Goal: Task Accomplishment & Management: Manage account settings

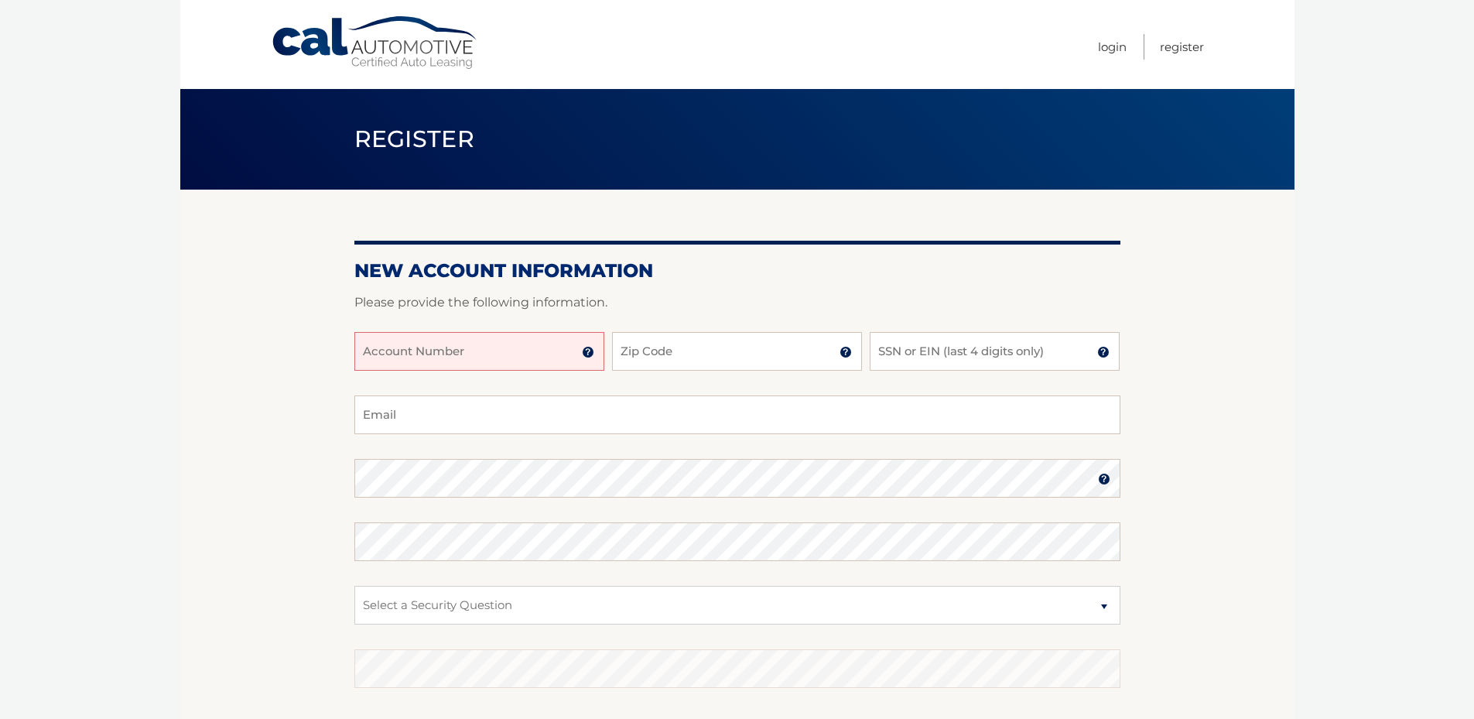
click at [439, 361] on input "Account Number" at bounding box center [479, 351] width 250 height 39
type input "44455993360"
click at [676, 354] on input "Zip Code" at bounding box center [737, 351] width 250 height 39
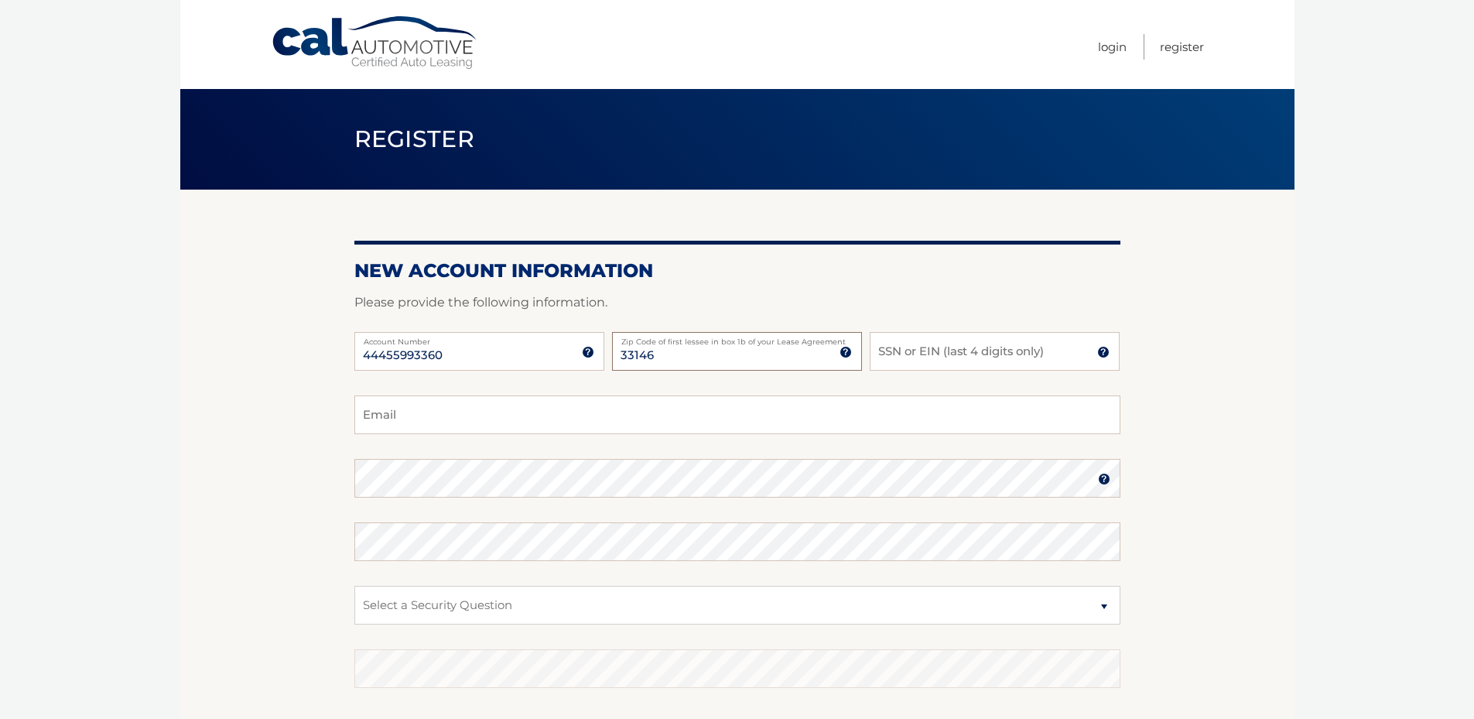
type input "33146"
click at [984, 357] on input "SSN or EIN (last 4 digits only)" at bounding box center [995, 351] width 250 height 39
type input "6788"
click at [470, 429] on input "Email" at bounding box center [737, 414] width 766 height 39
type input "abekirov@yahoo.com"
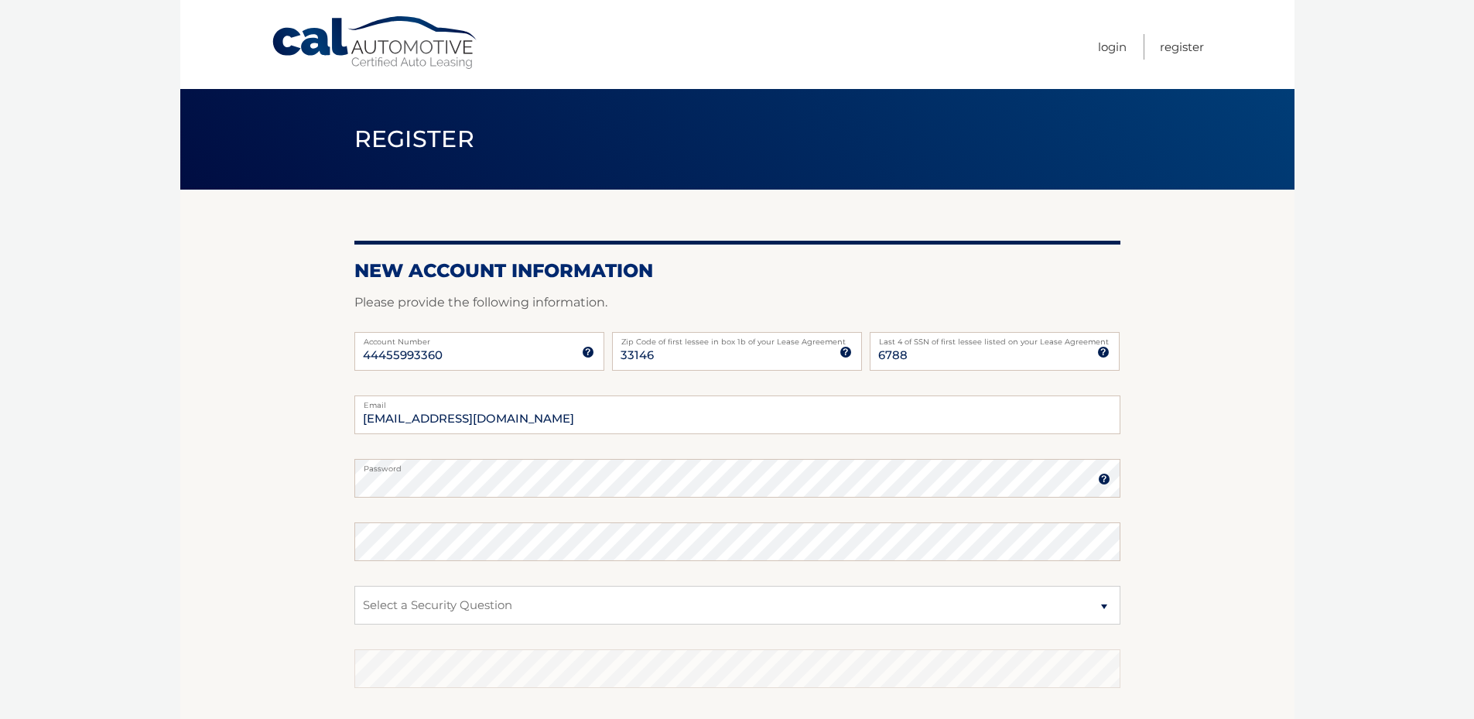
click at [1104, 484] on img at bounding box center [1104, 479] width 12 height 12
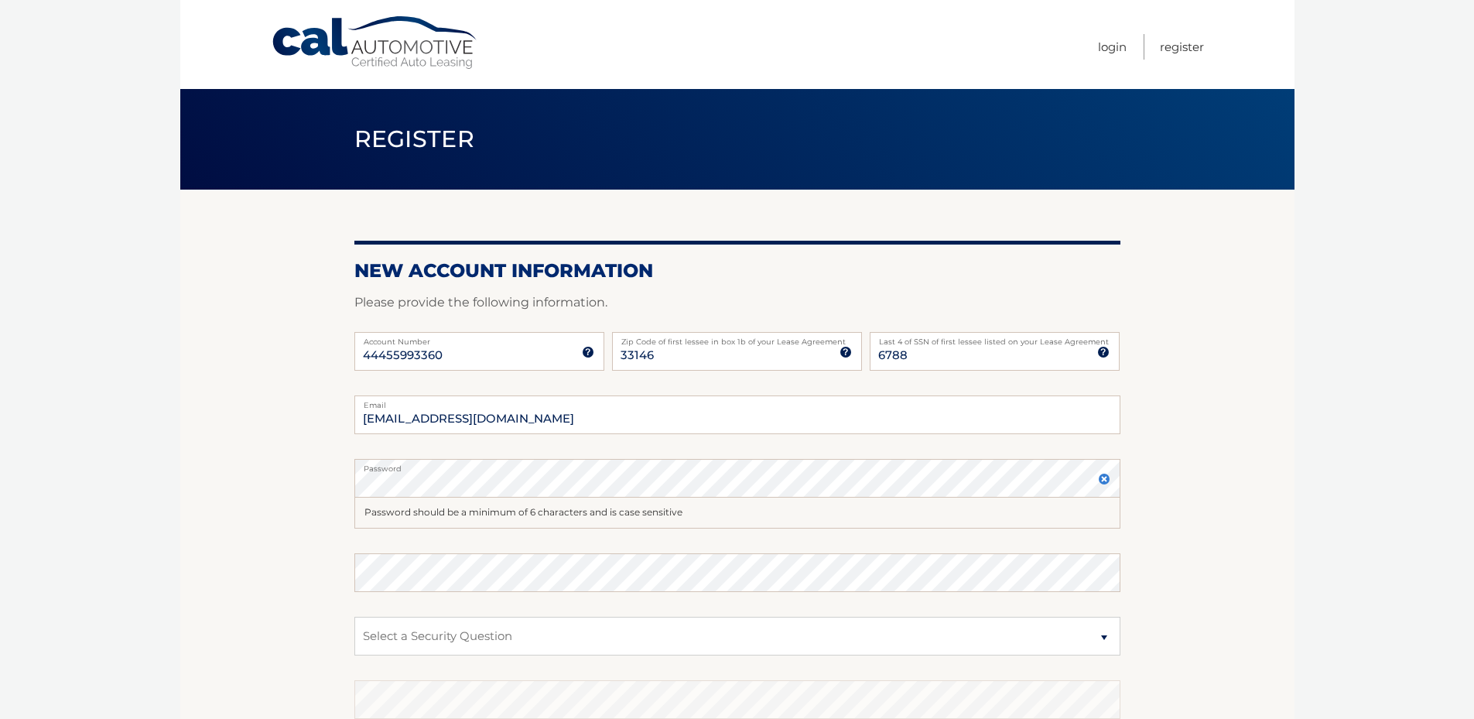
click at [436, 468] on label "Password" at bounding box center [737, 465] width 766 height 12
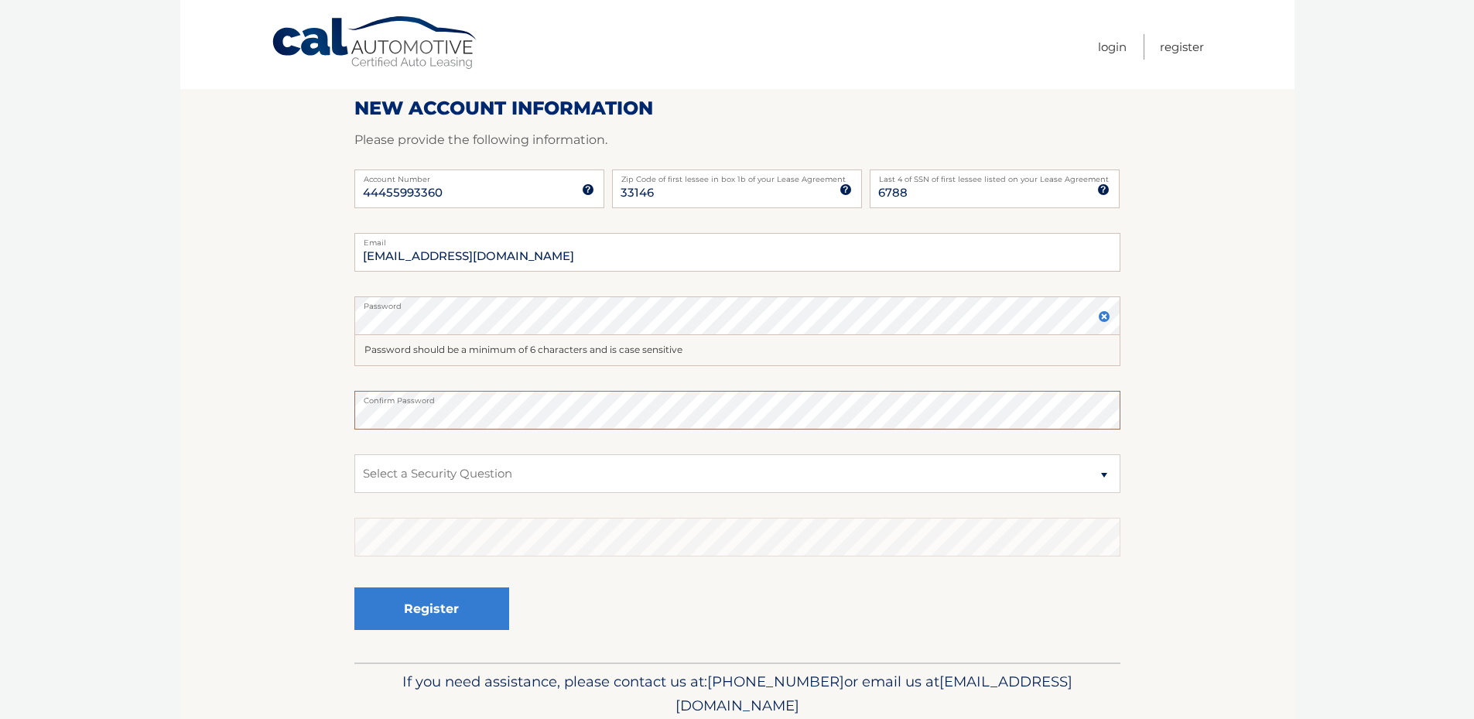
scroll to position [224, 0]
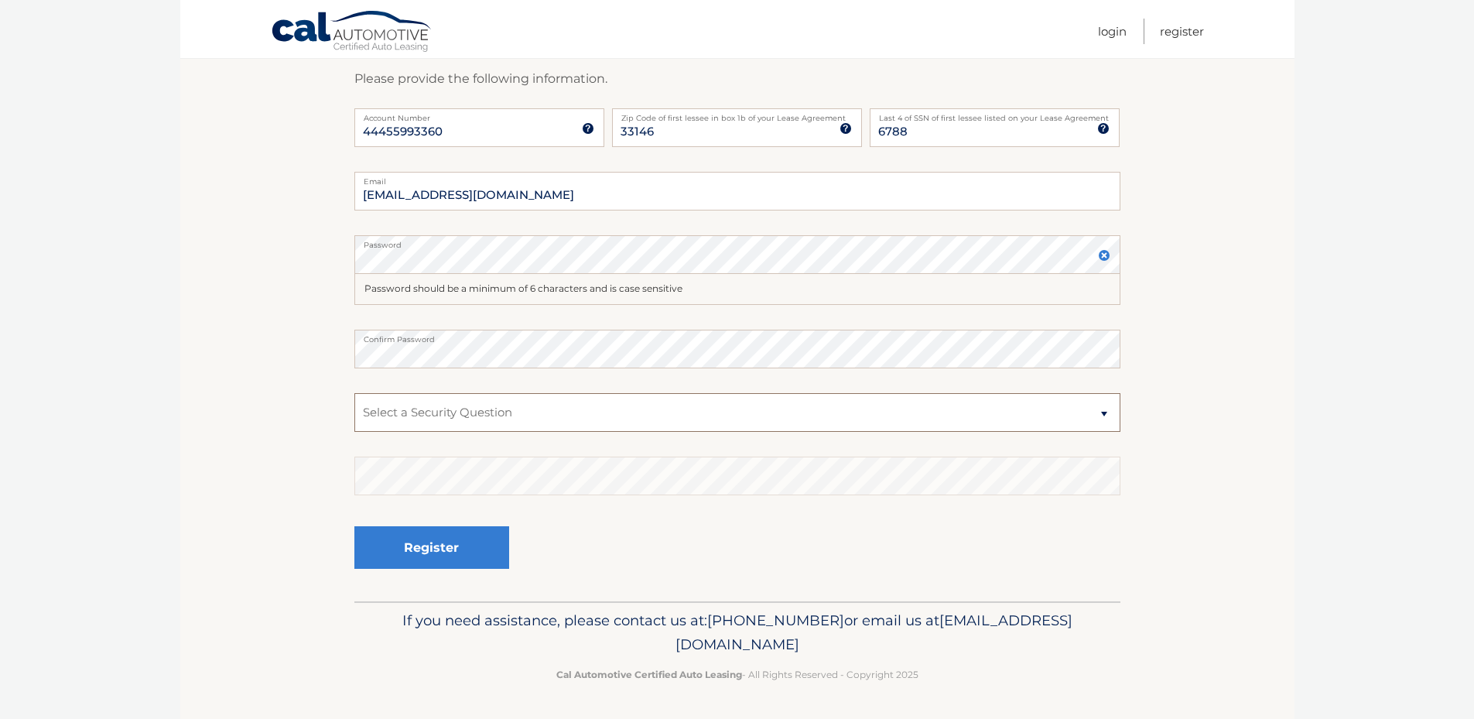
click at [479, 405] on select "Select a Security Question What was the name of your elementary school? What is…" at bounding box center [737, 412] width 766 height 39
select select "2"
click at [354, 393] on select "Select a Security Question What was the name of your elementary school? What is…" at bounding box center [737, 412] width 766 height 39
click at [429, 546] on button "Register" at bounding box center [431, 547] width 155 height 43
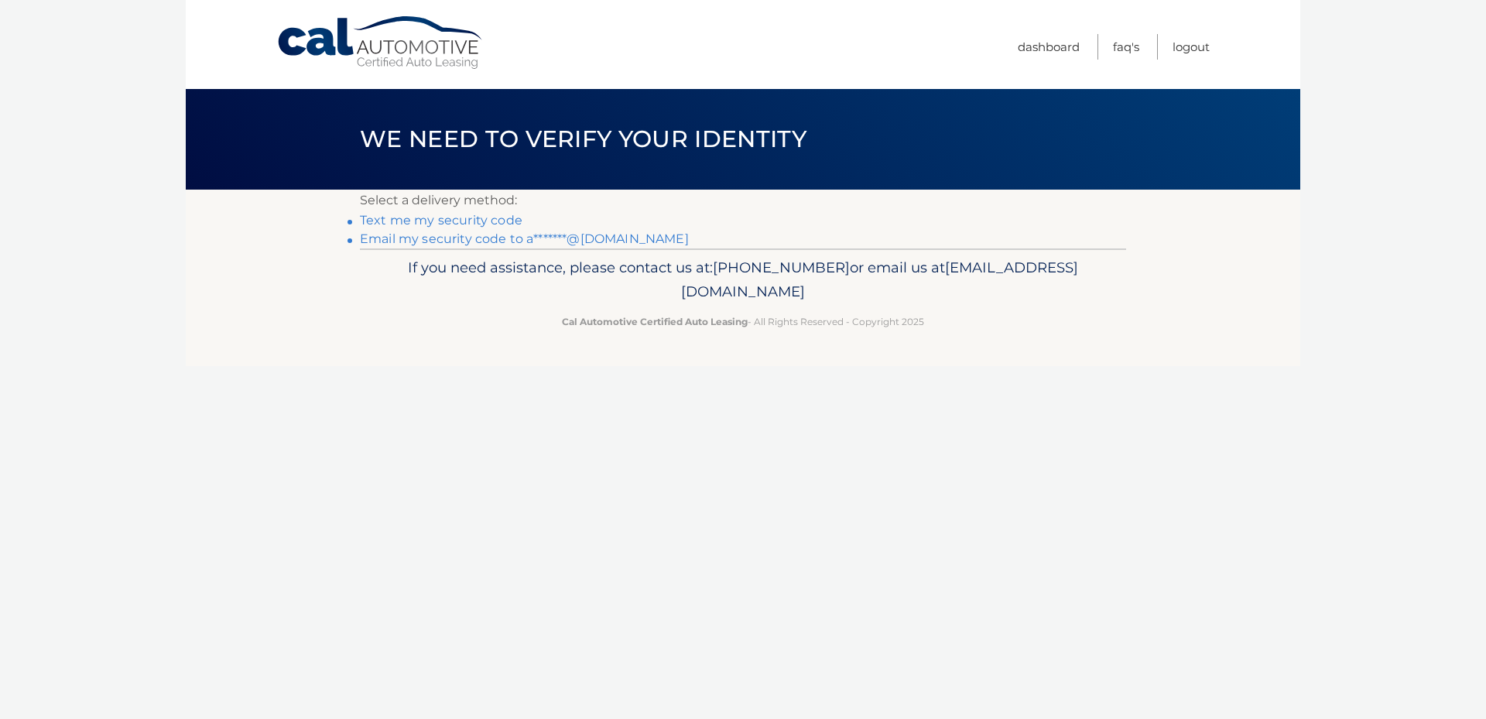
click at [432, 221] on link "Text me my security code" at bounding box center [441, 220] width 163 height 15
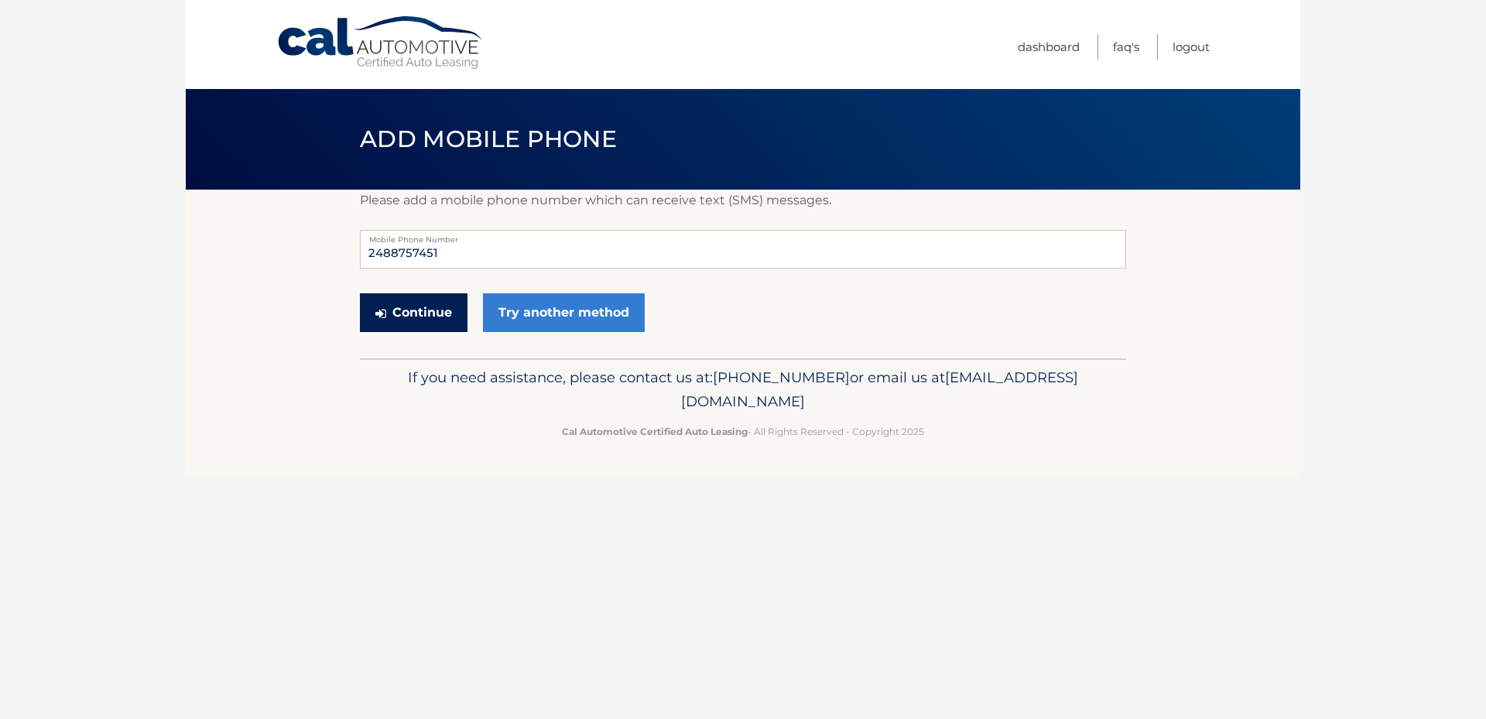
click at [437, 323] on button "Continue" at bounding box center [414, 312] width 108 height 39
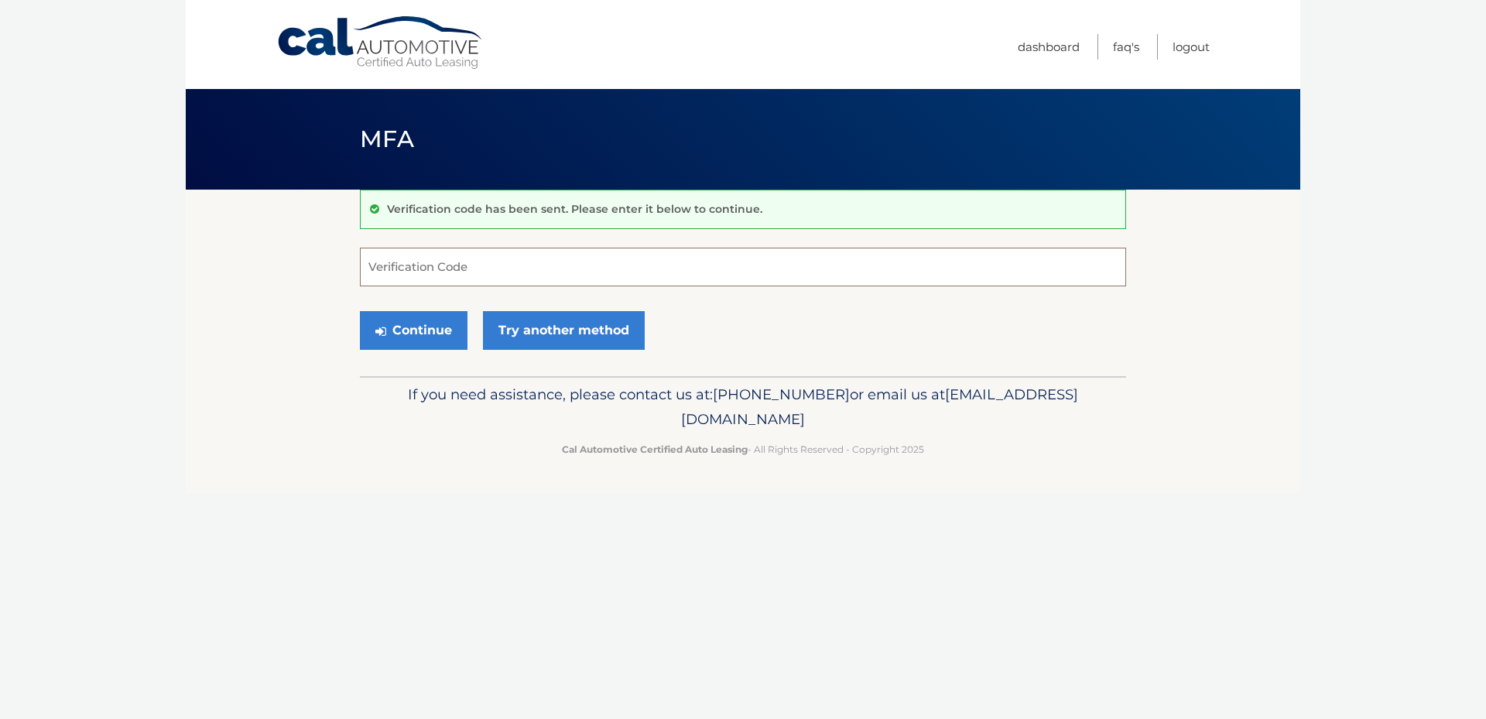
click at [438, 270] on input "Verification Code" at bounding box center [743, 267] width 766 height 39
type input "993224"
click at [419, 338] on button "Continue" at bounding box center [414, 330] width 108 height 39
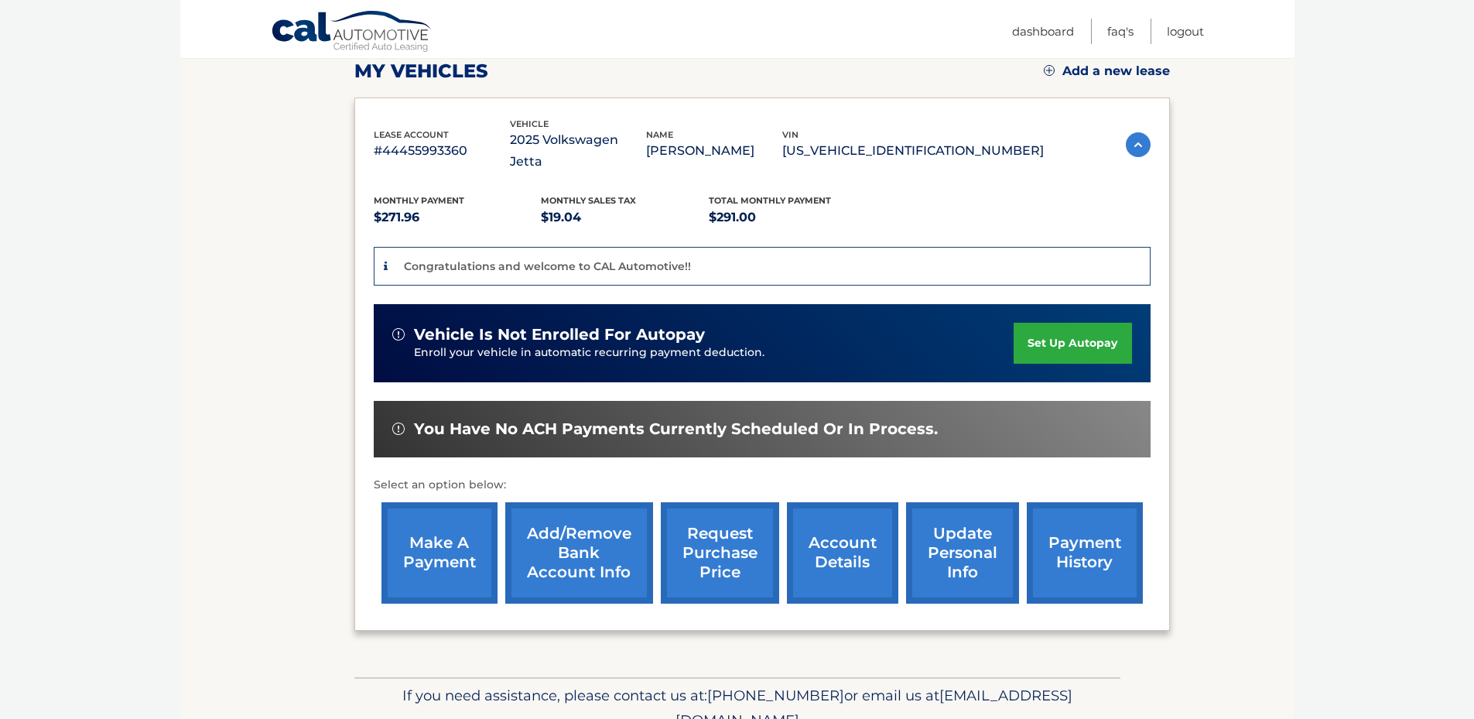
scroll to position [232, 0]
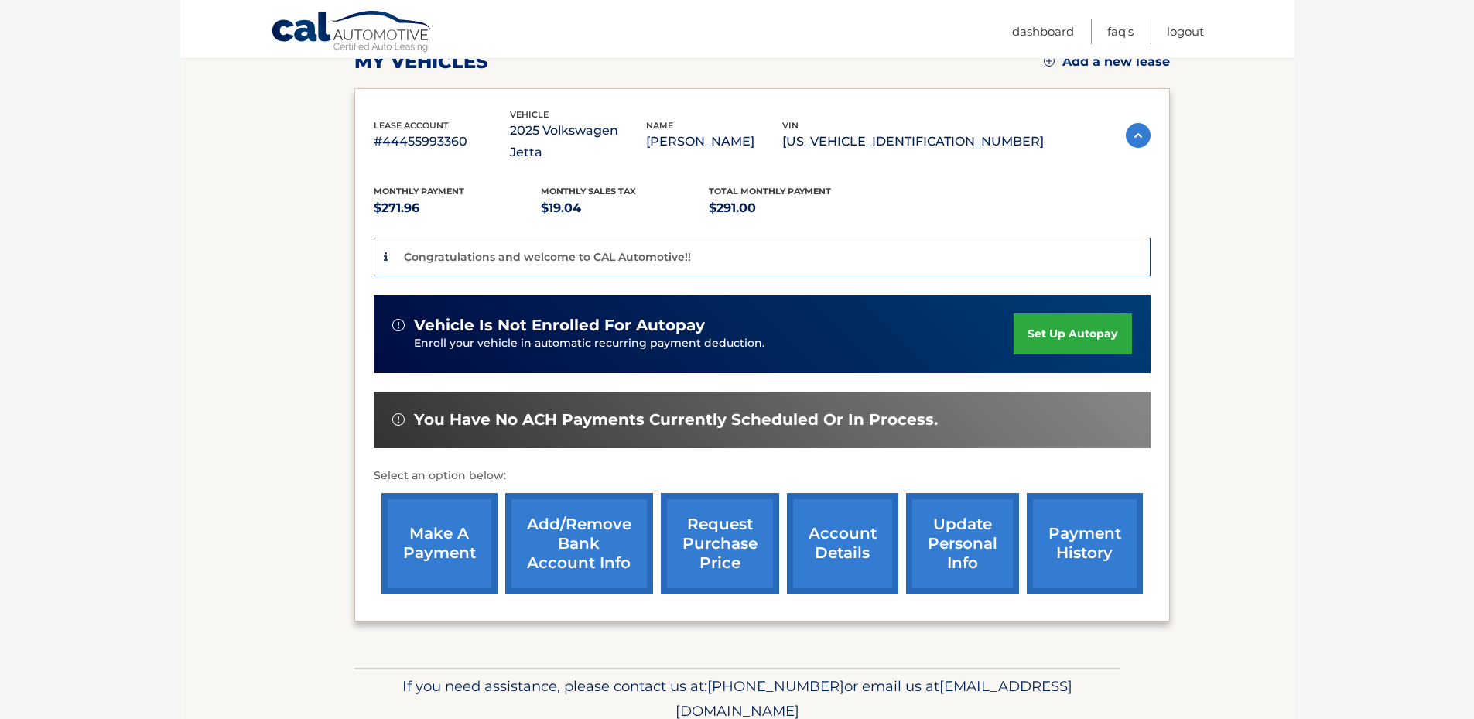
click at [1077, 313] on link "set up autopay" at bounding box center [1073, 333] width 118 height 41
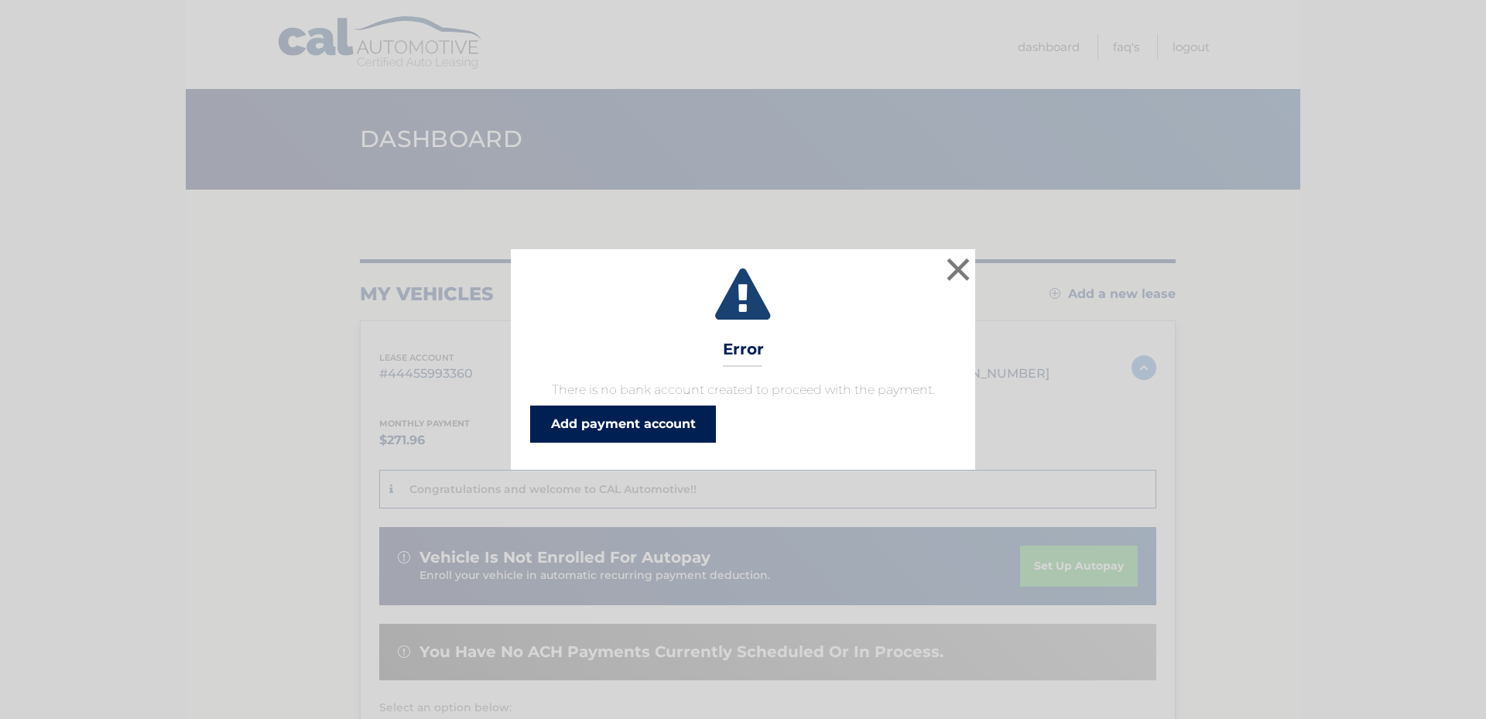
click at [607, 426] on link "Add payment account" at bounding box center [623, 423] width 186 height 37
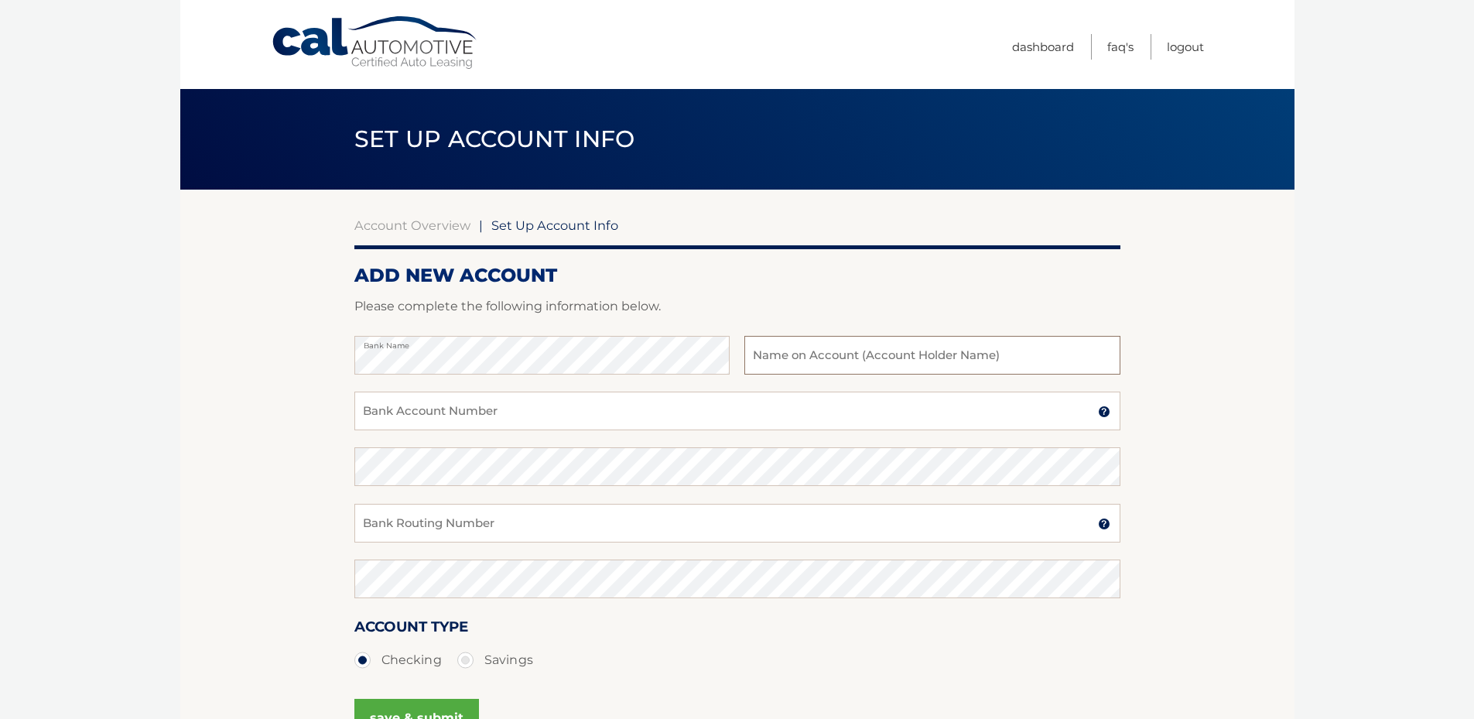
click at [772, 355] on input "text" at bounding box center [931, 355] width 375 height 39
type input "Aksel Bekirov"
click at [467, 403] on input "Bank Account Number" at bounding box center [737, 411] width 766 height 39
paste input "898013412363"
type input "898013412363"
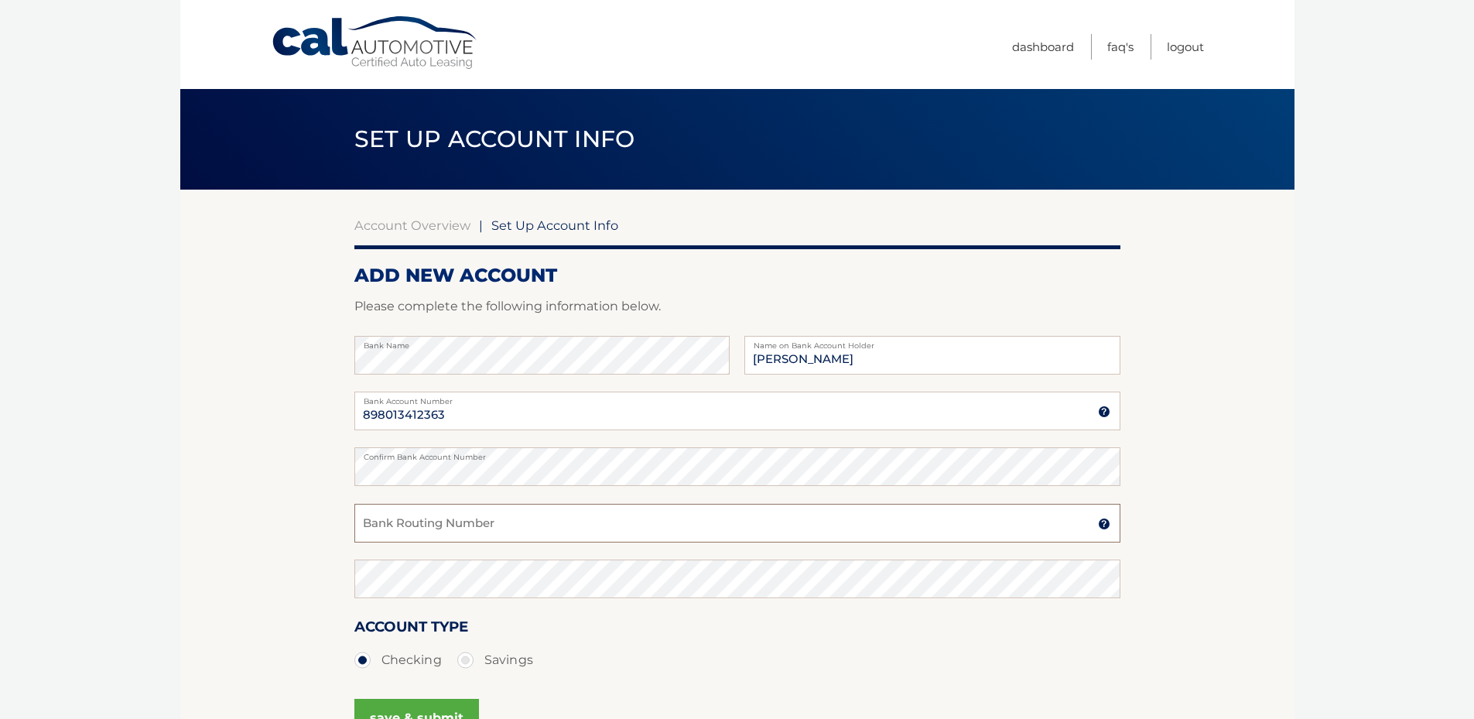
click at [399, 519] on input "Bank Routing Number" at bounding box center [737, 523] width 766 height 39
paste input "063100277"
type input "063100277"
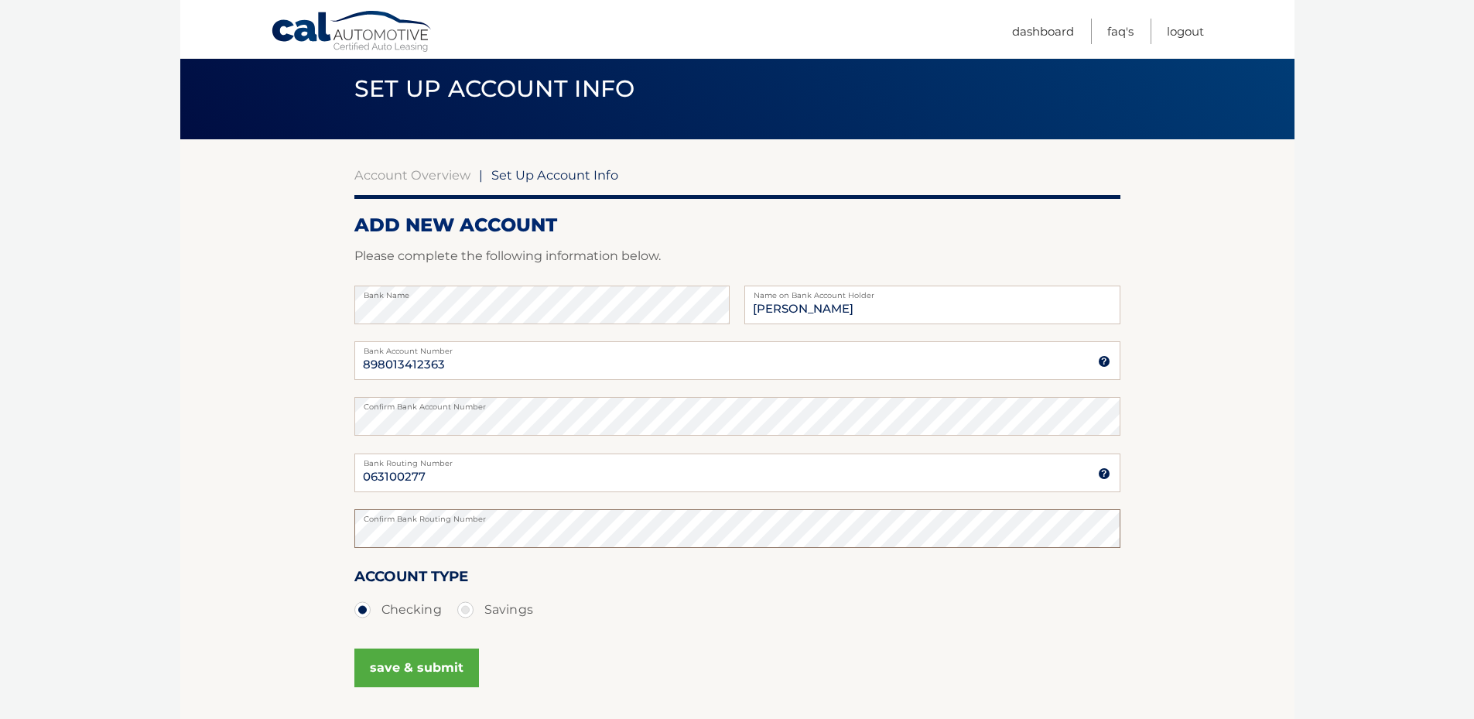
scroll to position [77, 0]
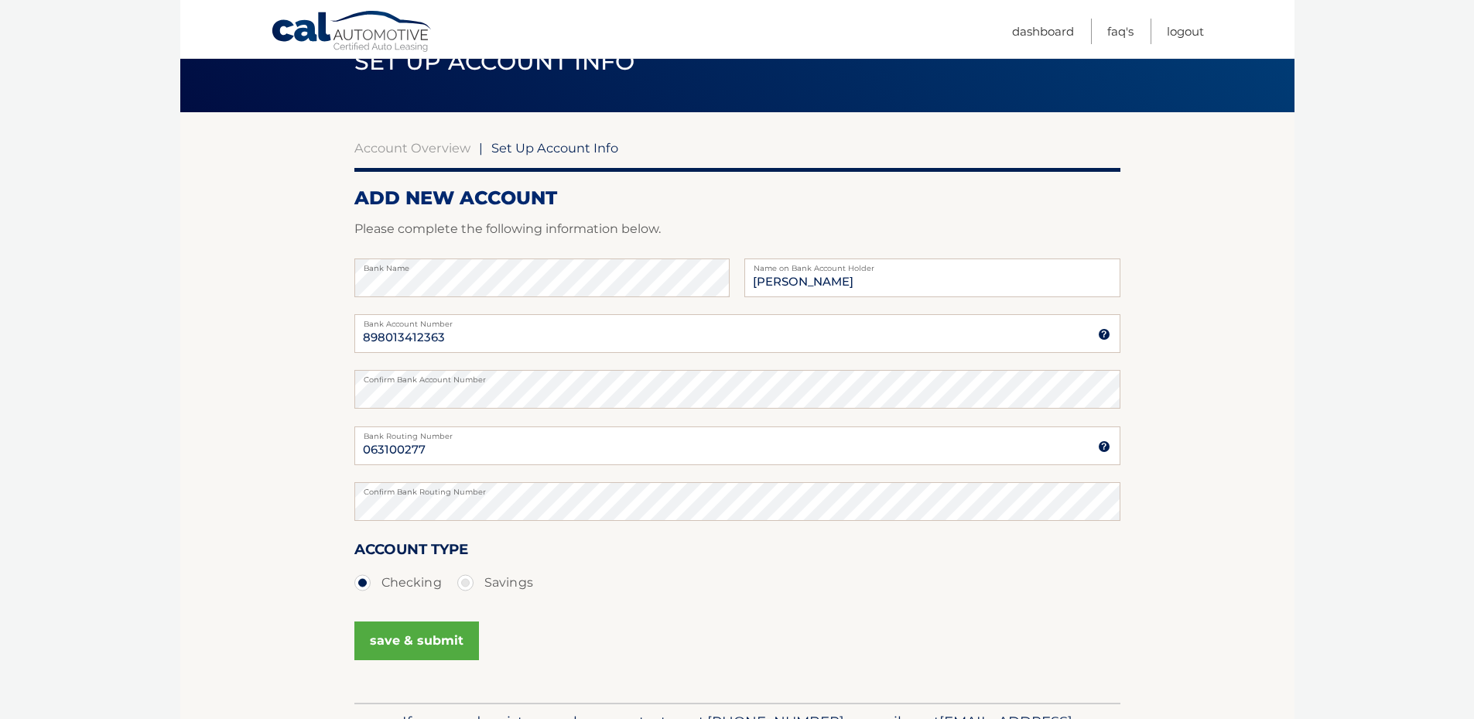
click at [436, 647] on button "save & submit" at bounding box center [416, 640] width 125 height 39
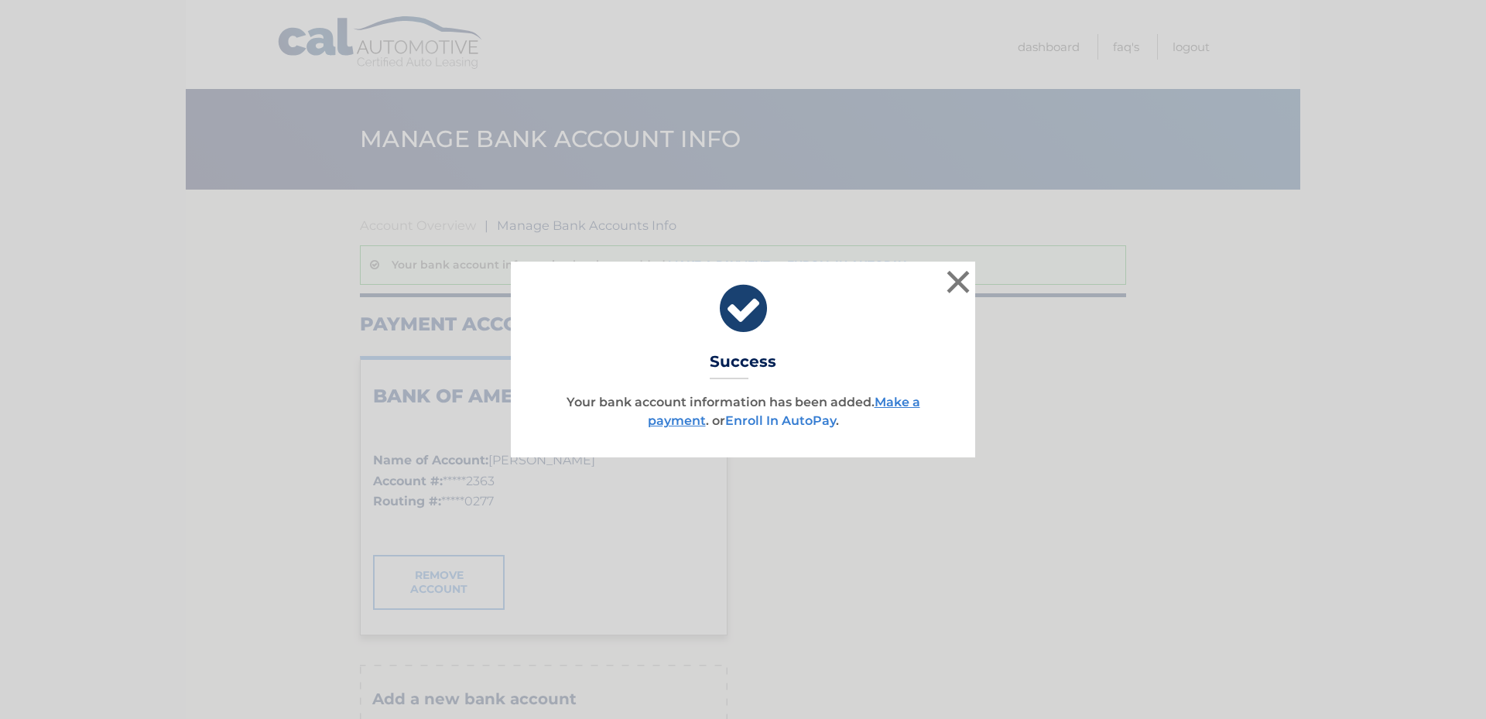
click at [767, 419] on link "Enroll In AutoPay" at bounding box center [780, 420] width 111 height 15
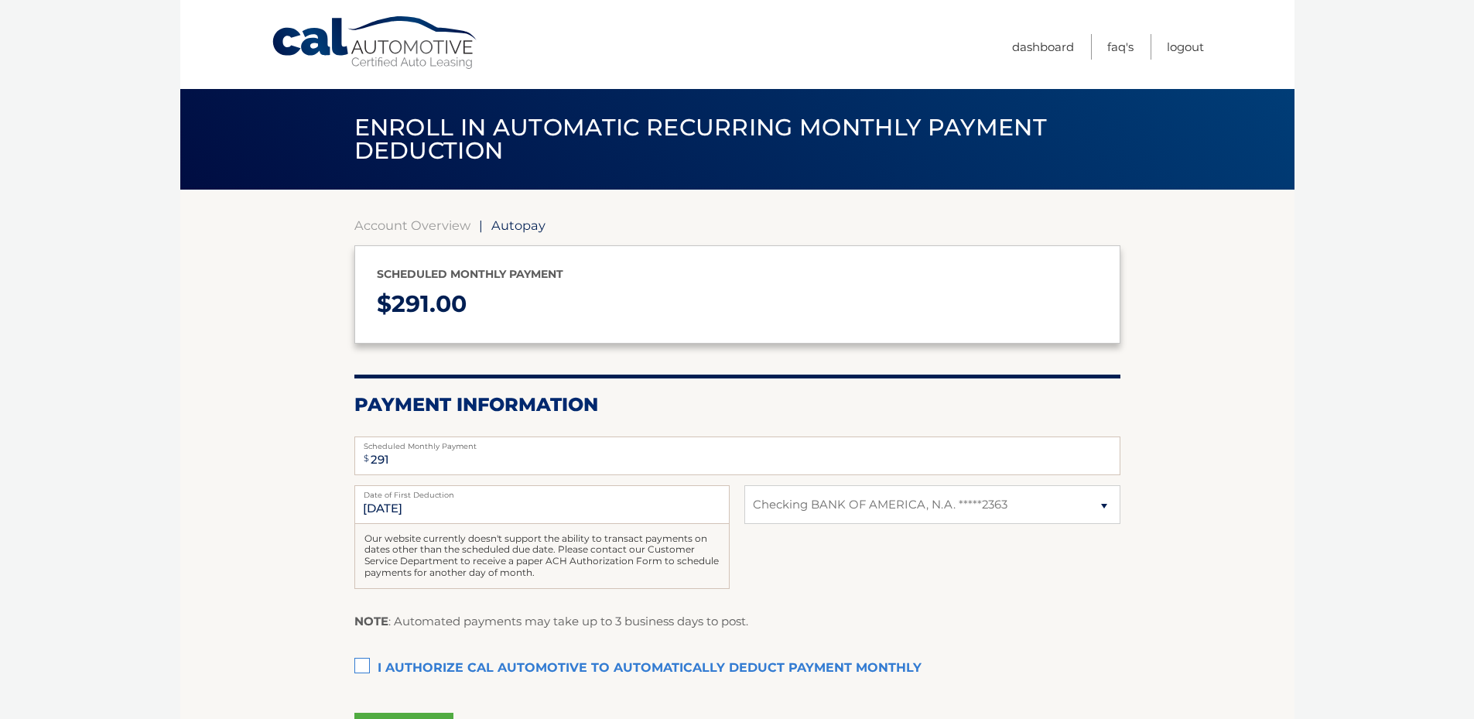
select select "NmUwNTRkMDQtYTFiOC00NzM0LTkxOWItNGM0NTVmYjU1ODVm"
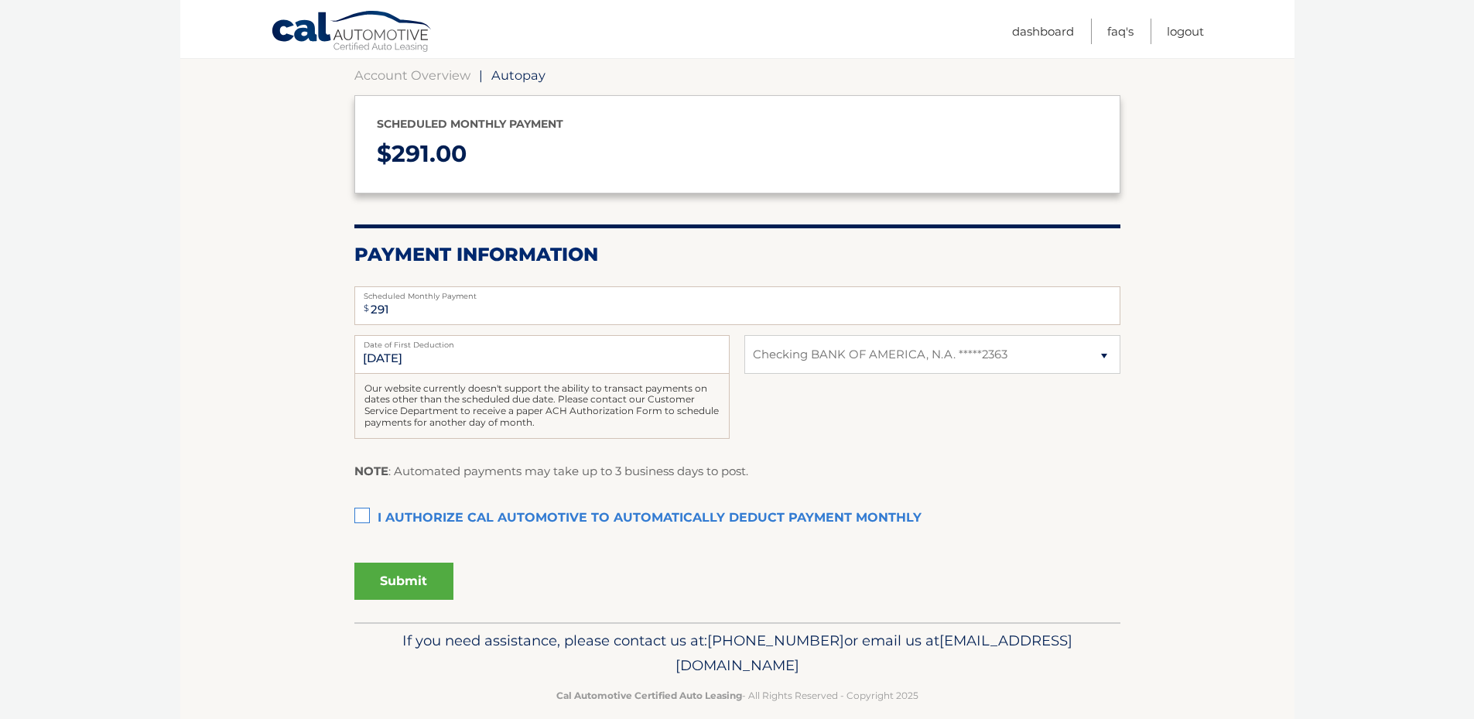
scroll to position [155, 0]
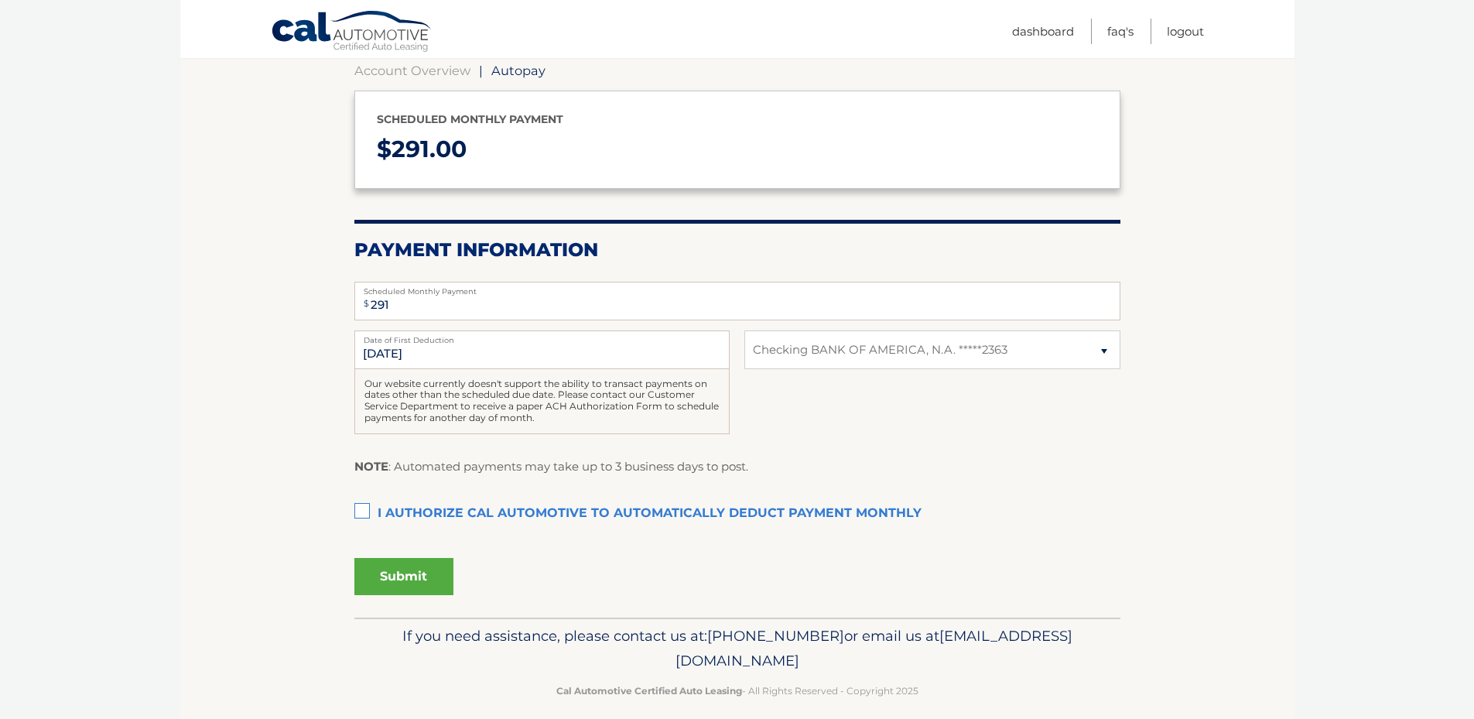
click at [357, 513] on label "I authorize cal automotive to automatically deduct payment monthly This checkbo…" at bounding box center [737, 513] width 766 height 31
click at [0, 0] on input "I authorize cal automotive to automatically deduct payment monthly This checkbo…" at bounding box center [0, 0] width 0 height 0
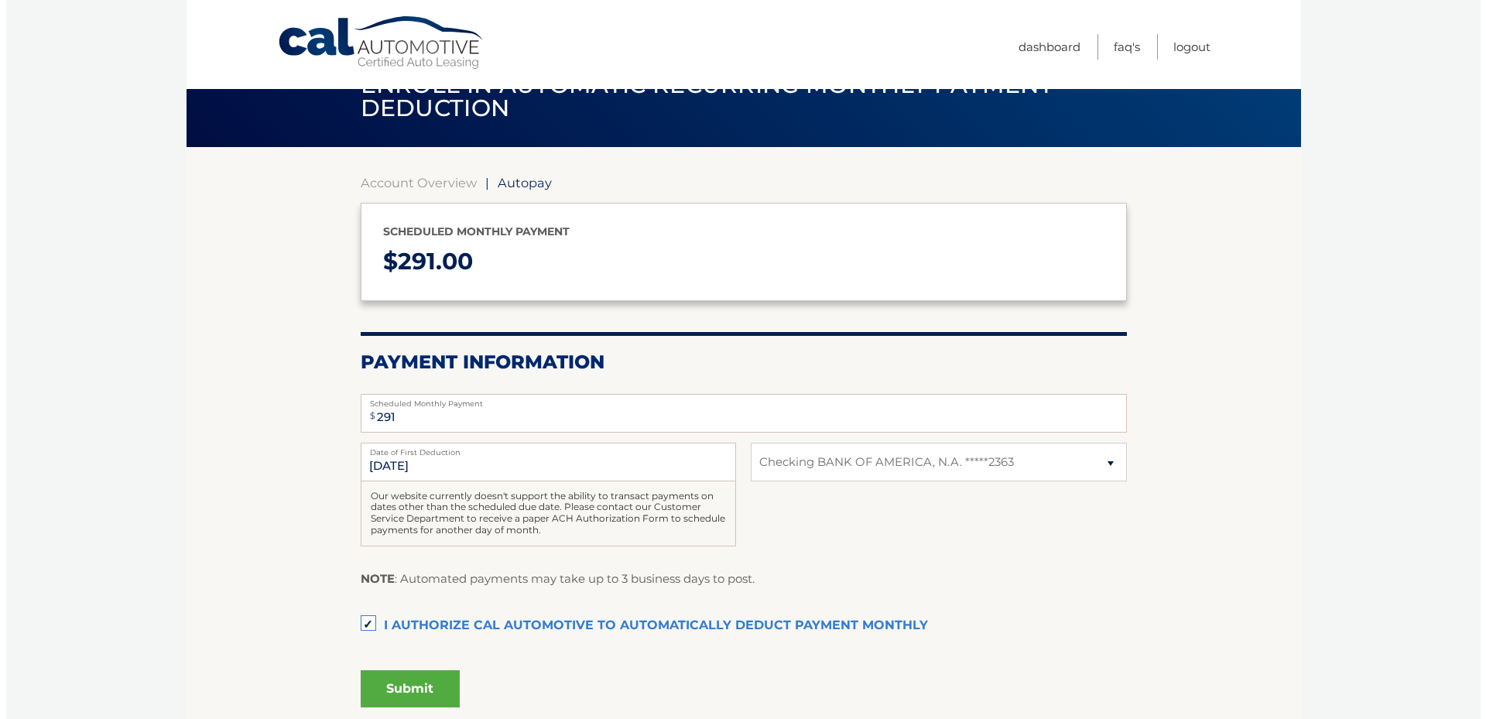
scroll to position [77, 0]
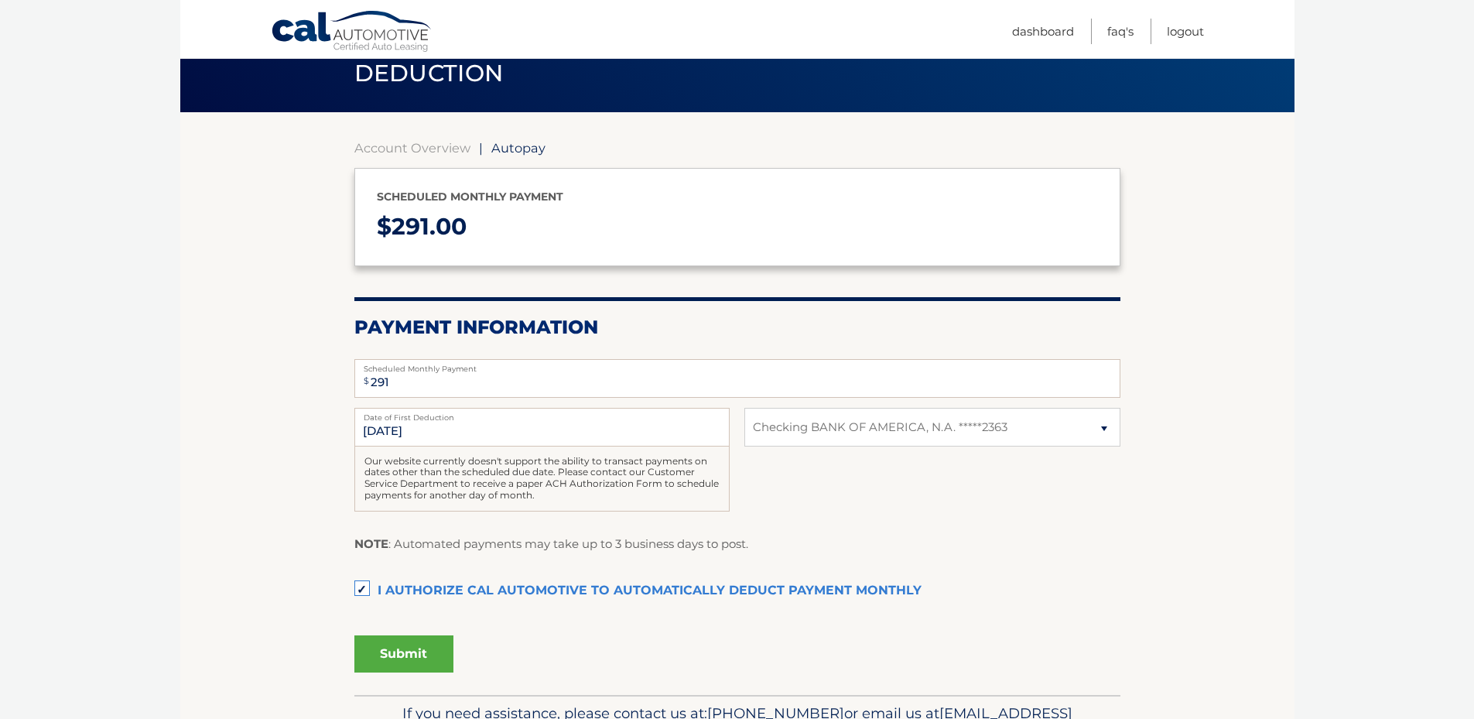
click at [400, 656] on button "Submit" at bounding box center [403, 653] width 99 height 37
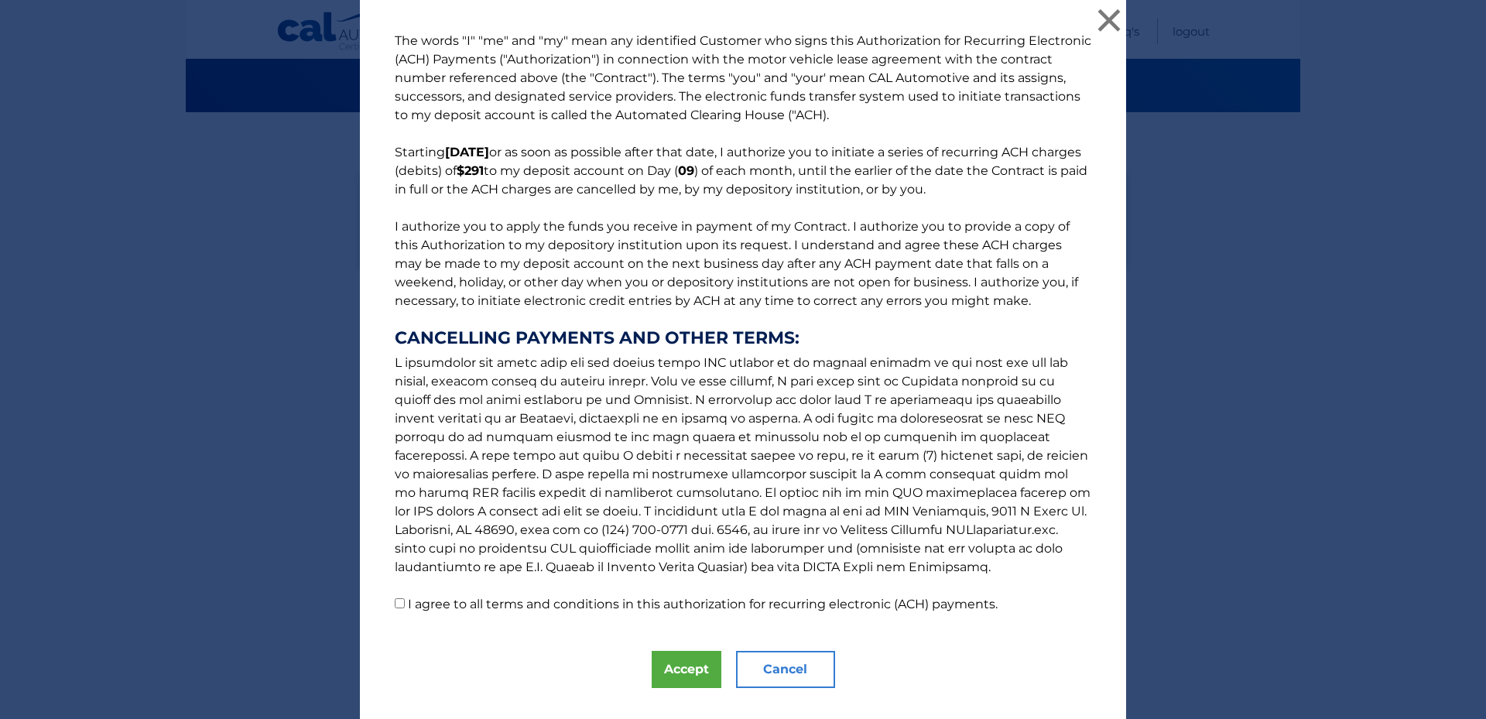
click at [395, 604] on input "I agree to all terms and conditions in this authorization for recurring electro…" at bounding box center [400, 603] width 10 height 10
checkbox input "true"
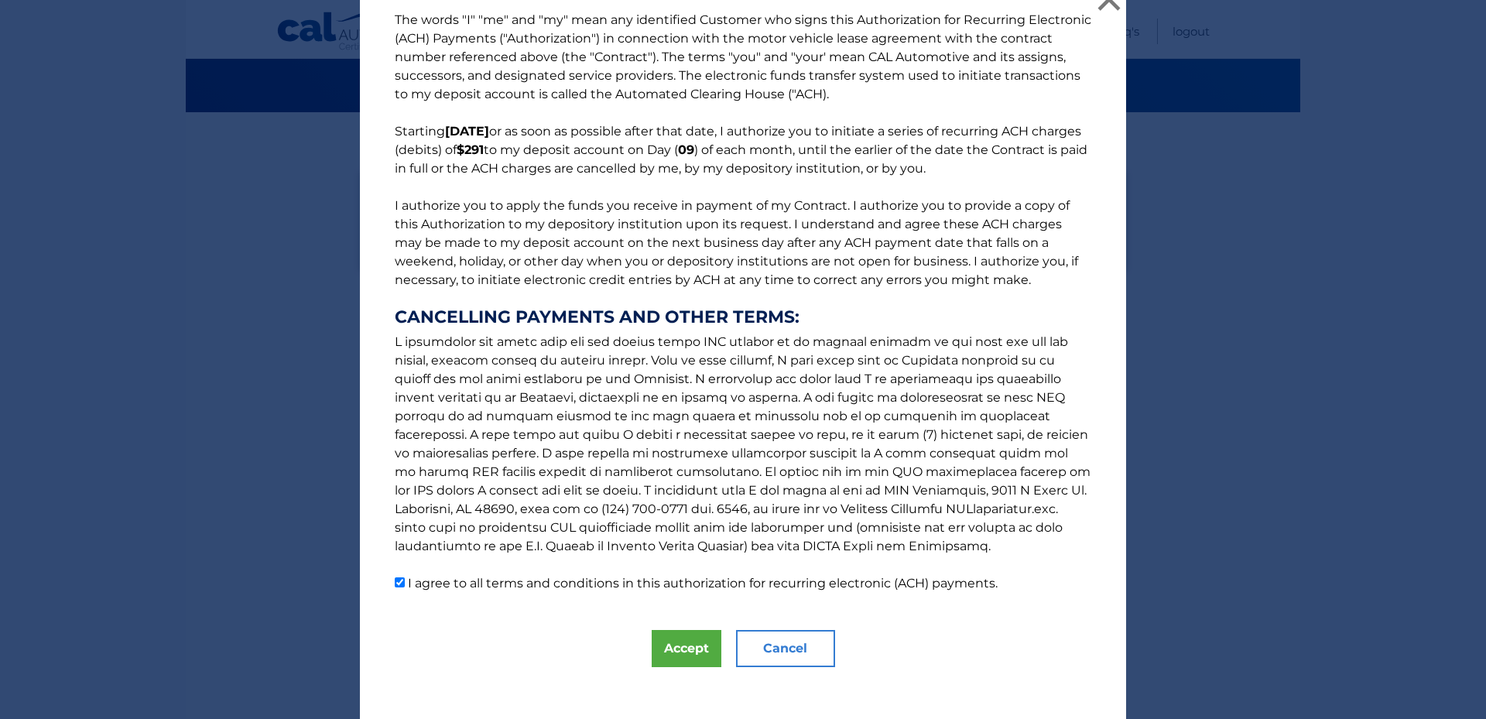
scroll to position [31, 0]
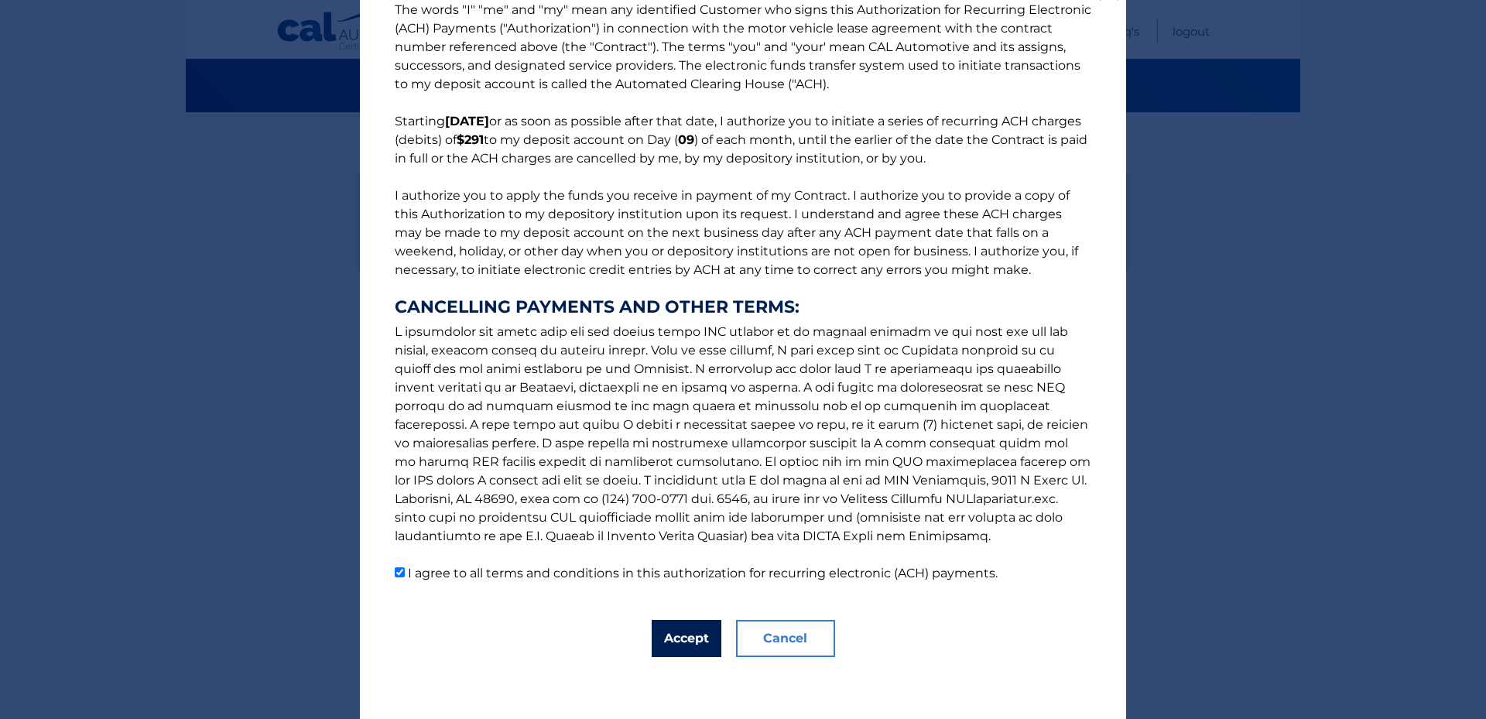
click at [660, 632] on button "Accept" at bounding box center [687, 638] width 70 height 37
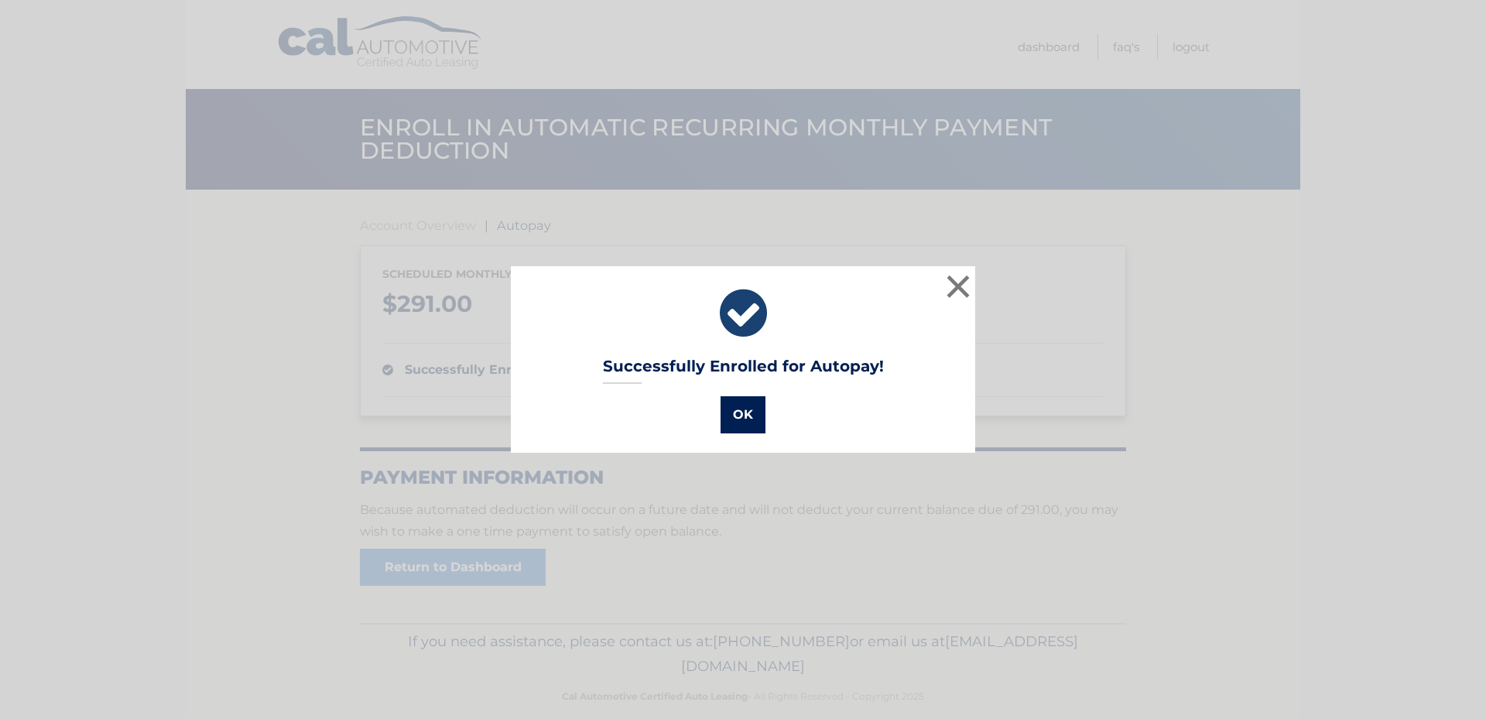
click at [736, 409] on button "OK" at bounding box center [742, 414] width 45 height 37
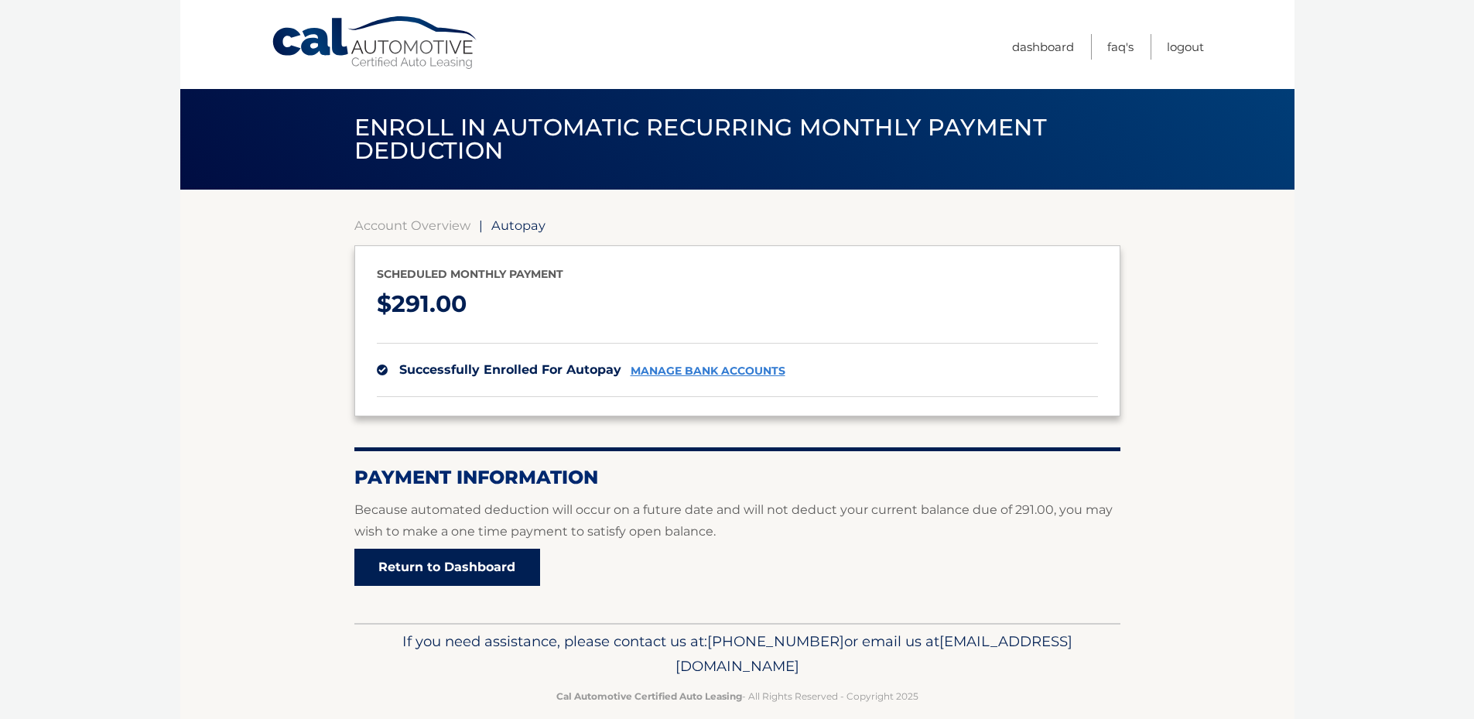
click at [508, 578] on link "Return to Dashboard" at bounding box center [447, 567] width 186 height 37
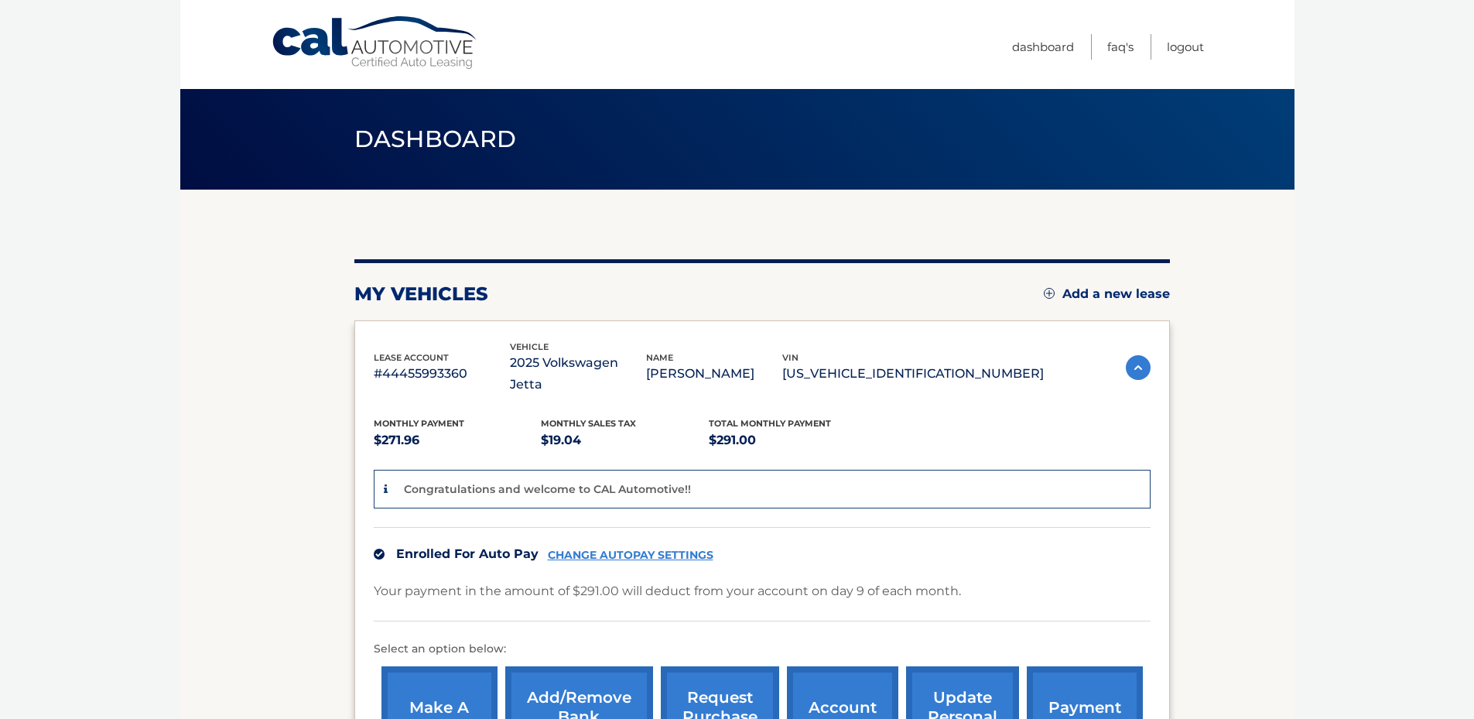
scroll to position [155, 0]
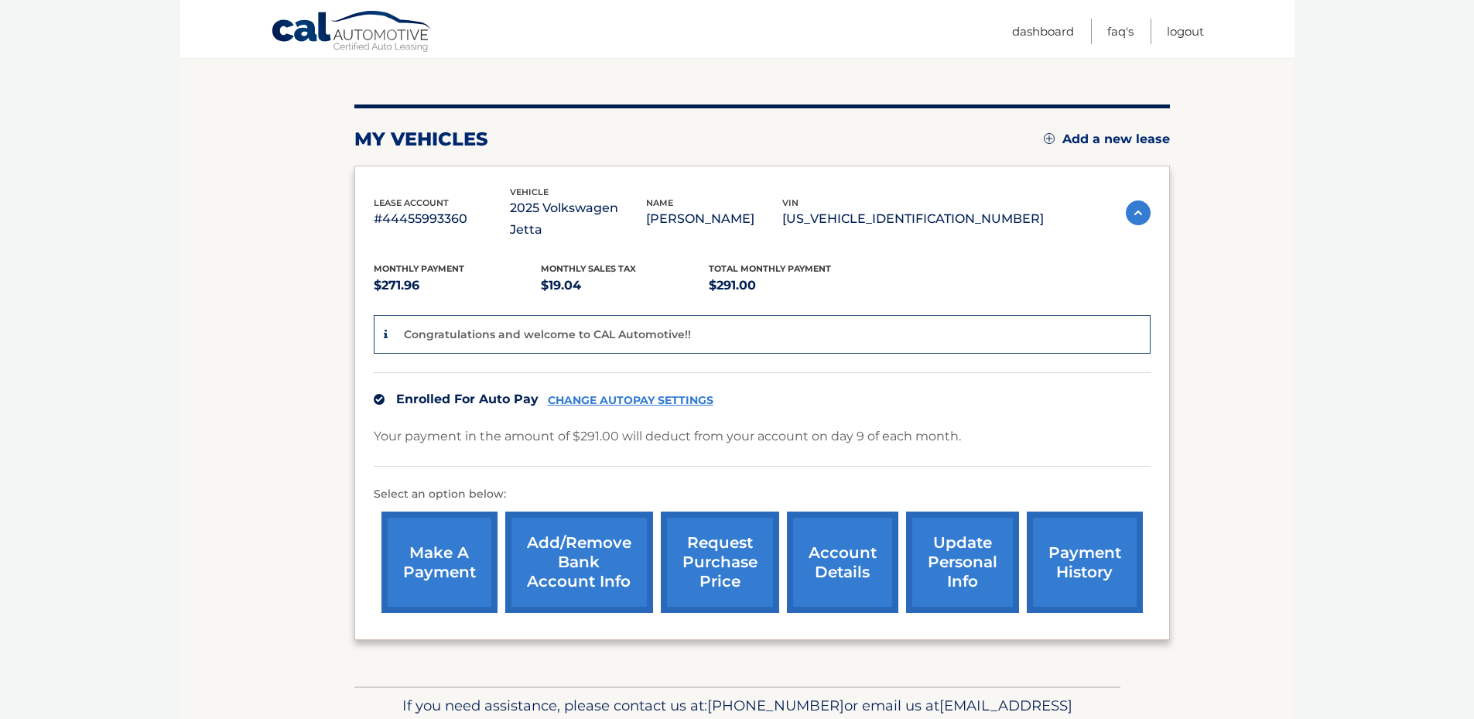
click at [1072, 567] on link "payment history" at bounding box center [1085, 562] width 116 height 101
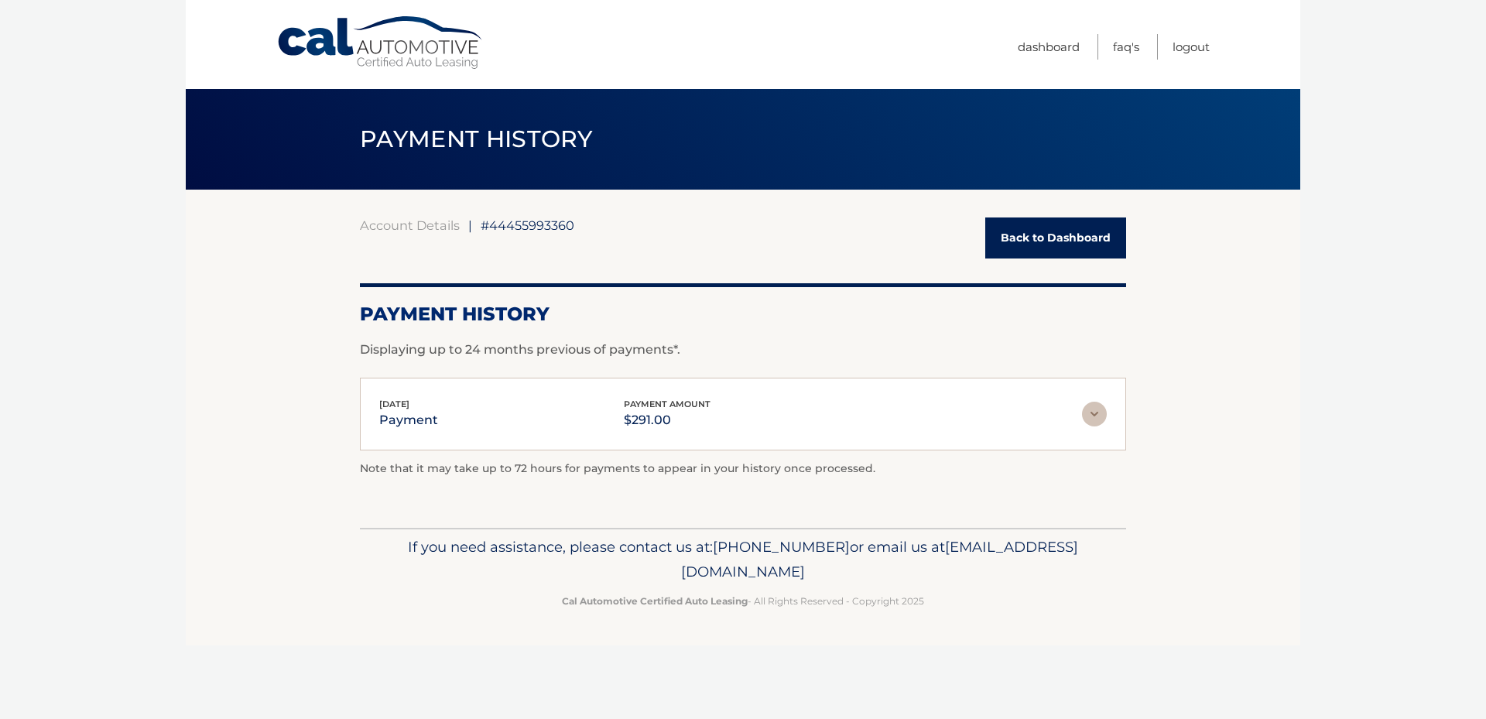
click at [1097, 413] on img at bounding box center [1094, 414] width 25 height 25
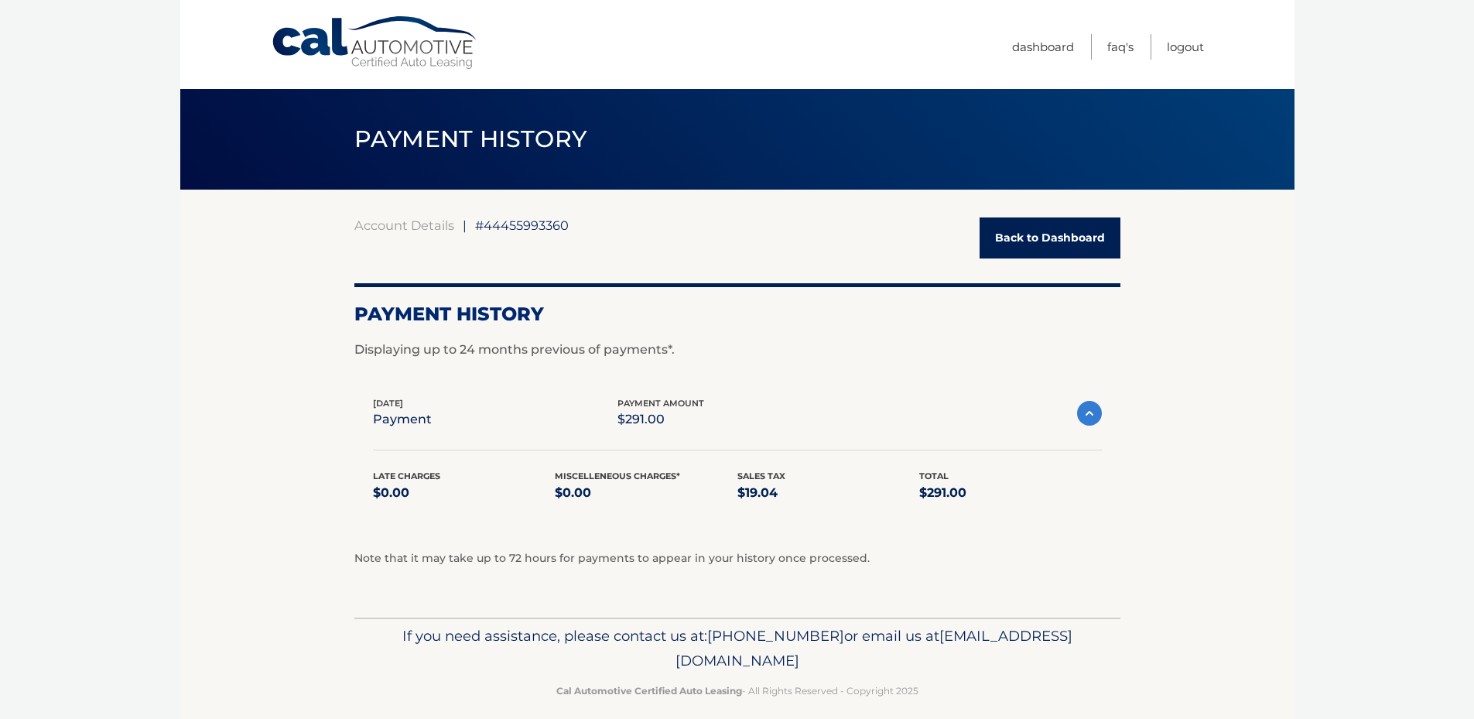
click at [1018, 228] on link "Back to Dashboard" at bounding box center [1050, 237] width 141 height 41
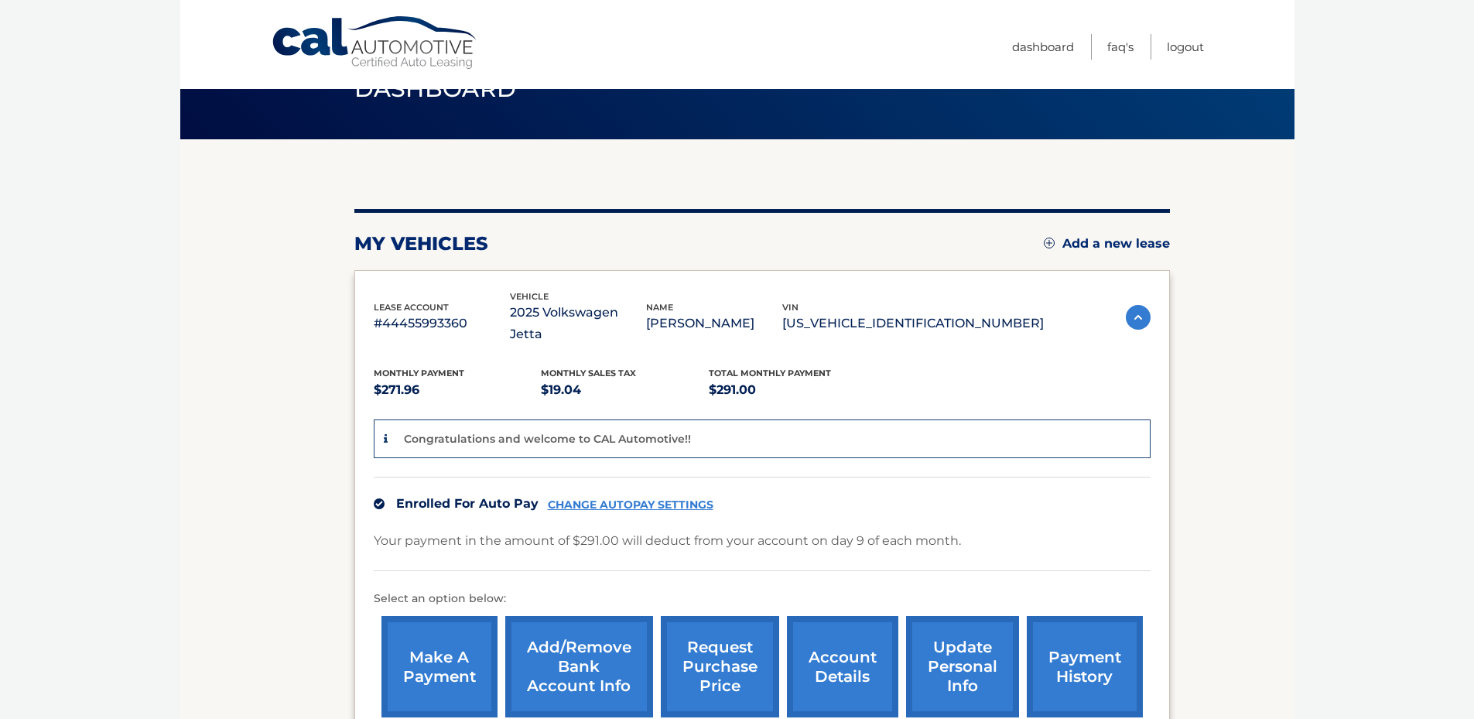
scroll to position [218, 0]
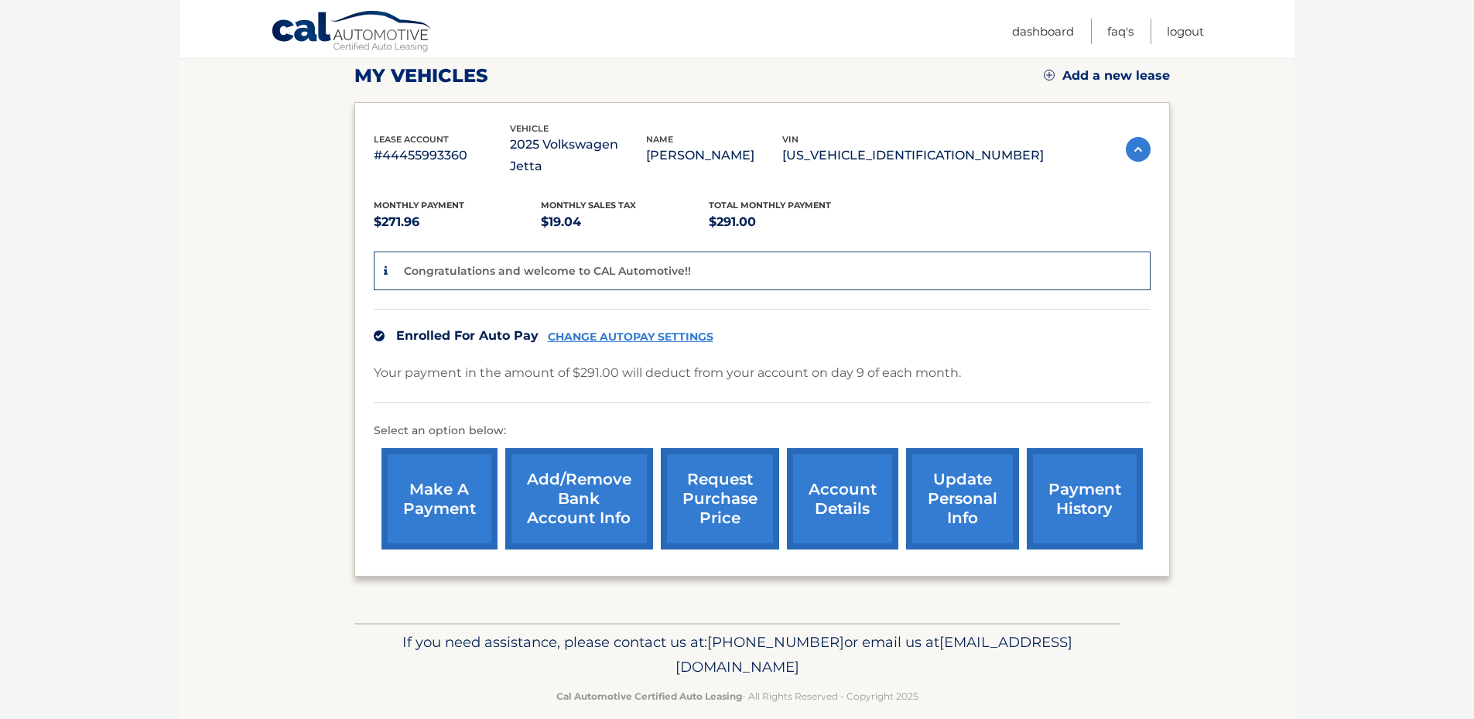
click at [932, 499] on link "update personal info" at bounding box center [962, 498] width 113 height 101
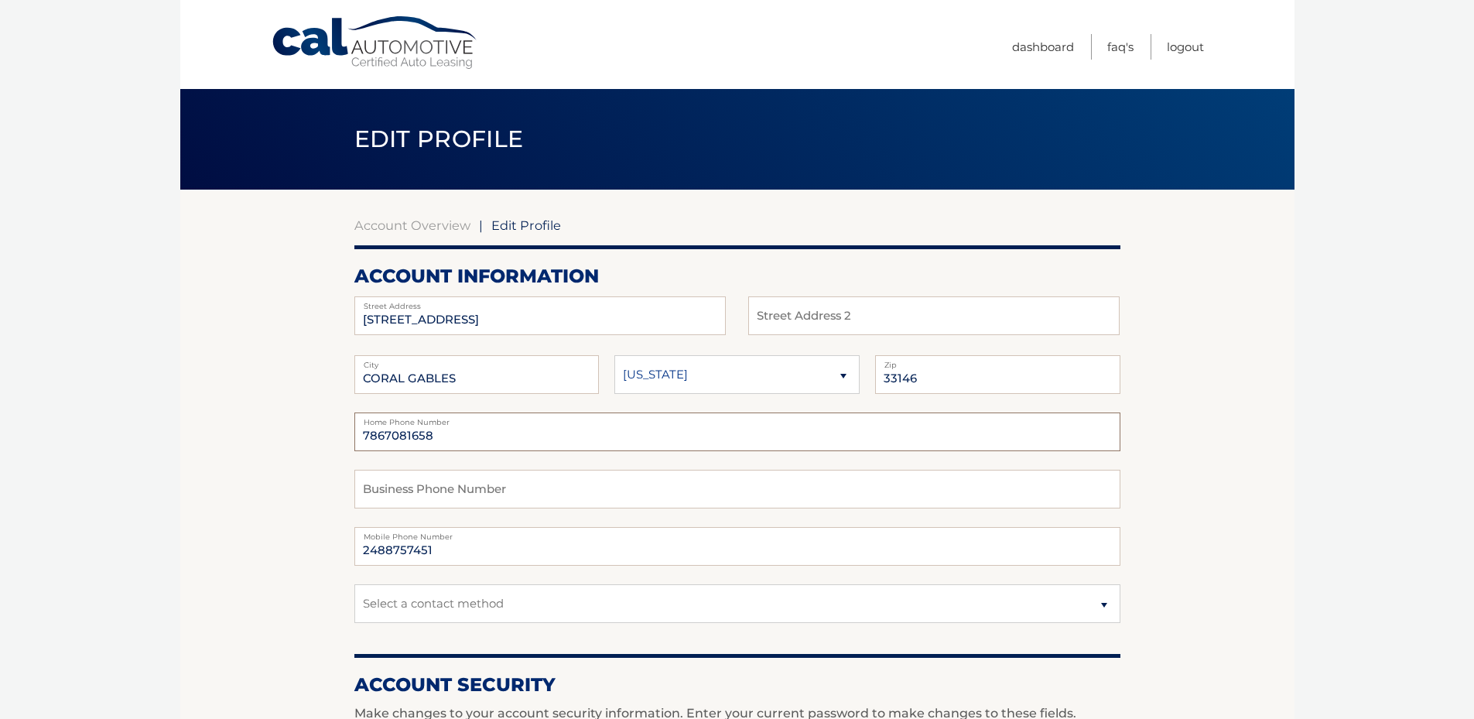
drag, startPoint x: 437, startPoint y: 436, endPoint x: 288, endPoint y: 431, distance: 149.4
click at [366, 495] on input "text" at bounding box center [737, 489] width 766 height 39
paste input "7867081658"
type input "7867081658"
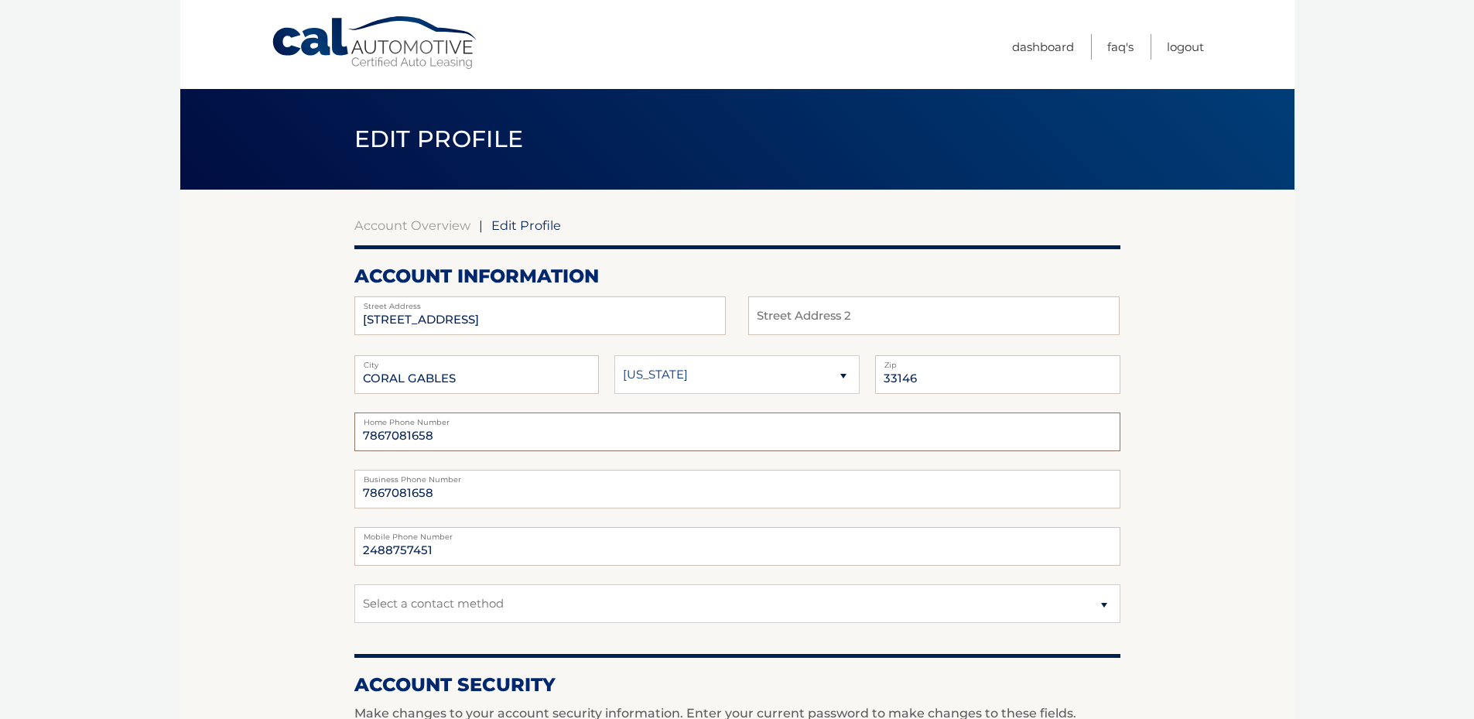
drag, startPoint x: 447, startPoint y: 440, endPoint x: 308, endPoint y: 443, distance: 138.6
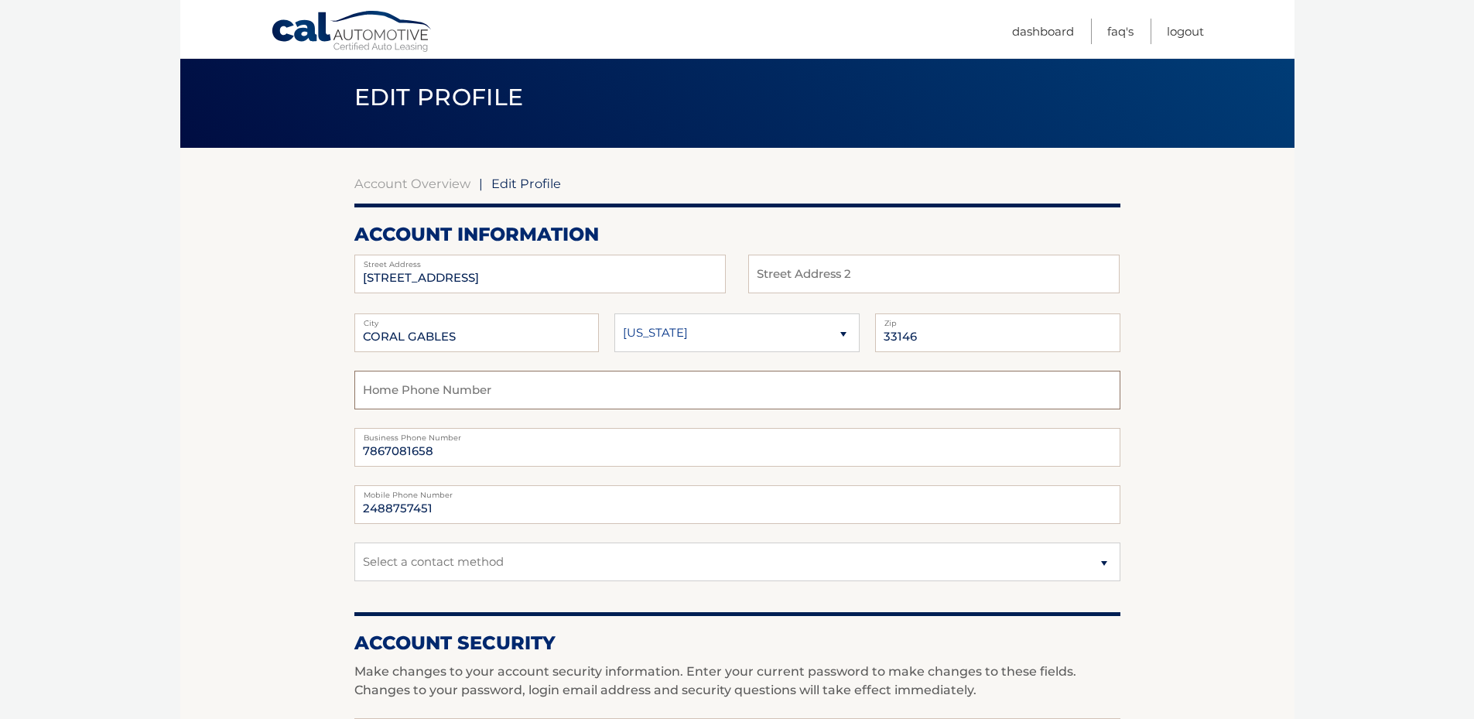
scroll to position [155, 0]
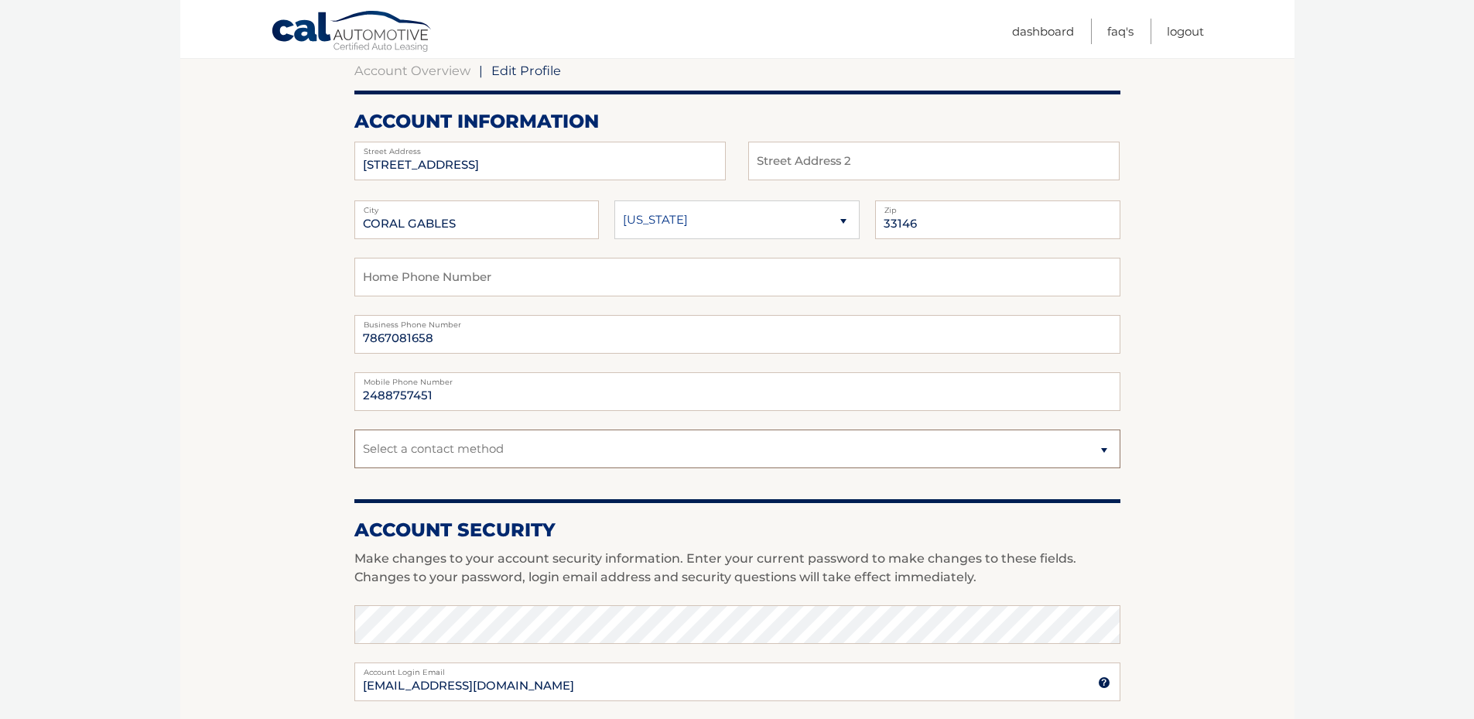
click at [483, 456] on select "Select a contact method Mobile Home" at bounding box center [737, 448] width 766 height 39
select select "1"
click at [354, 429] on select "Select a contact method Mobile Home" at bounding box center [737, 448] width 766 height 39
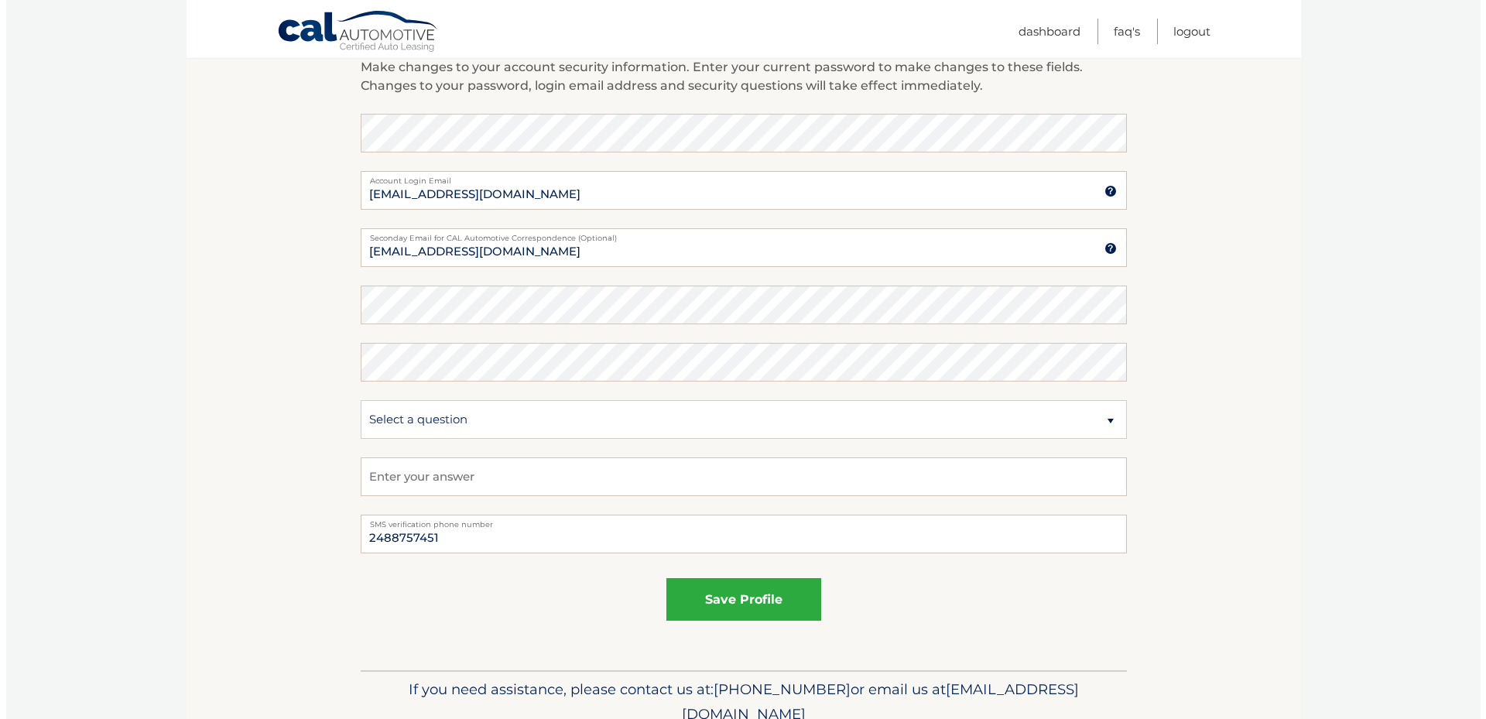
scroll to position [696, 0]
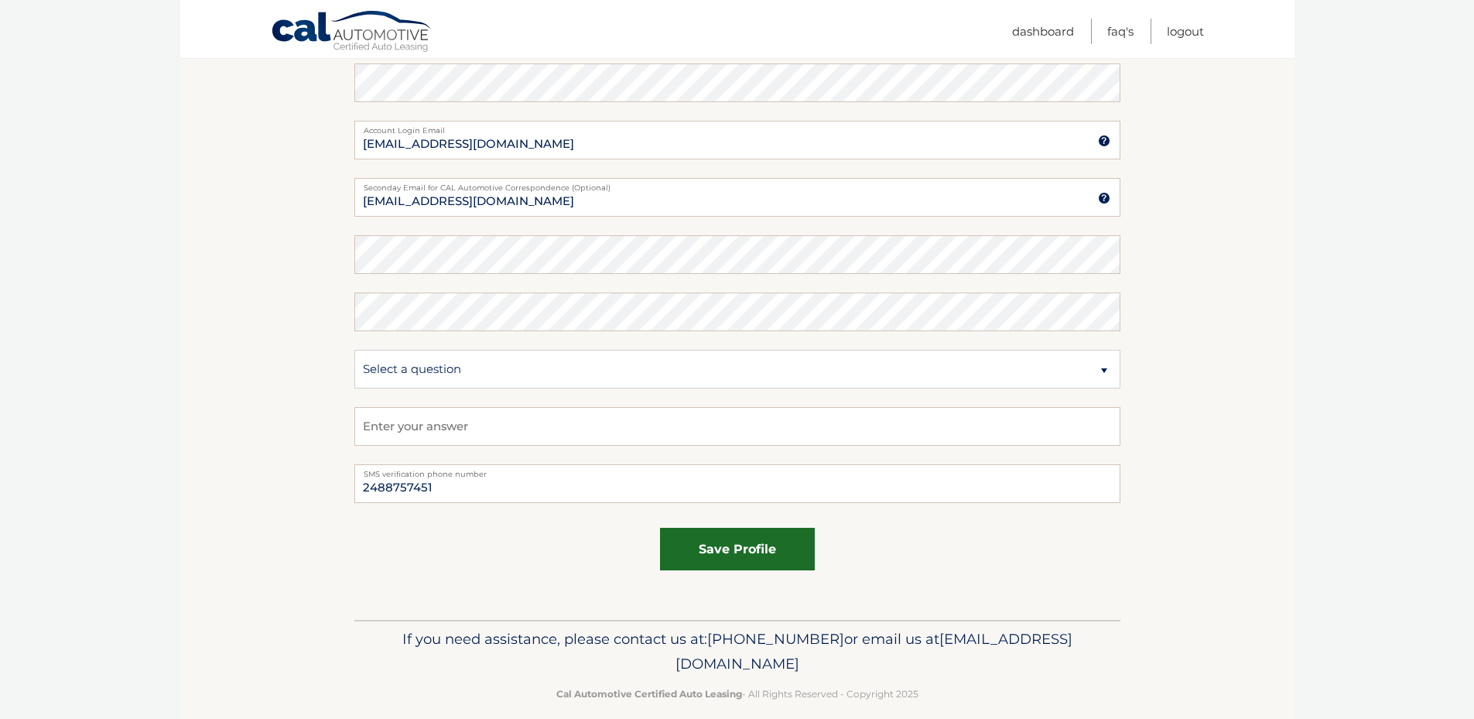
click at [727, 551] on button "save profile" at bounding box center [737, 549] width 155 height 43
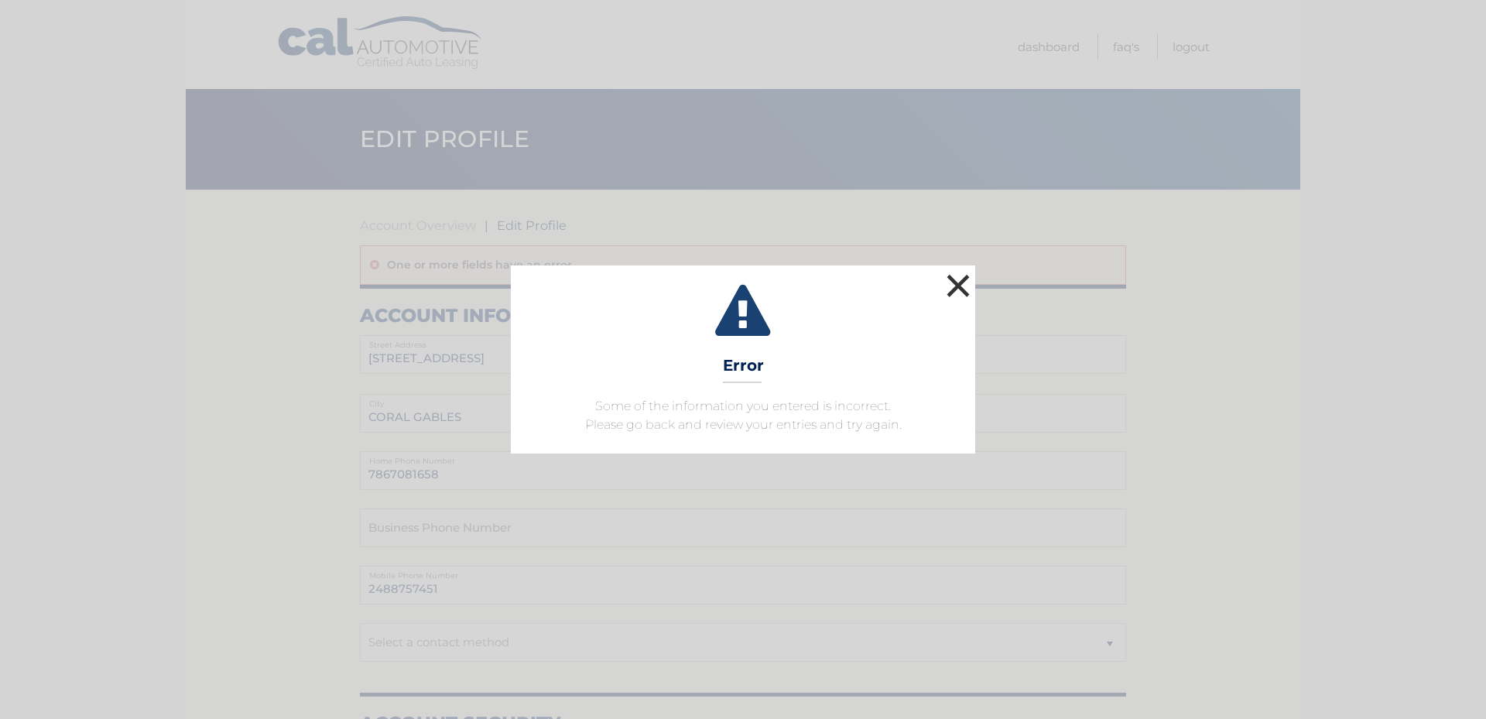
click at [965, 282] on button "×" at bounding box center [958, 285] width 31 height 31
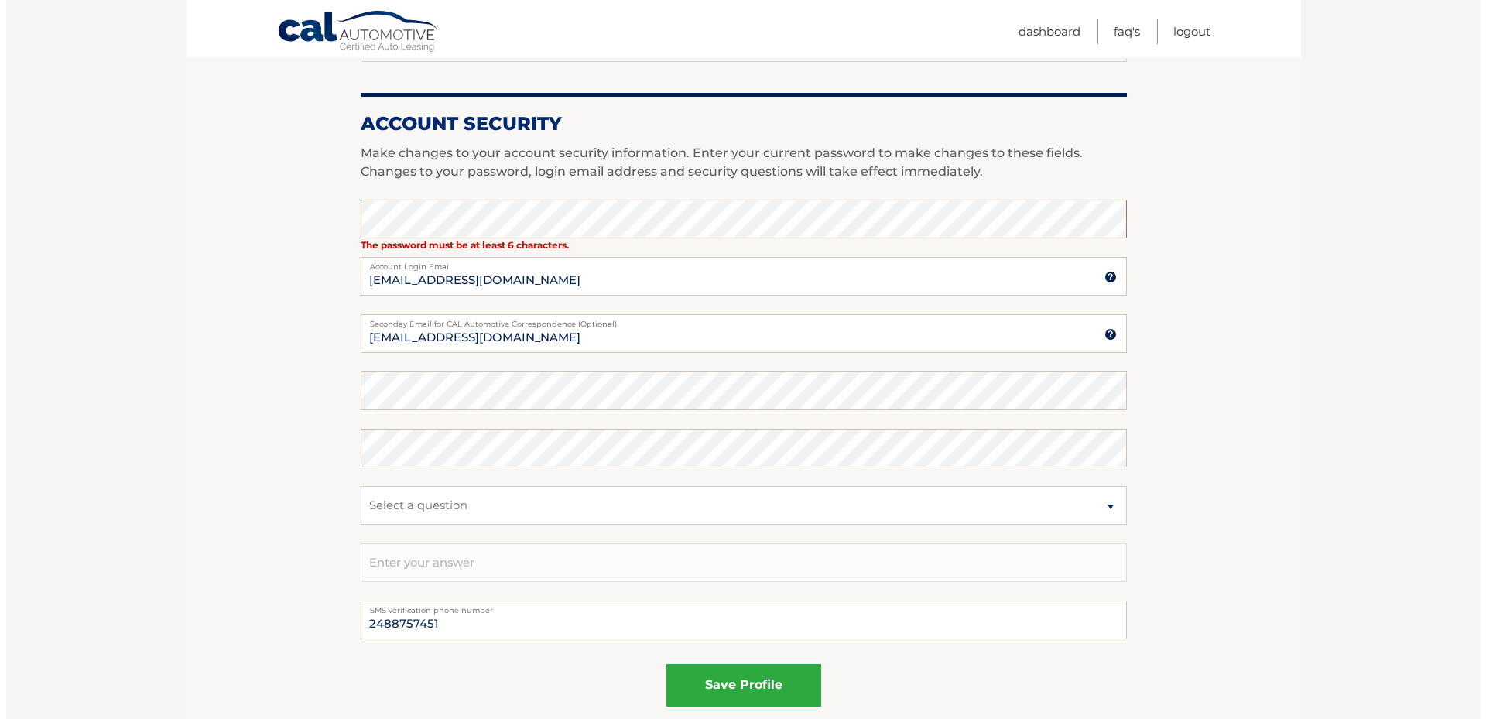
scroll to position [755, 0]
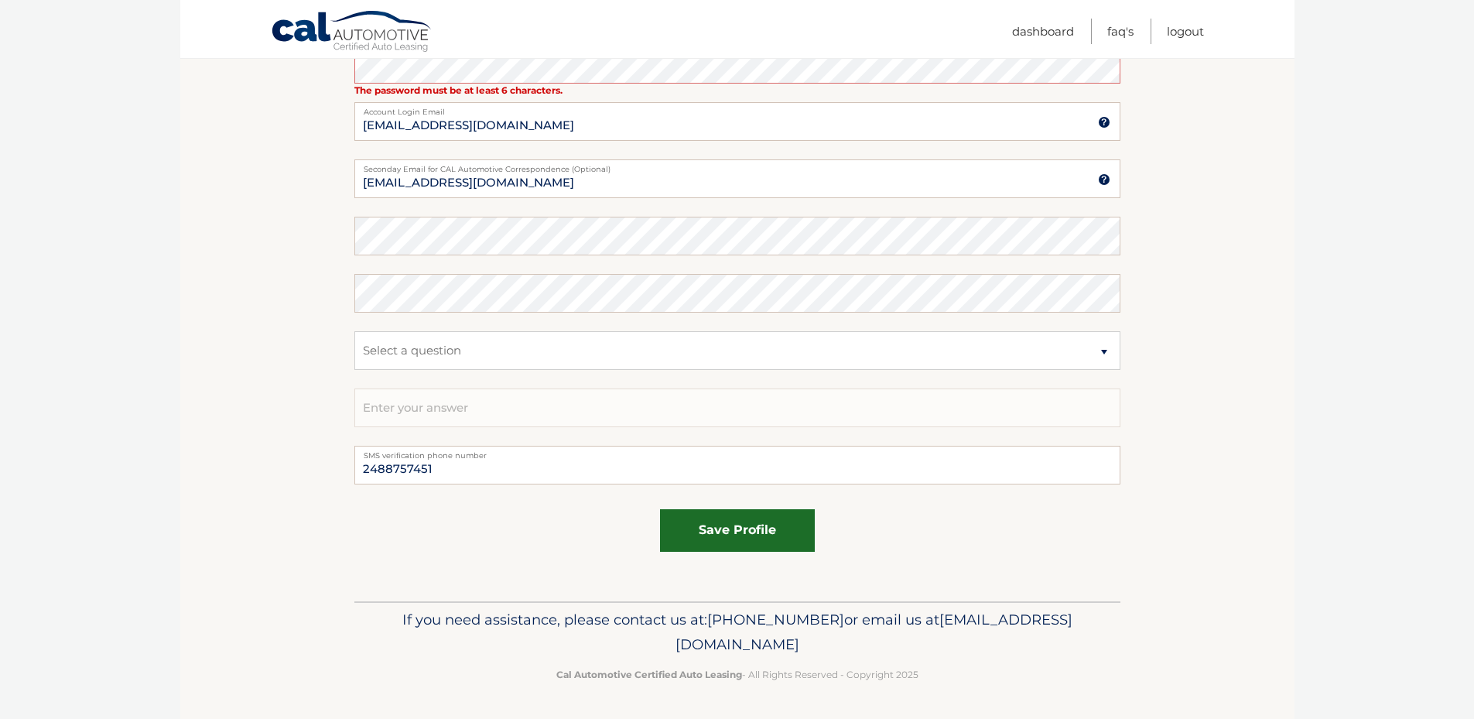
click at [680, 524] on button "save profile" at bounding box center [737, 530] width 155 height 43
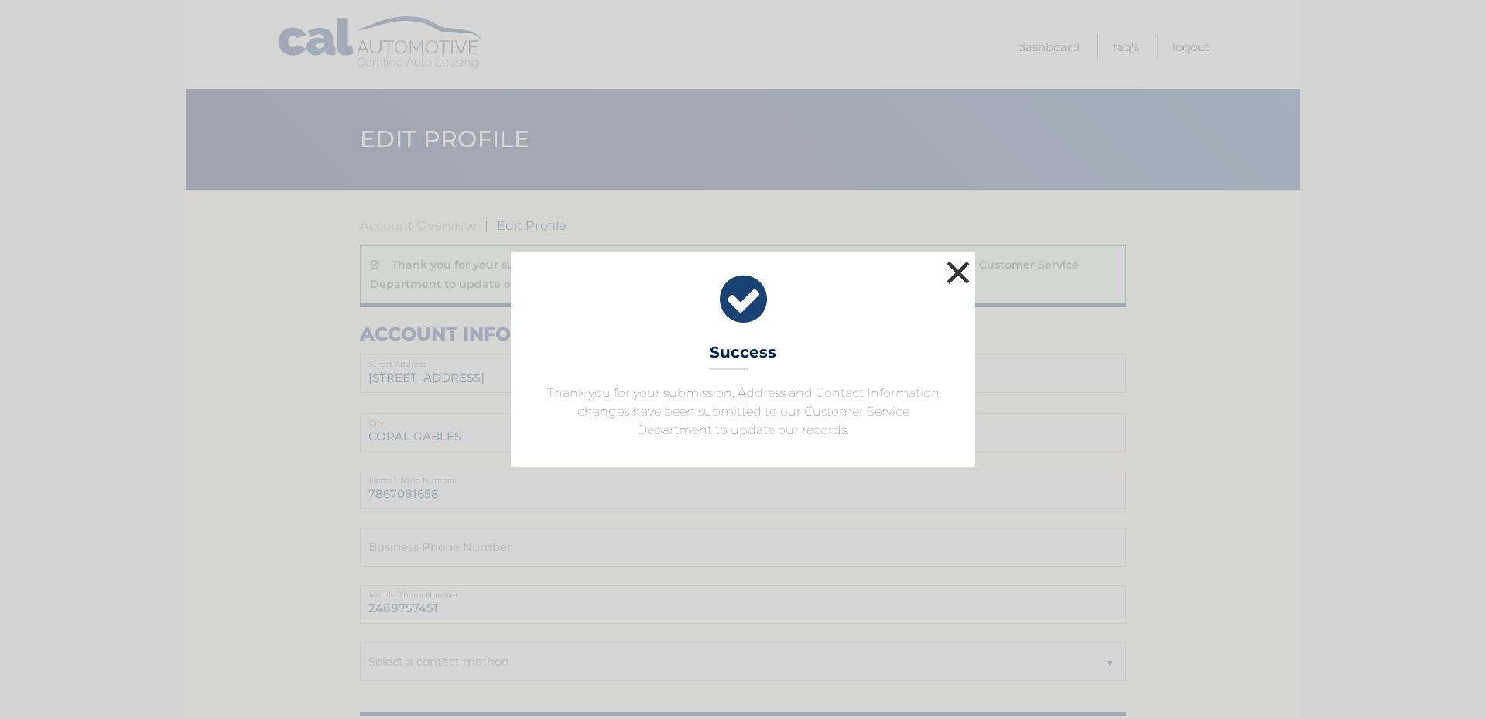
click at [960, 267] on button "×" at bounding box center [958, 272] width 31 height 31
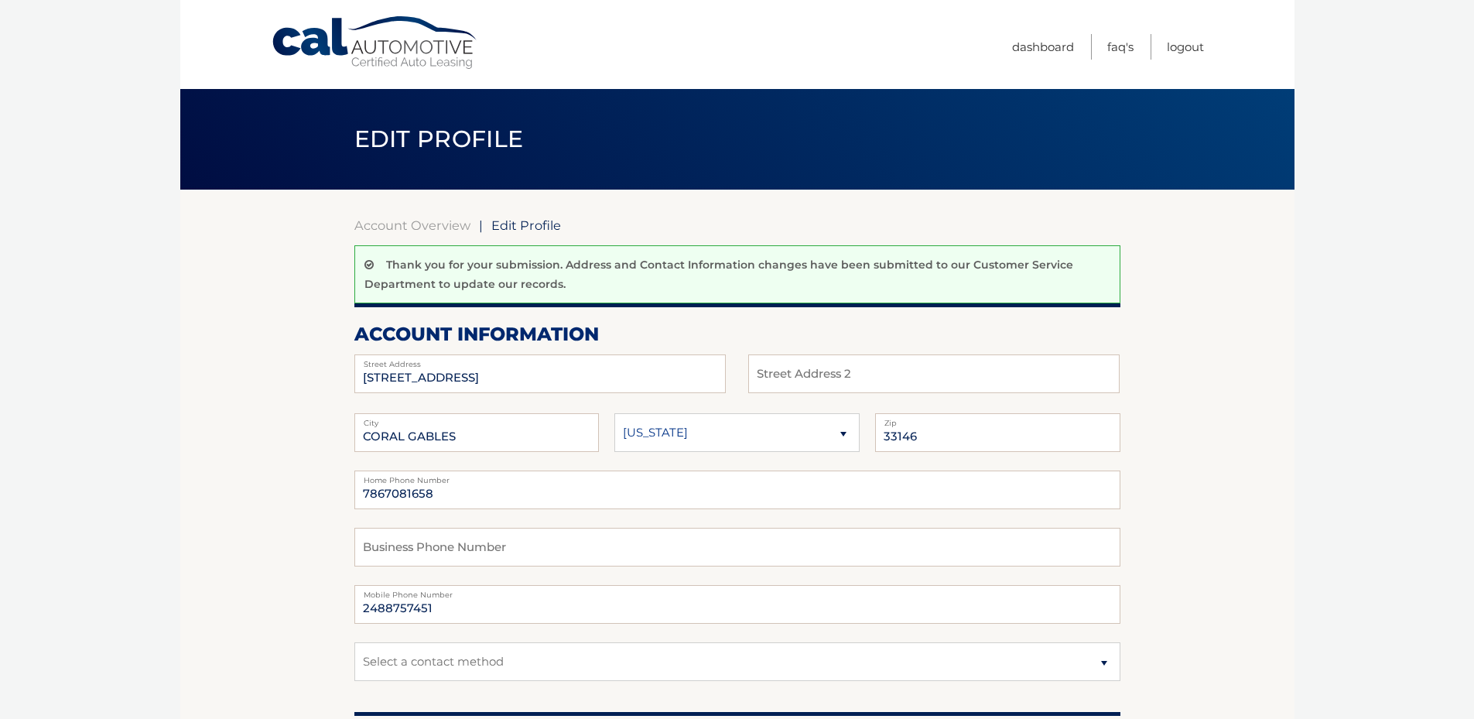
scroll to position [77, 0]
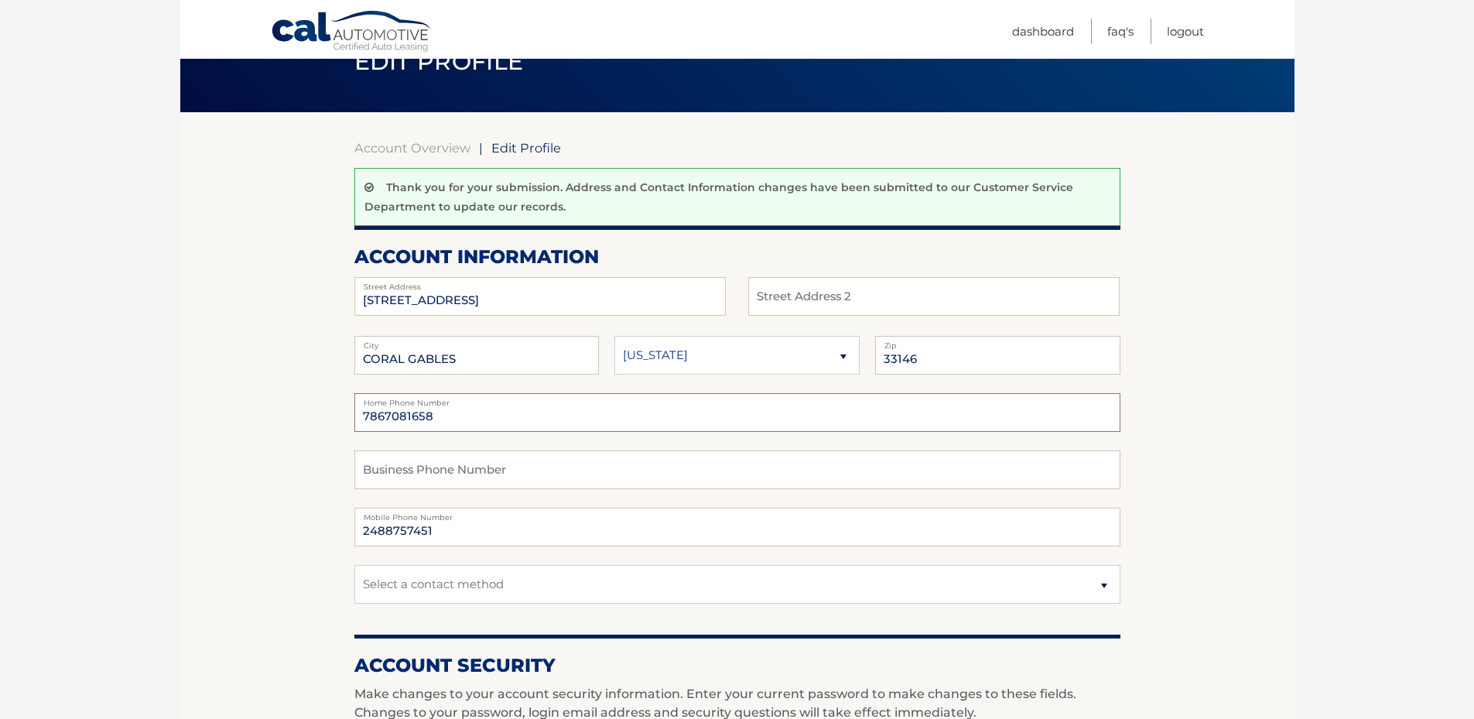
drag, startPoint x: 448, startPoint y: 416, endPoint x: 327, endPoint y: 416, distance: 121.5
click at [327, 416] on section "Account Overview | Edit Profile Thank you for your submission. Address and Cont…" at bounding box center [737, 704] width 1114 height 1185
click at [371, 477] on input "text" at bounding box center [737, 469] width 766 height 39
paste input "7867081658"
type input "7867081658"
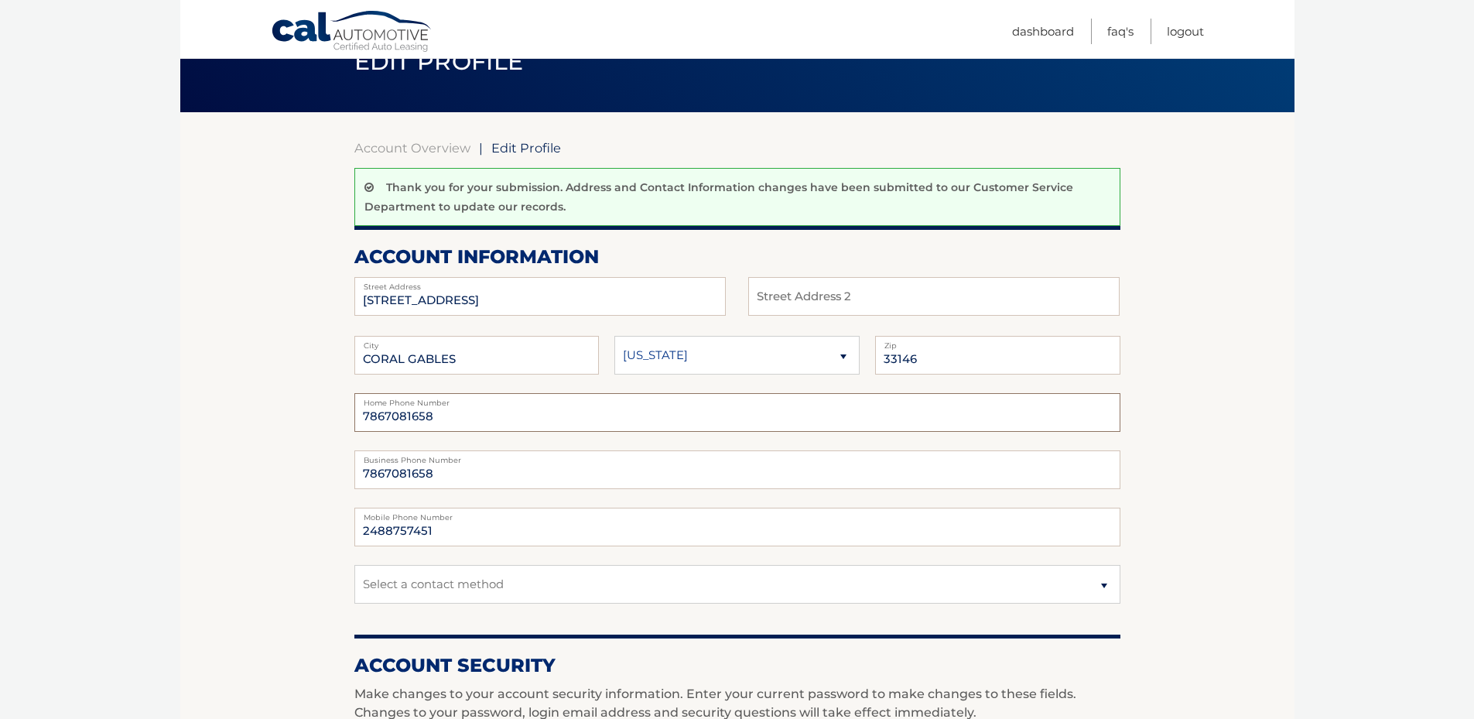
drag, startPoint x: 460, startPoint y: 412, endPoint x: 250, endPoint y: 411, distance: 209.7
click at [250, 411] on section "Account Overview | Edit Profile Thank you for your submission. Address and Cont…" at bounding box center [737, 704] width 1114 height 1185
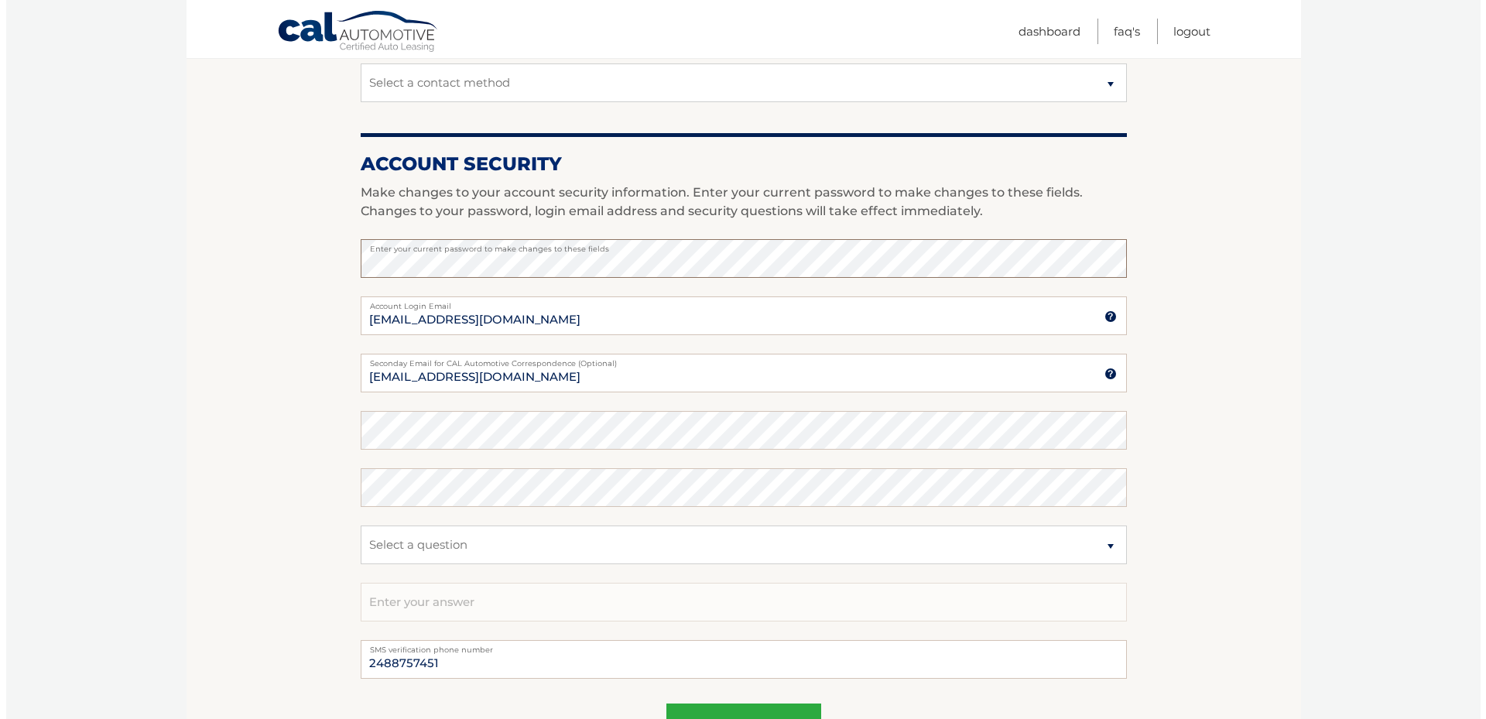
scroll to position [696, 0]
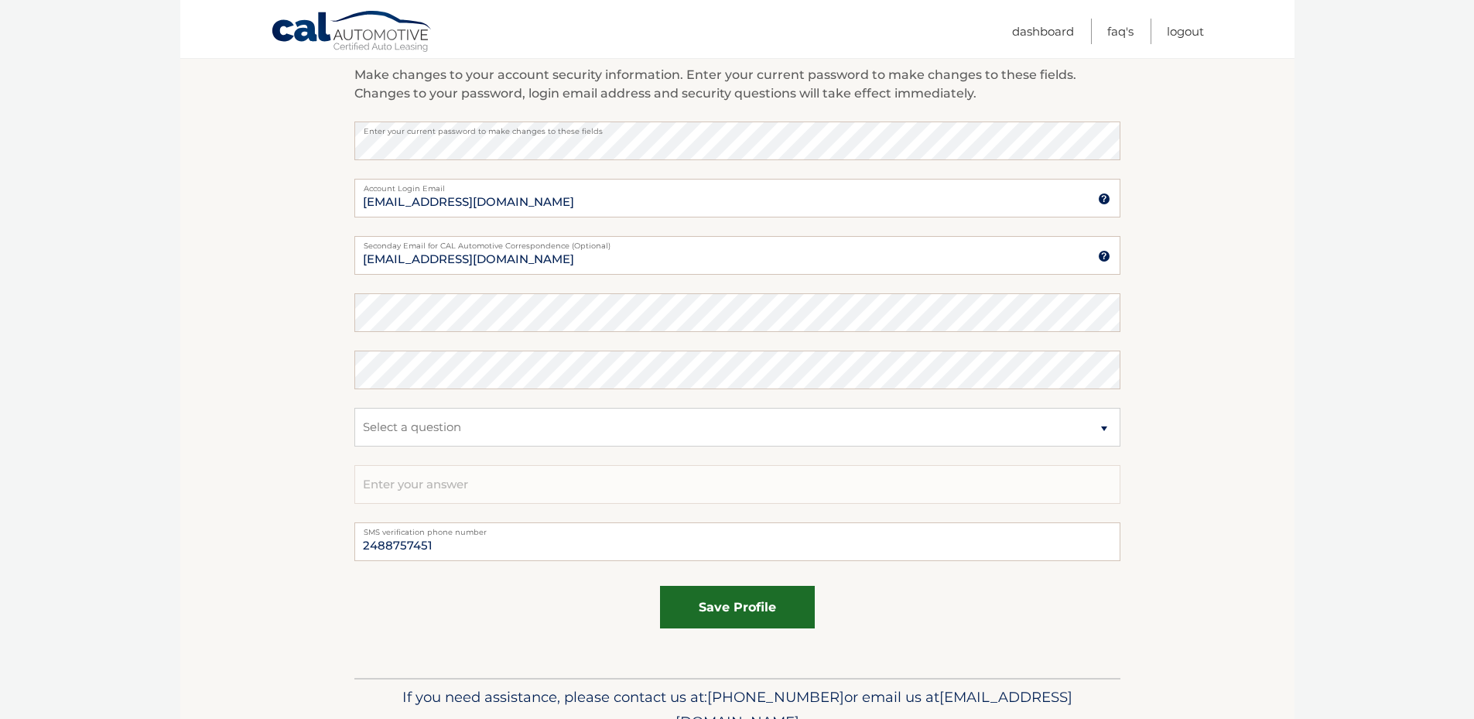
click at [734, 597] on button "save profile" at bounding box center [737, 607] width 155 height 43
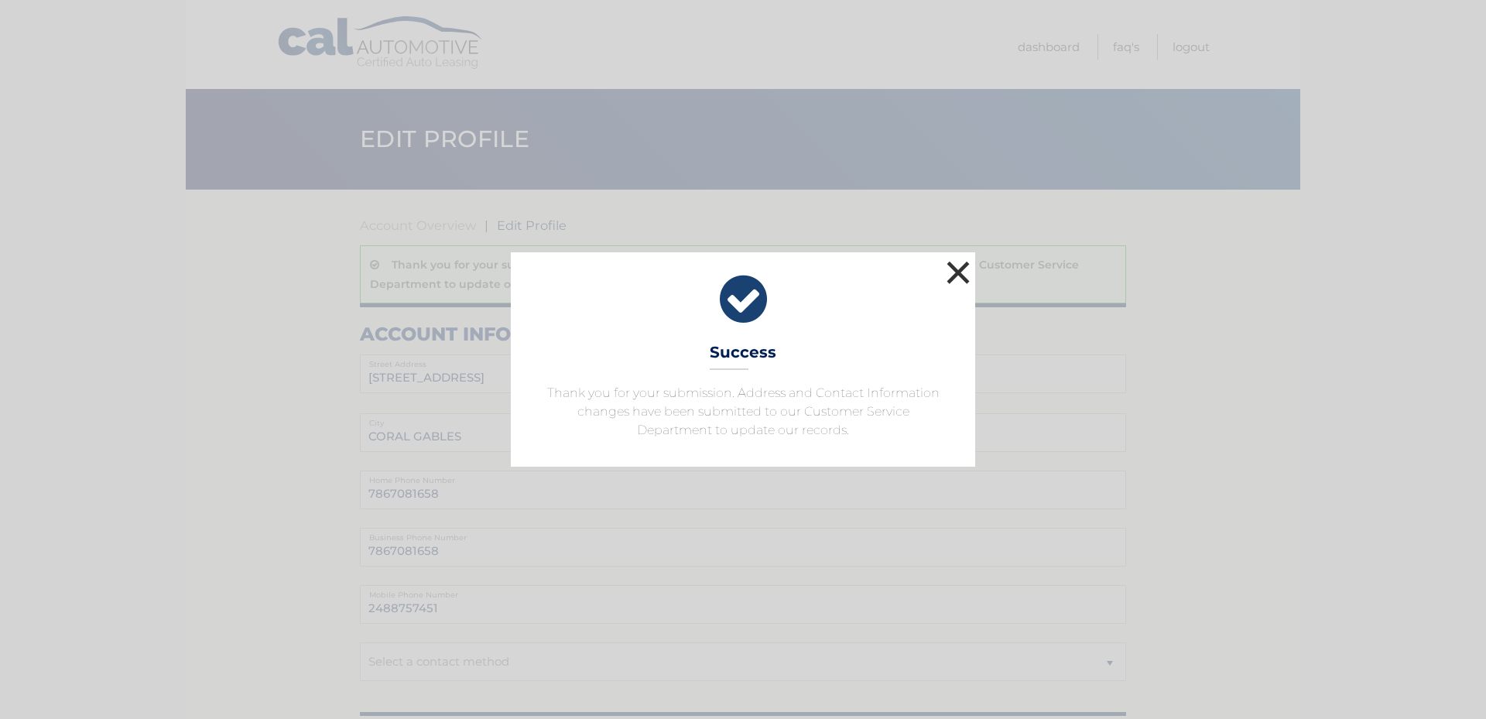
click at [963, 280] on button "×" at bounding box center [958, 272] width 31 height 31
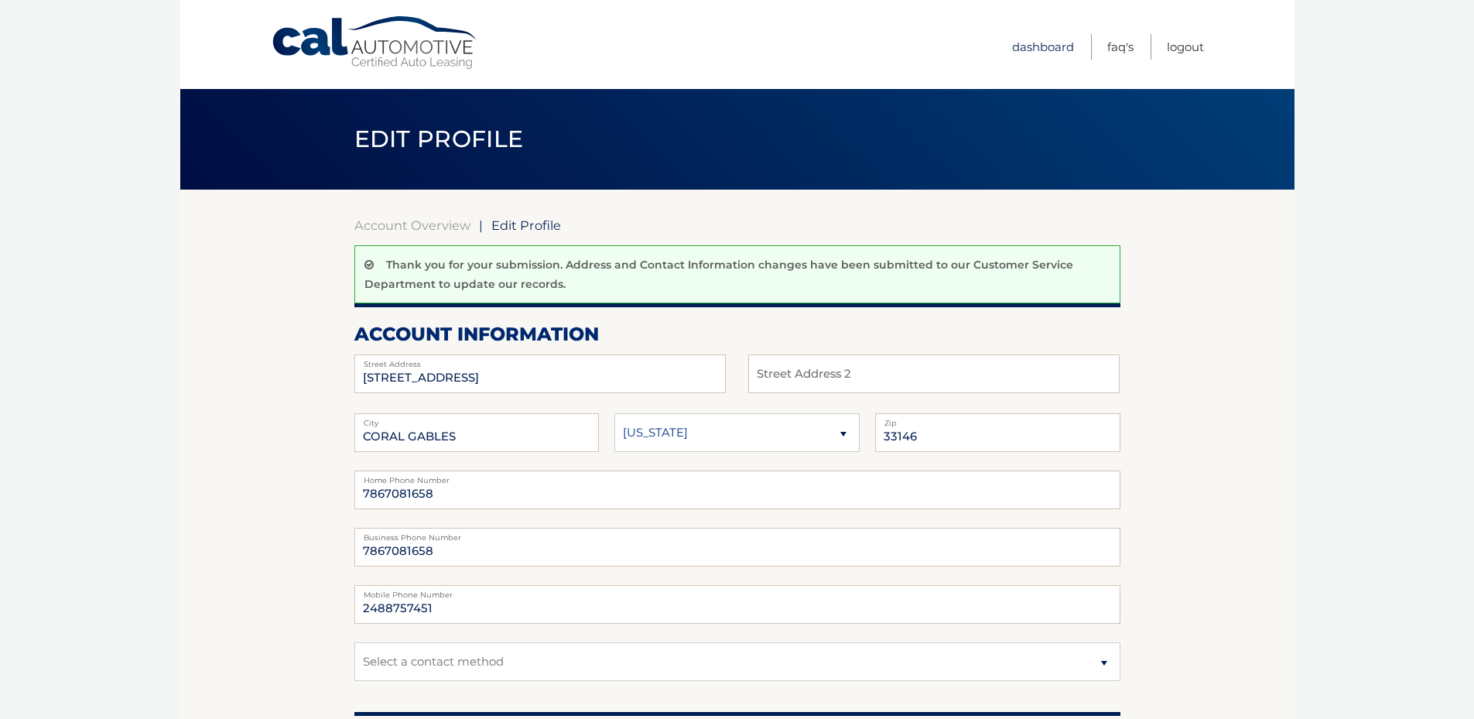
click at [1052, 46] on link "Dashboard" at bounding box center [1043, 47] width 62 height 26
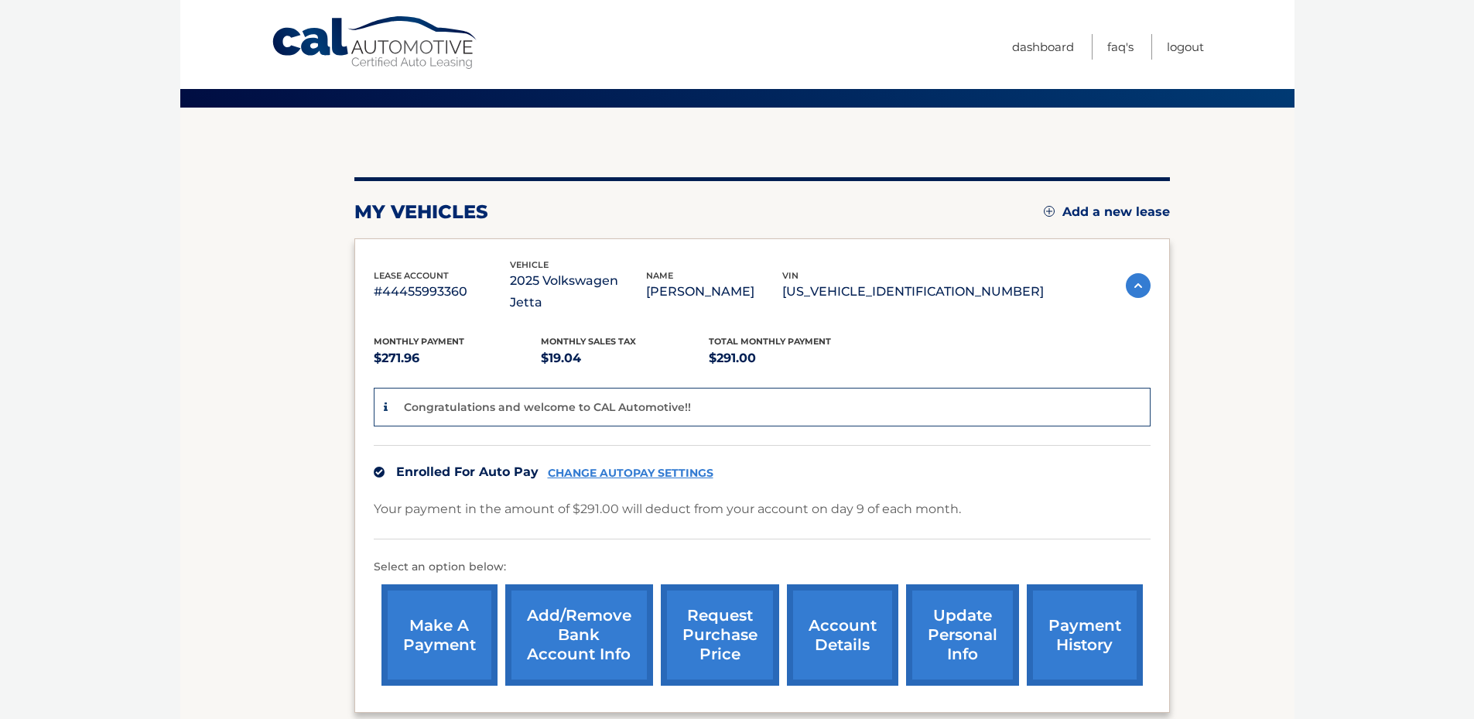
scroll to position [155, 0]
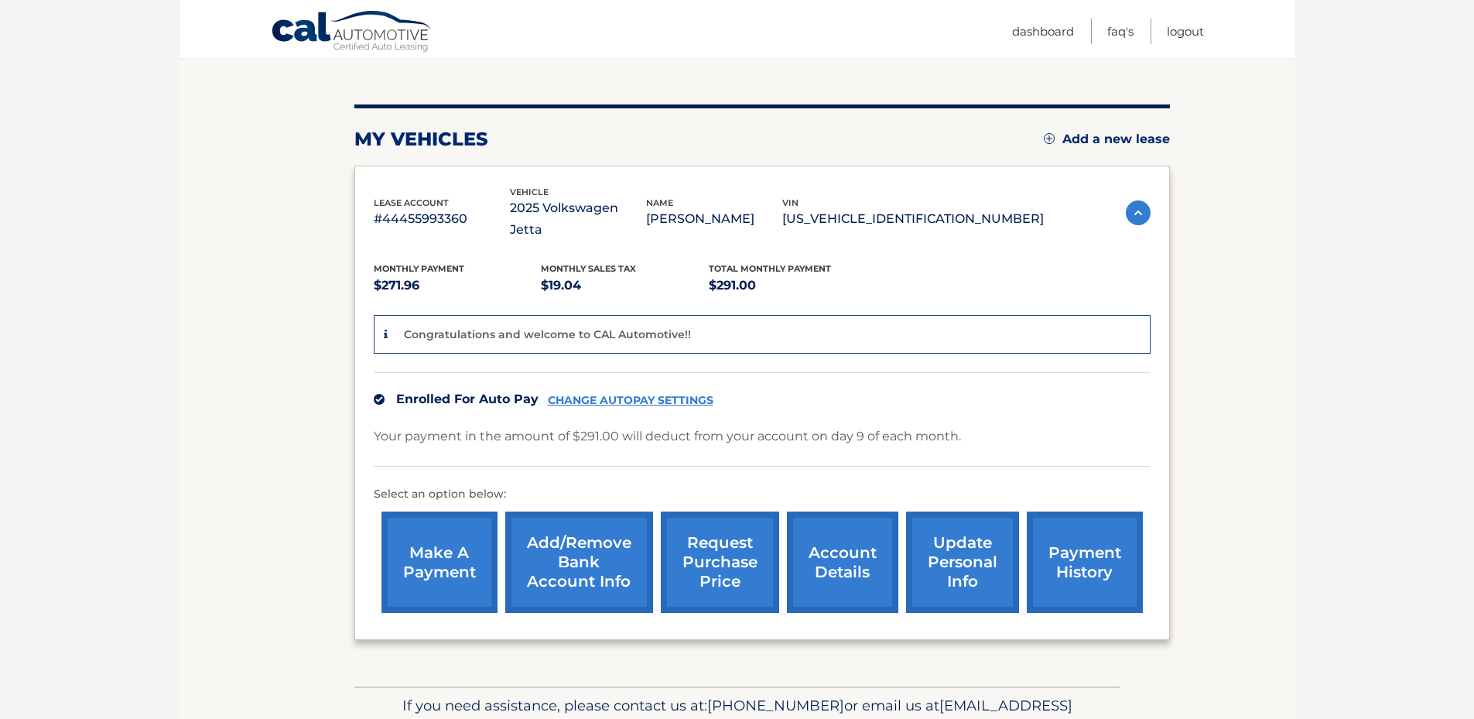
click at [821, 539] on link "account details" at bounding box center [842, 562] width 111 height 101
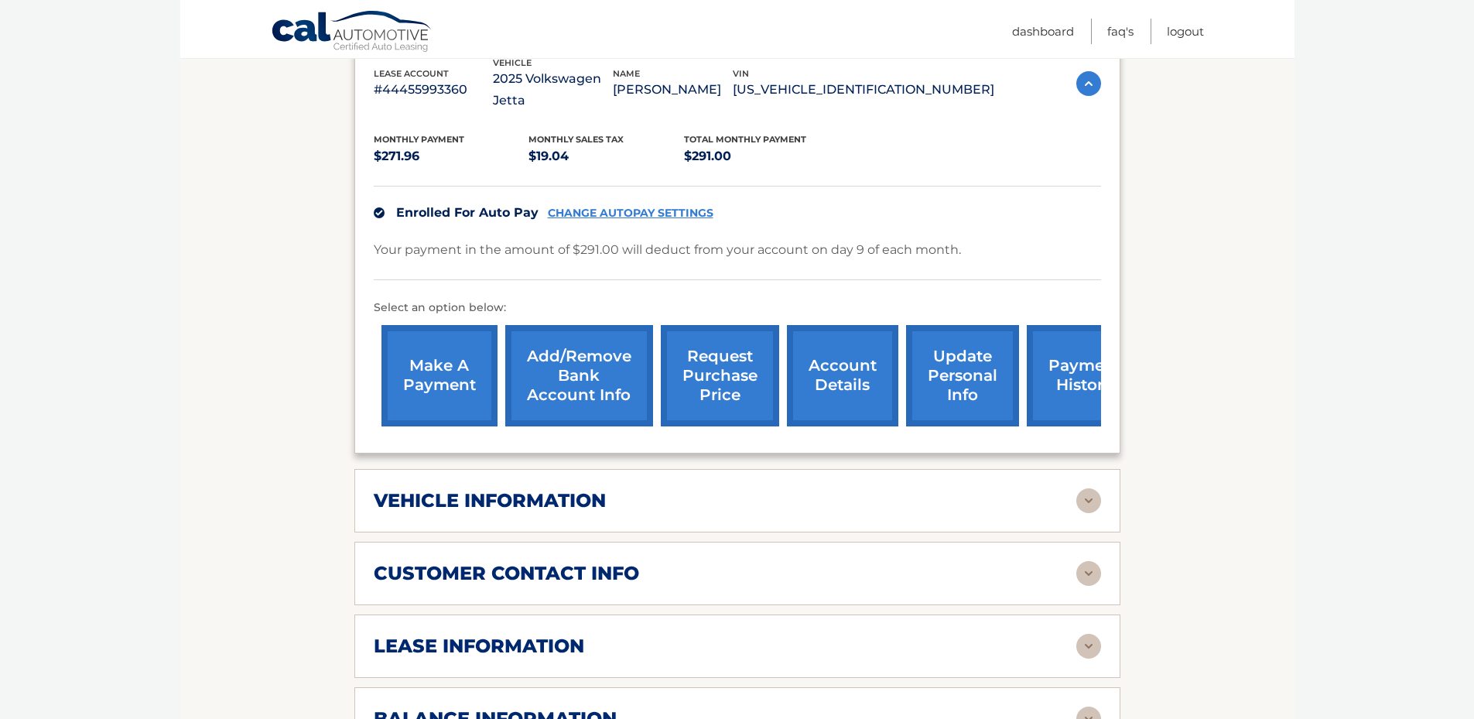
scroll to position [310, 0]
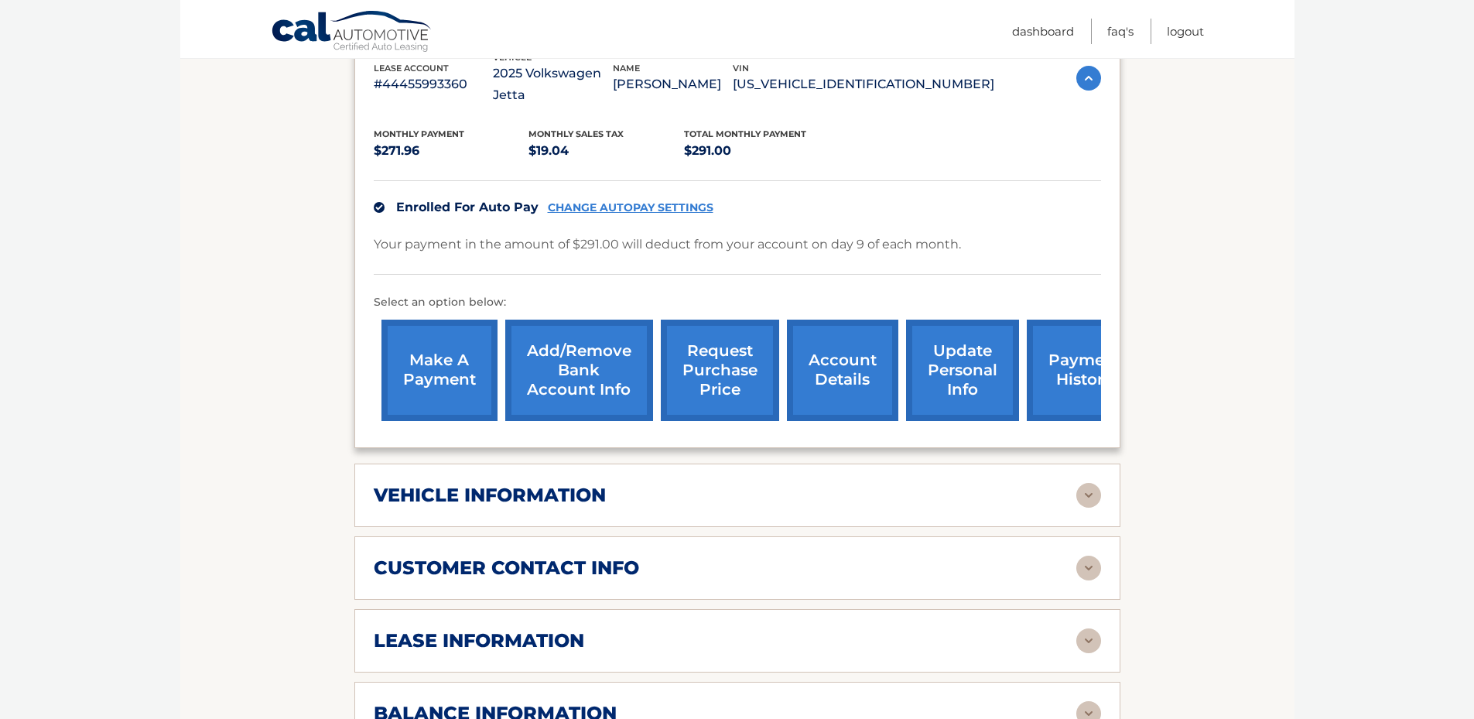
click at [733, 486] on div "vehicle information vehicle Year [DATE] vehicle make Volkswagen vehicle model J…" at bounding box center [737, 495] width 766 height 63
click at [1097, 483] on img at bounding box center [1088, 495] width 25 height 25
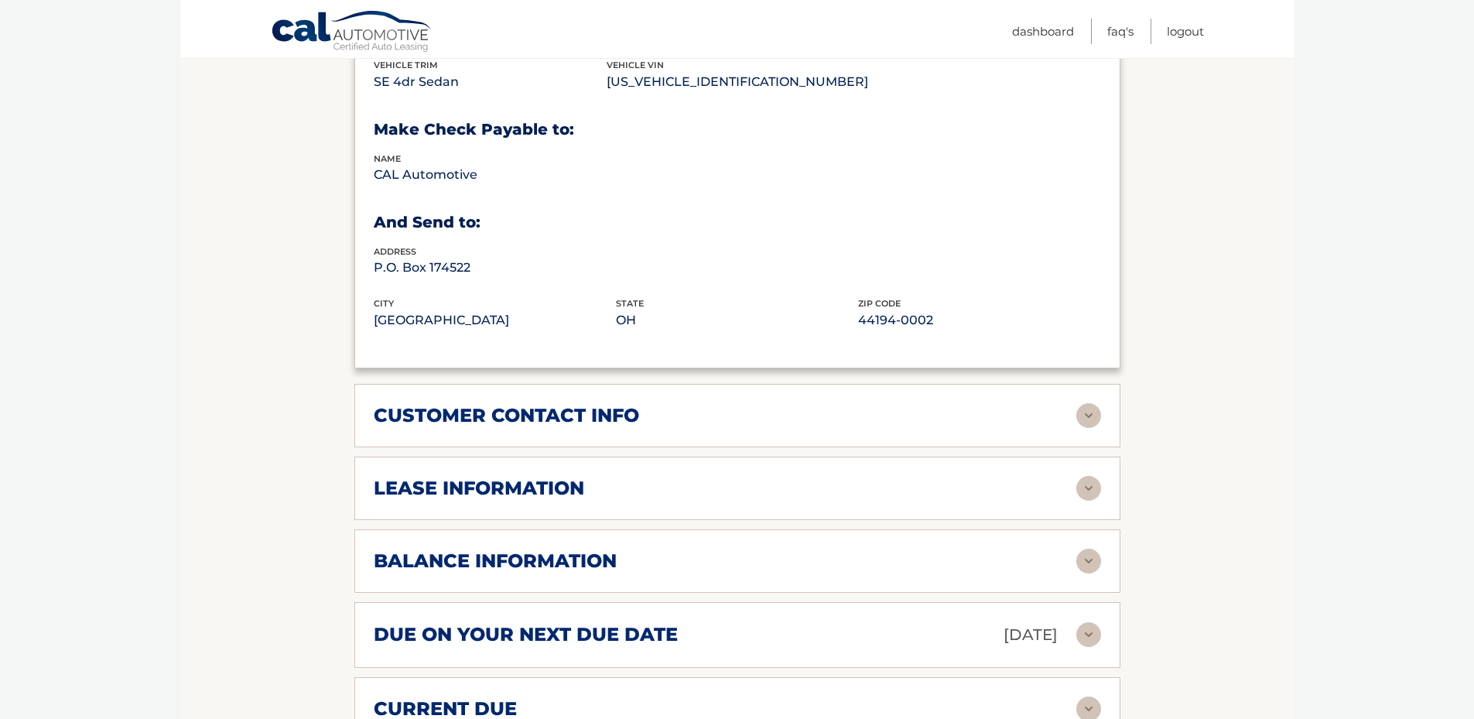
scroll to position [851, 0]
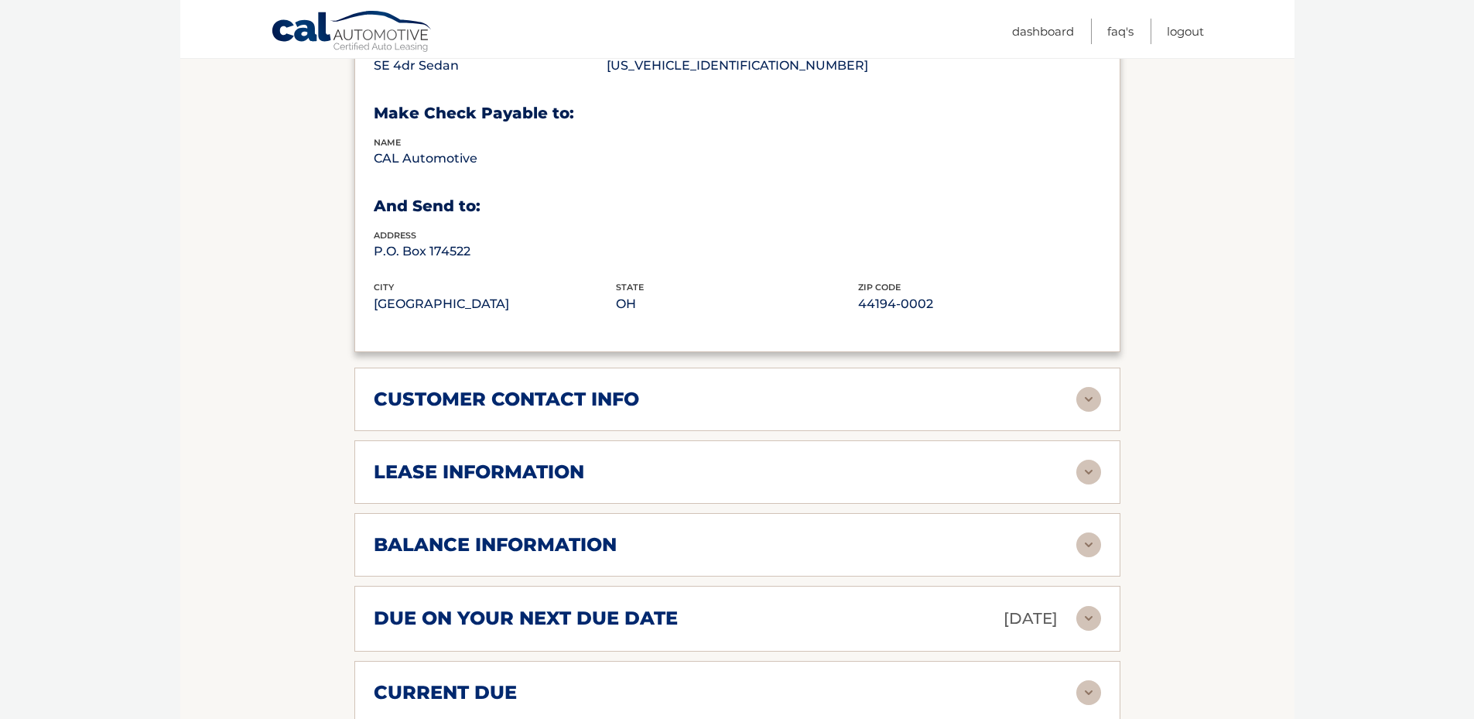
click at [1090, 388] on img at bounding box center [1088, 399] width 25 height 25
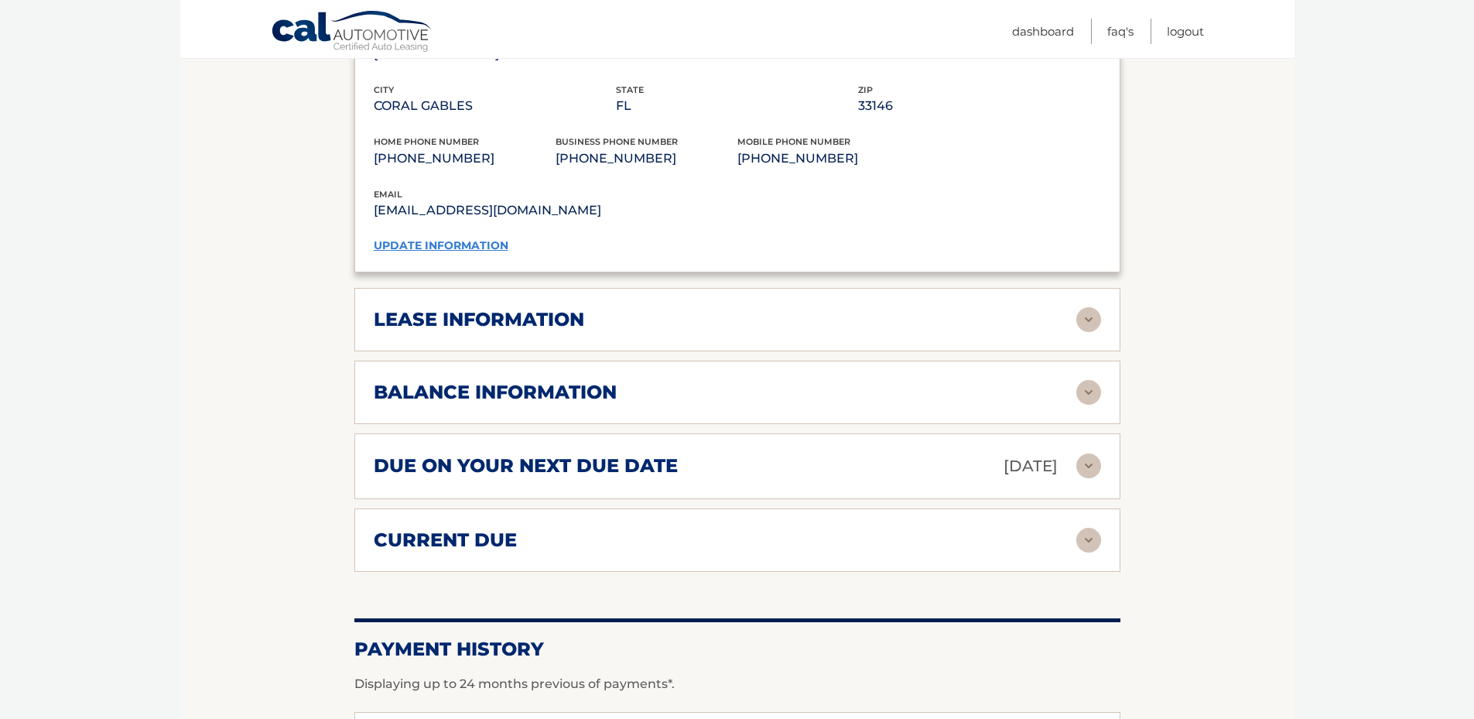
scroll to position [1316, 0]
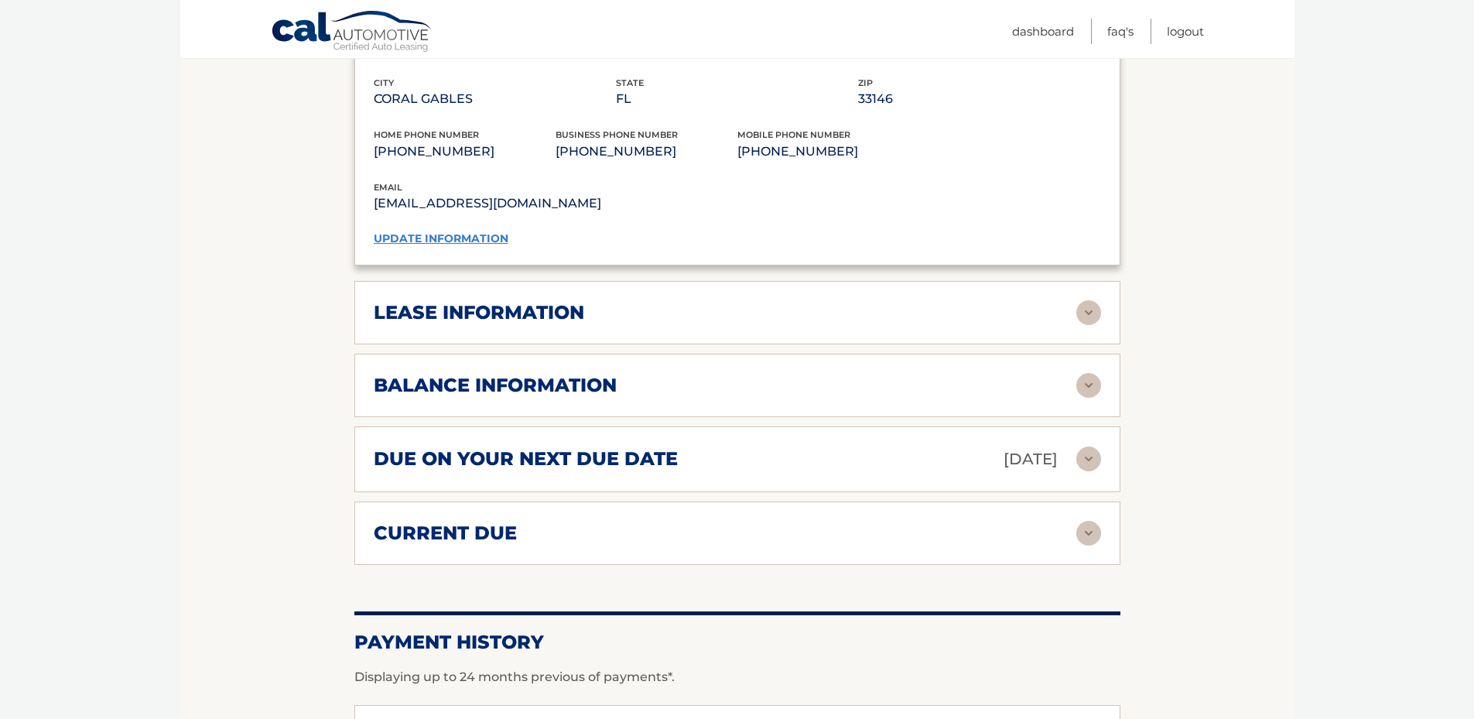
click at [1094, 300] on img at bounding box center [1088, 312] width 25 height 25
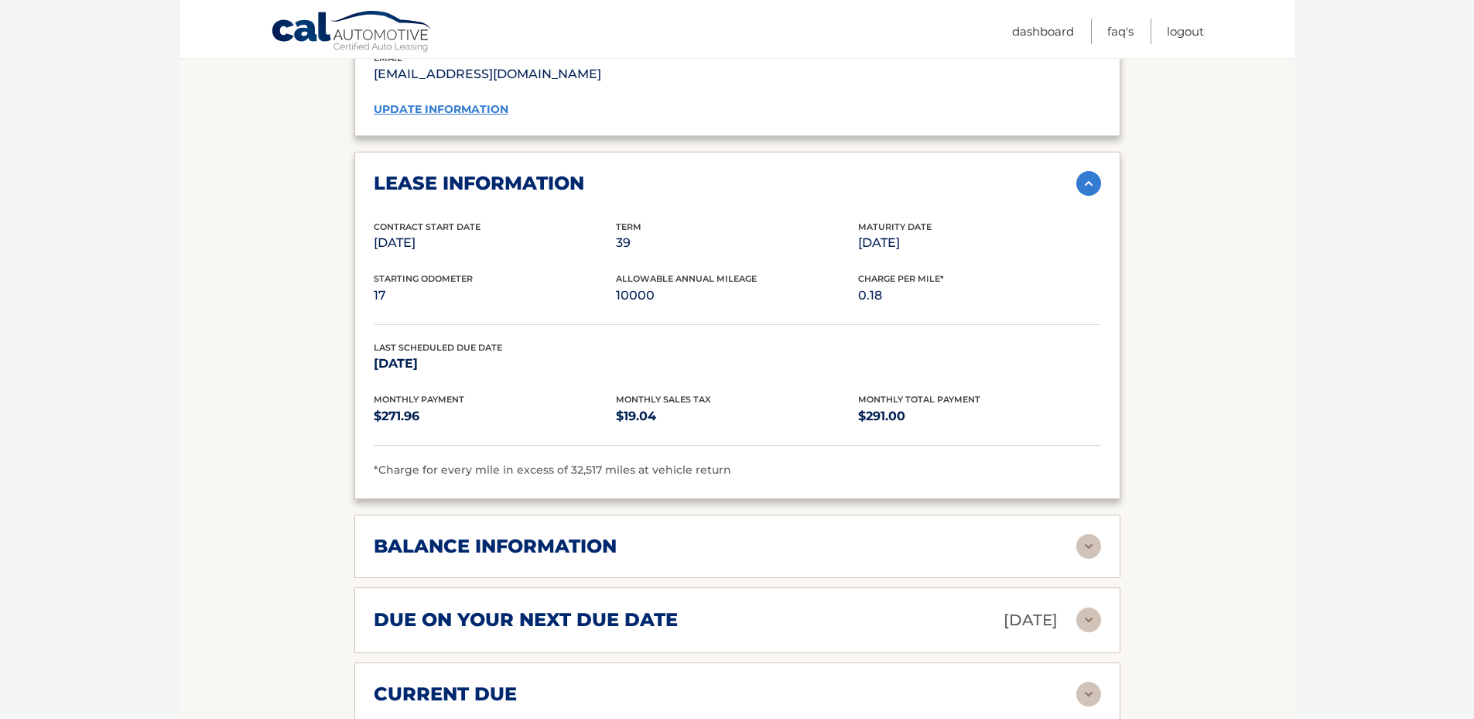
scroll to position [1548, 0]
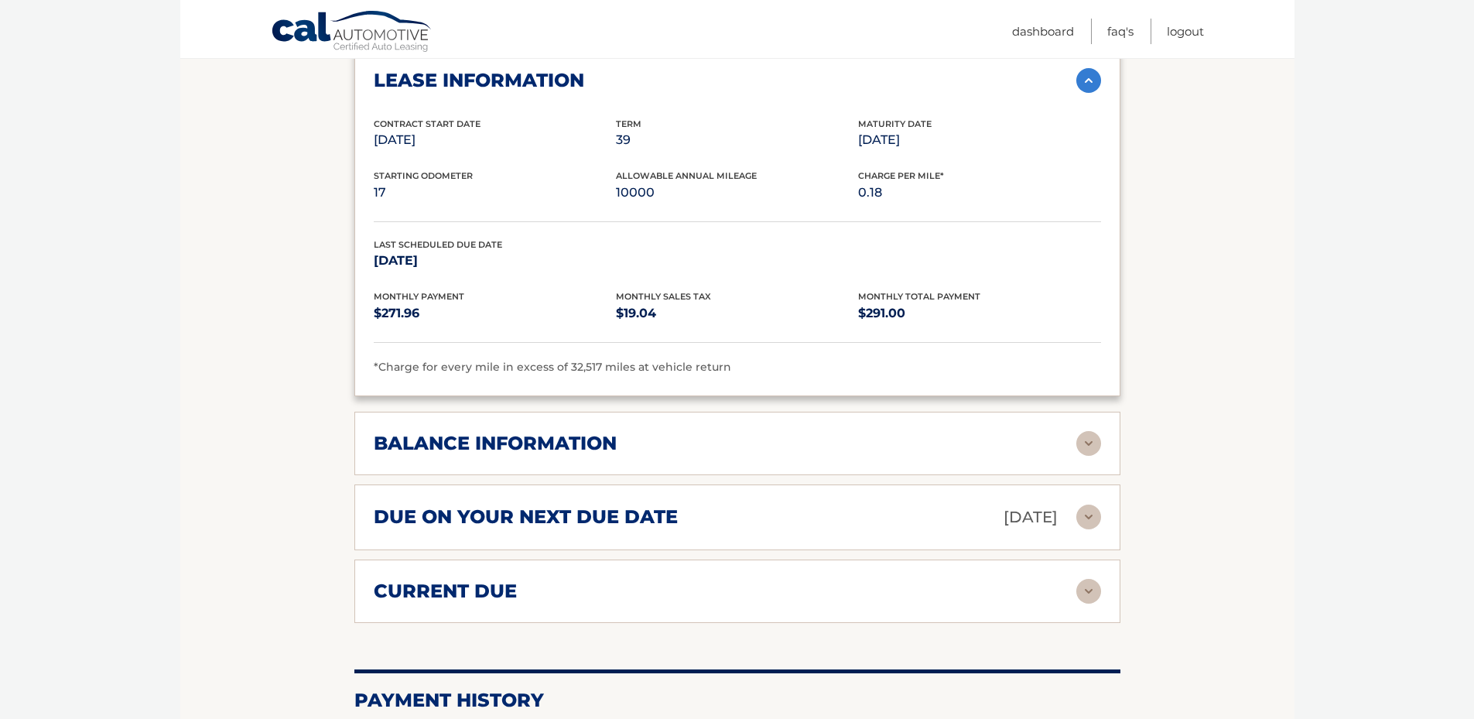
click at [1087, 432] on img at bounding box center [1088, 443] width 25 height 25
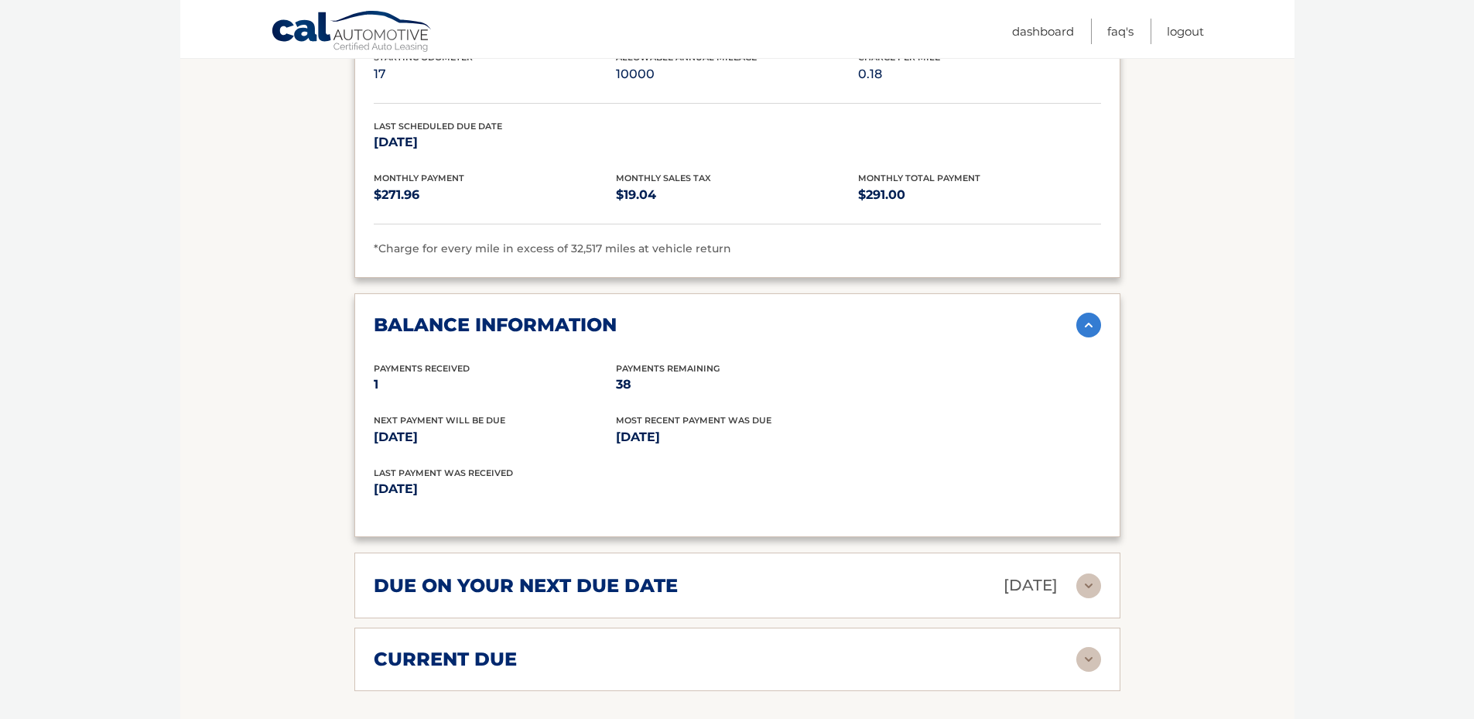
scroll to position [1702, 0]
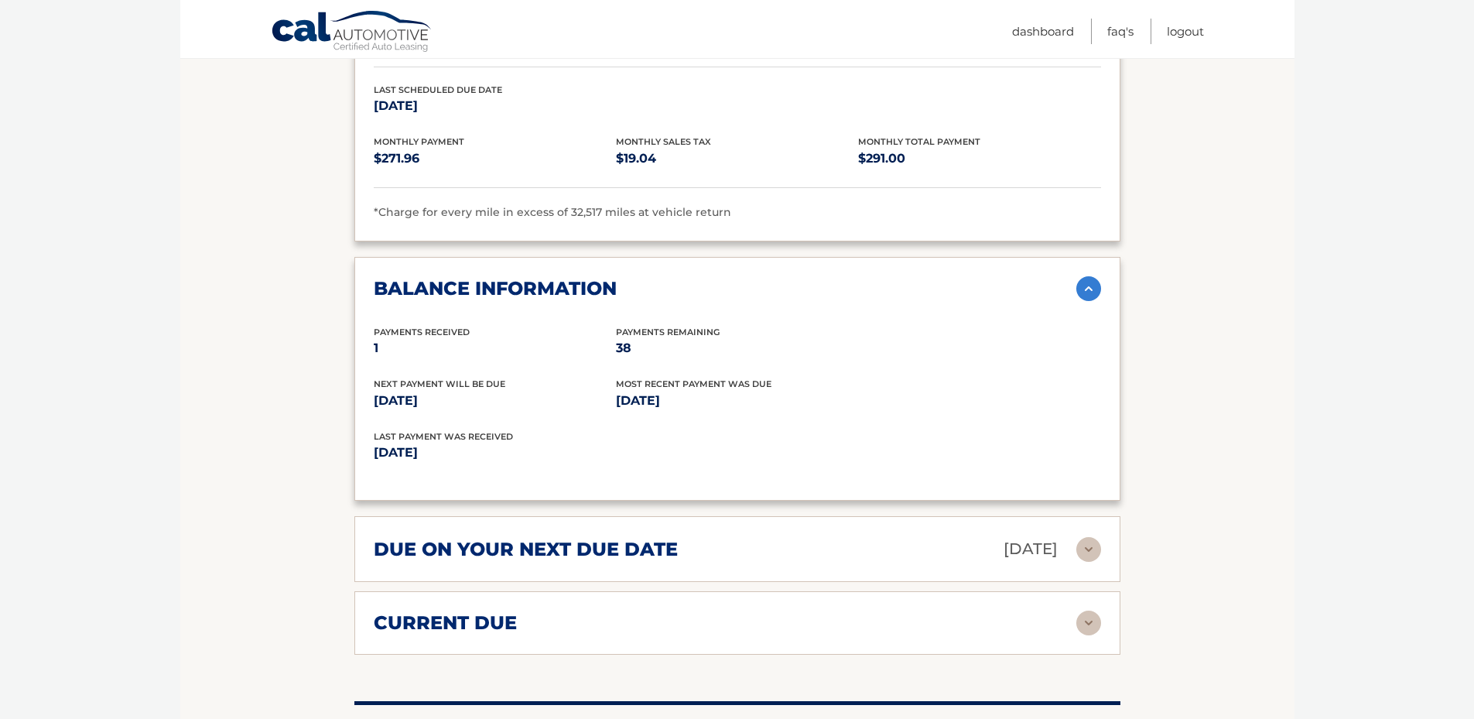
click at [1093, 537] on img at bounding box center [1088, 549] width 25 height 25
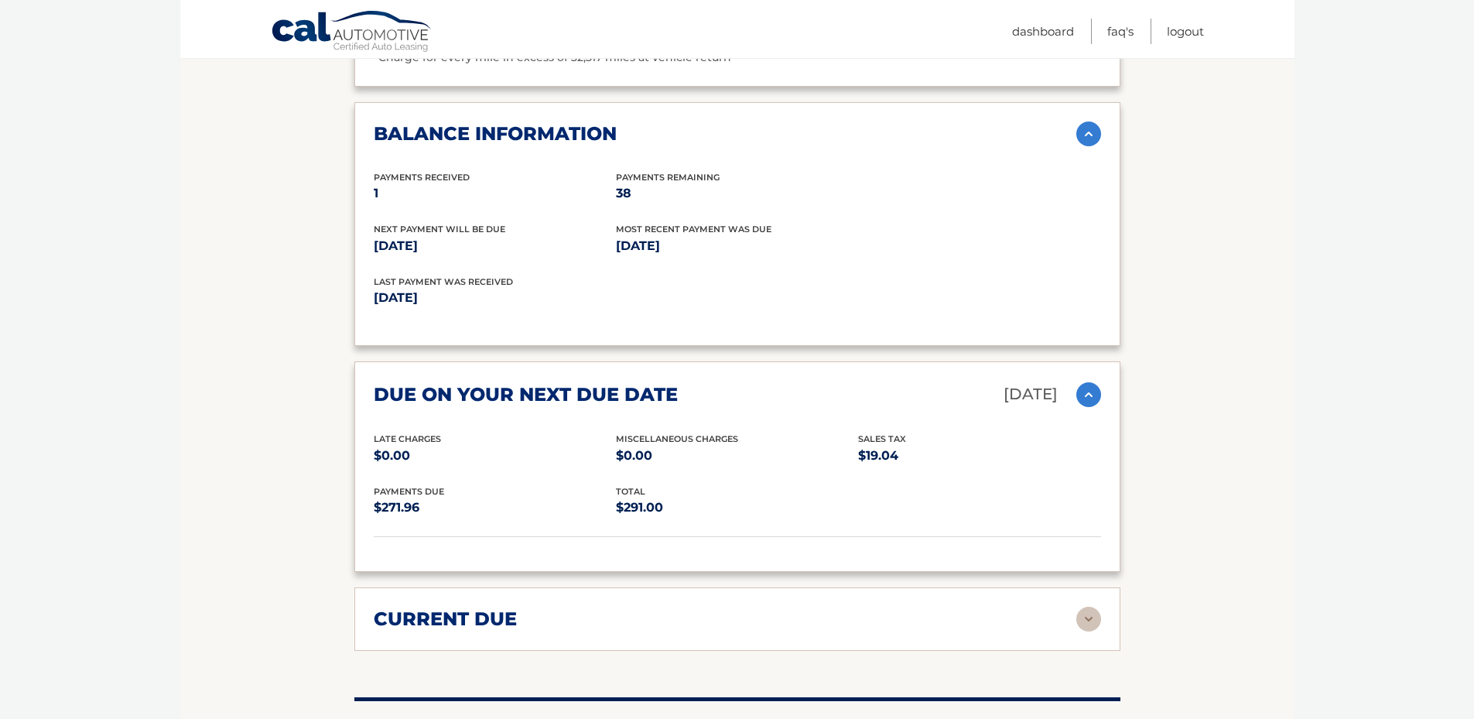
scroll to position [1935, 0]
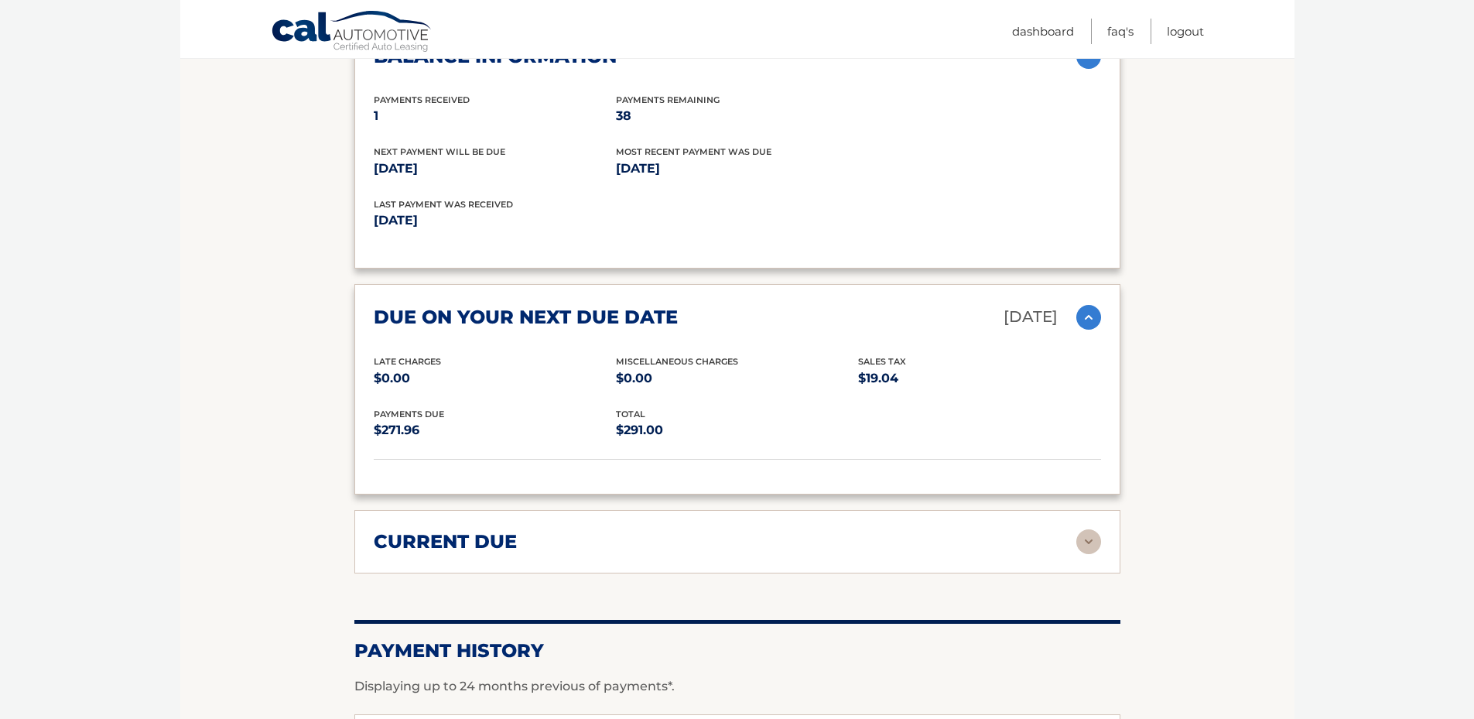
click at [1090, 529] on img at bounding box center [1088, 541] width 25 height 25
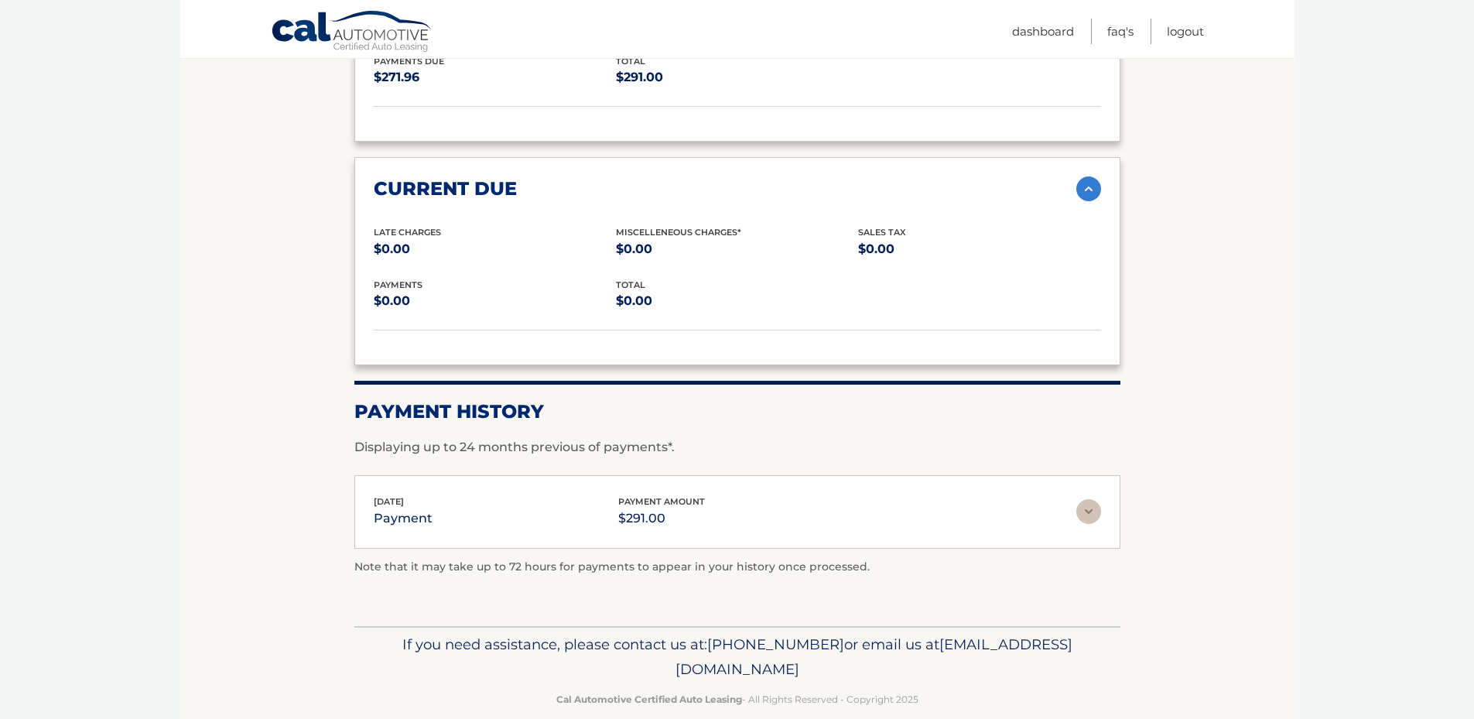
scroll to position [2290, 0]
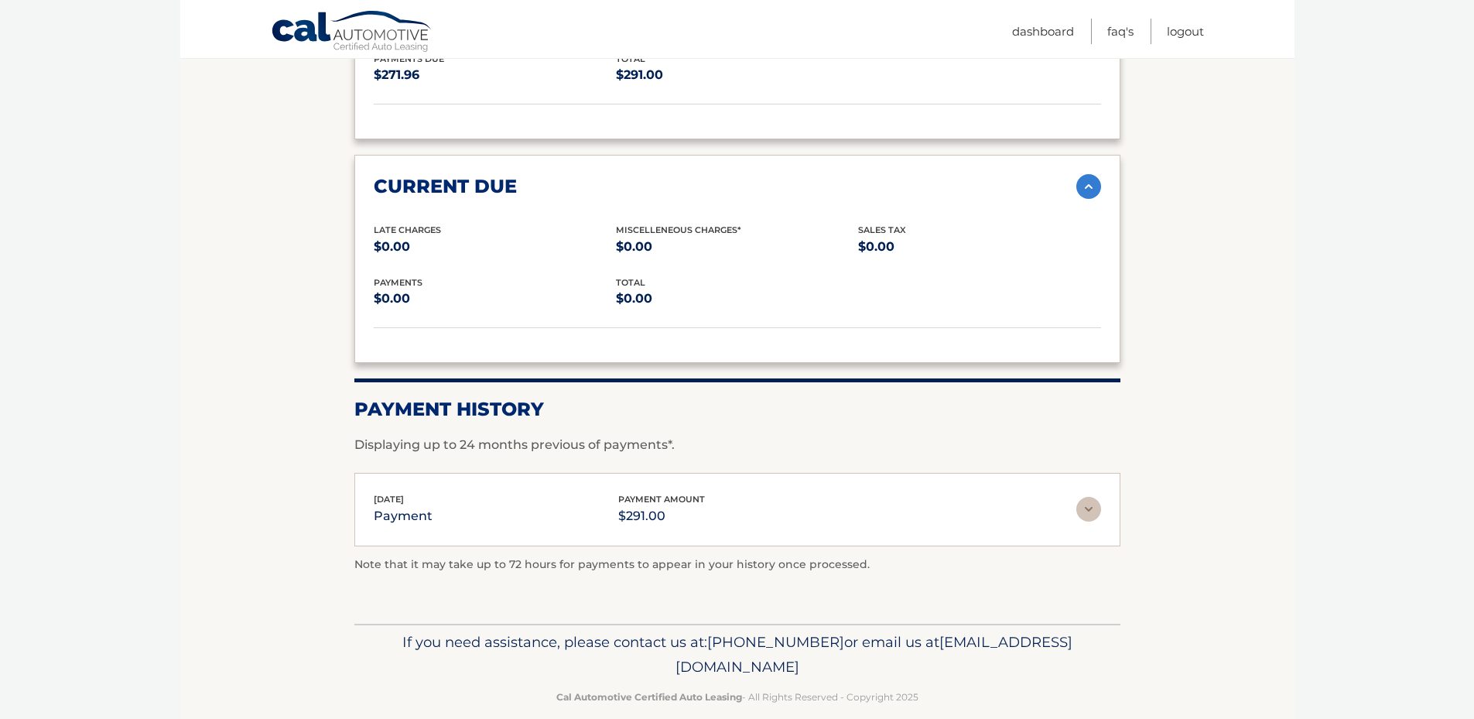
click at [1095, 497] on img at bounding box center [1088, 509] width 25 height 25
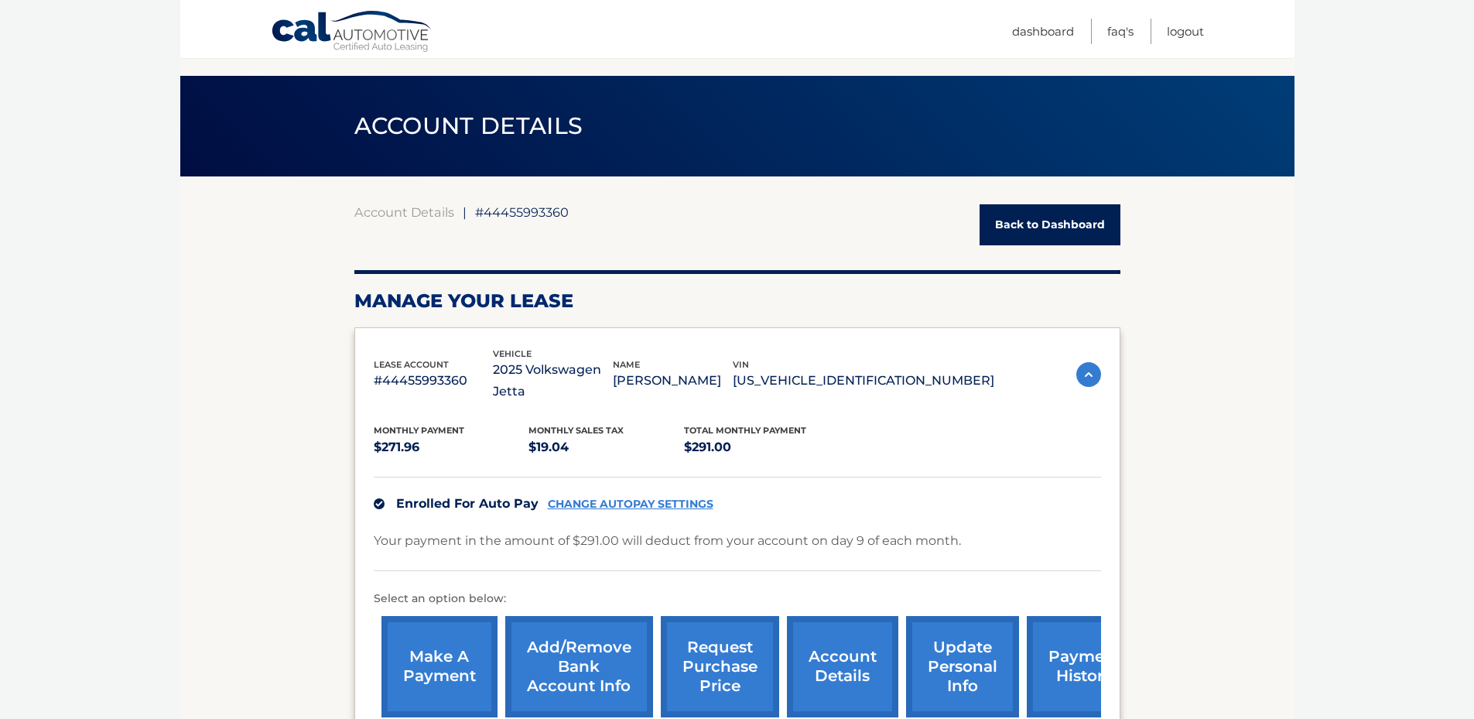
scroll to position [0, 0]
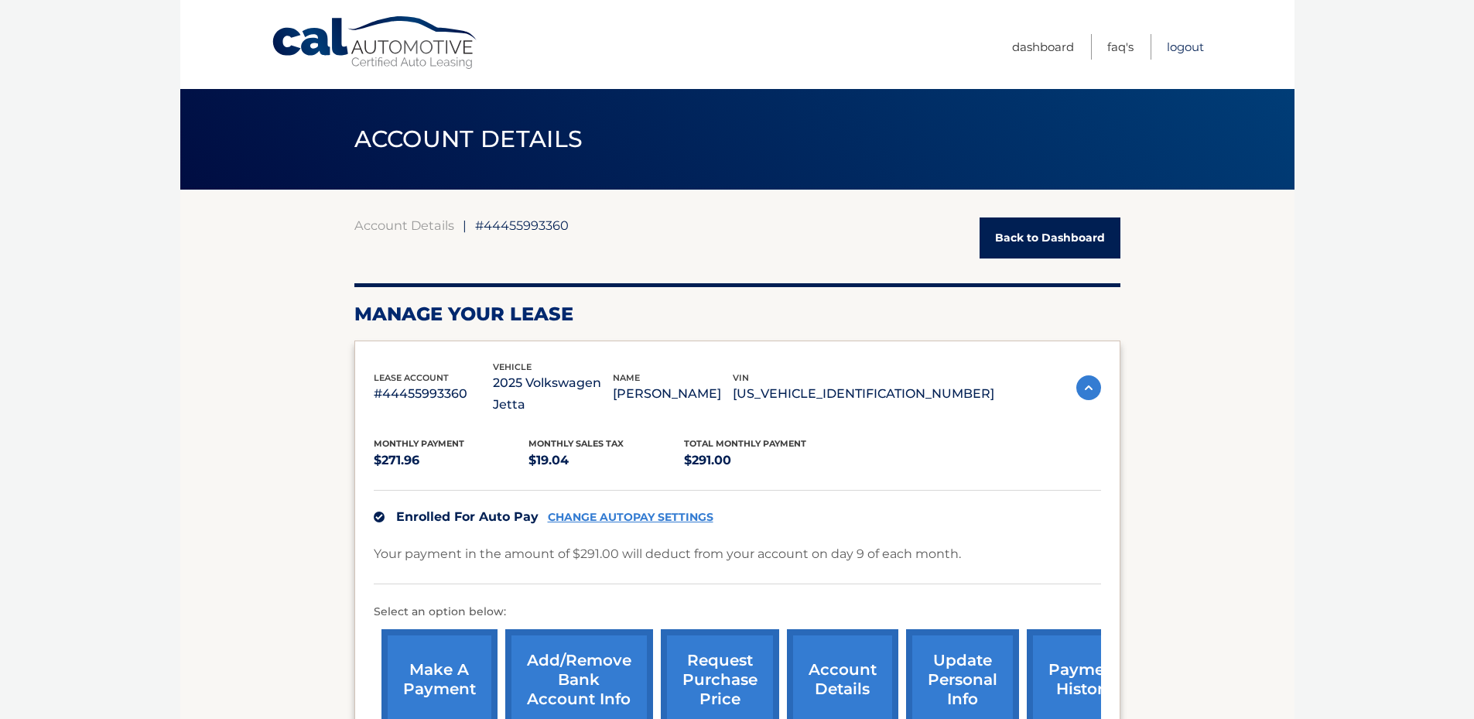
click at [1192, 46] on link "Logout" at bounding box center [1185, 47] width 37 height 26
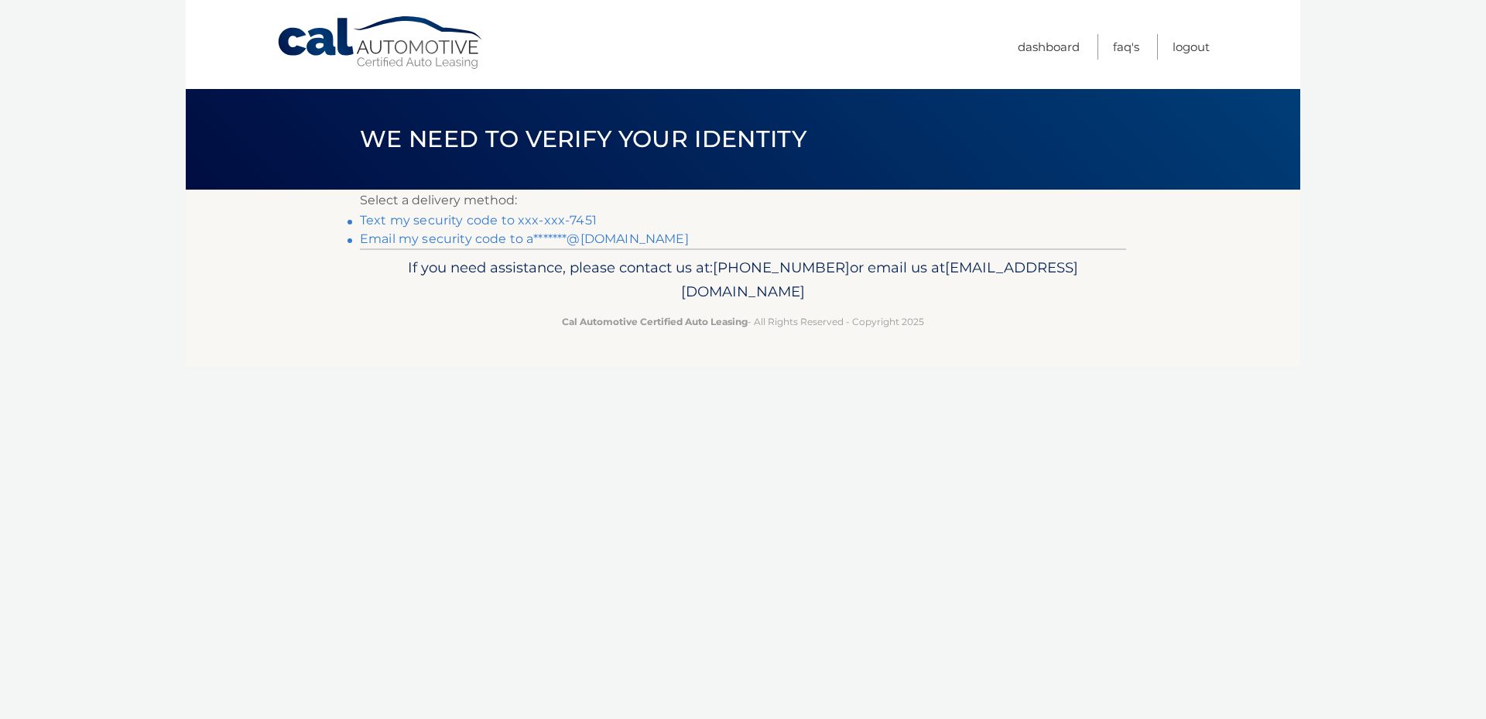
click at [477, 223] on link "Text my security code to xxx-xxx-7451" at bounding box center [478, 220] width 237 height 15
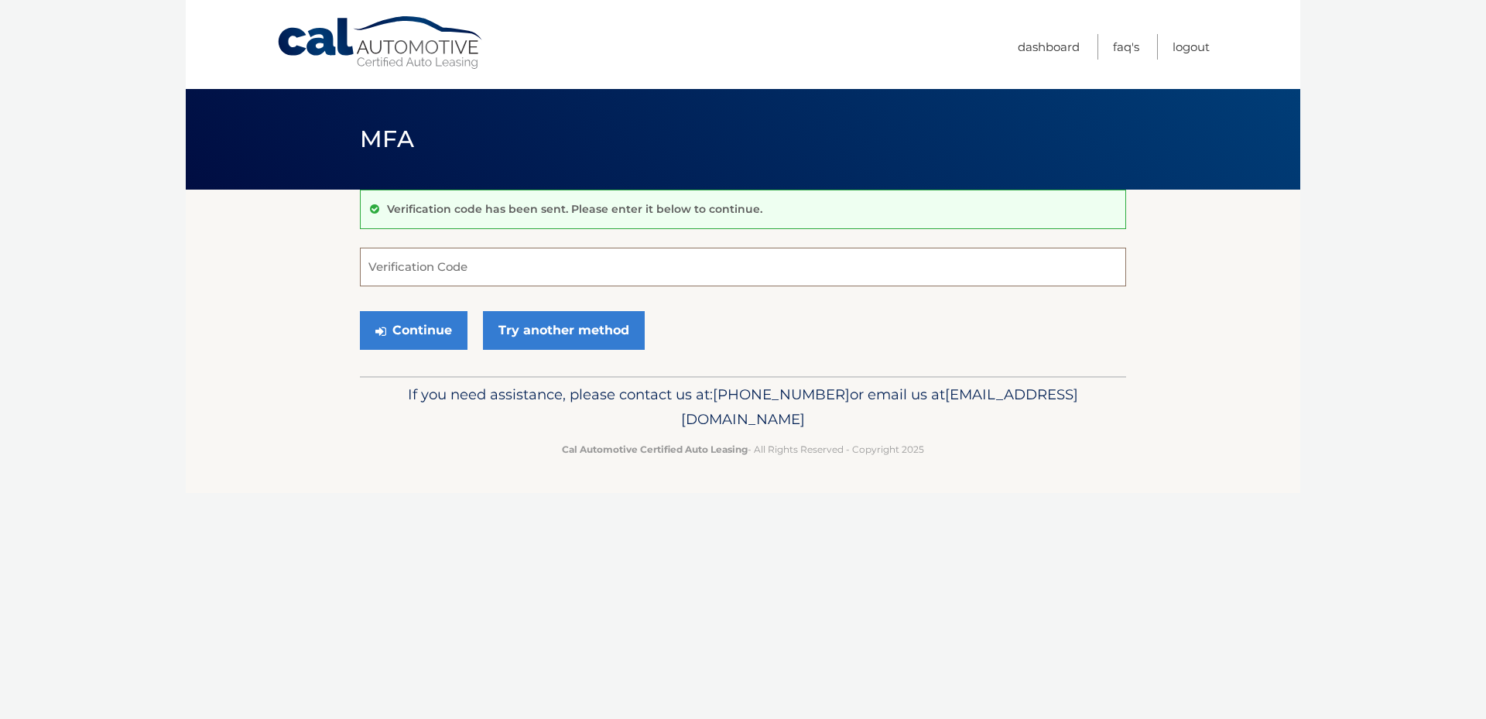
click at [451, 272] on input "Verification Code" at bounding box center [743, 267] width 766 height 39
type input "832093"
click at [419, 341] on button "Continue" at bounding box center [414, 330] width 108 height 39
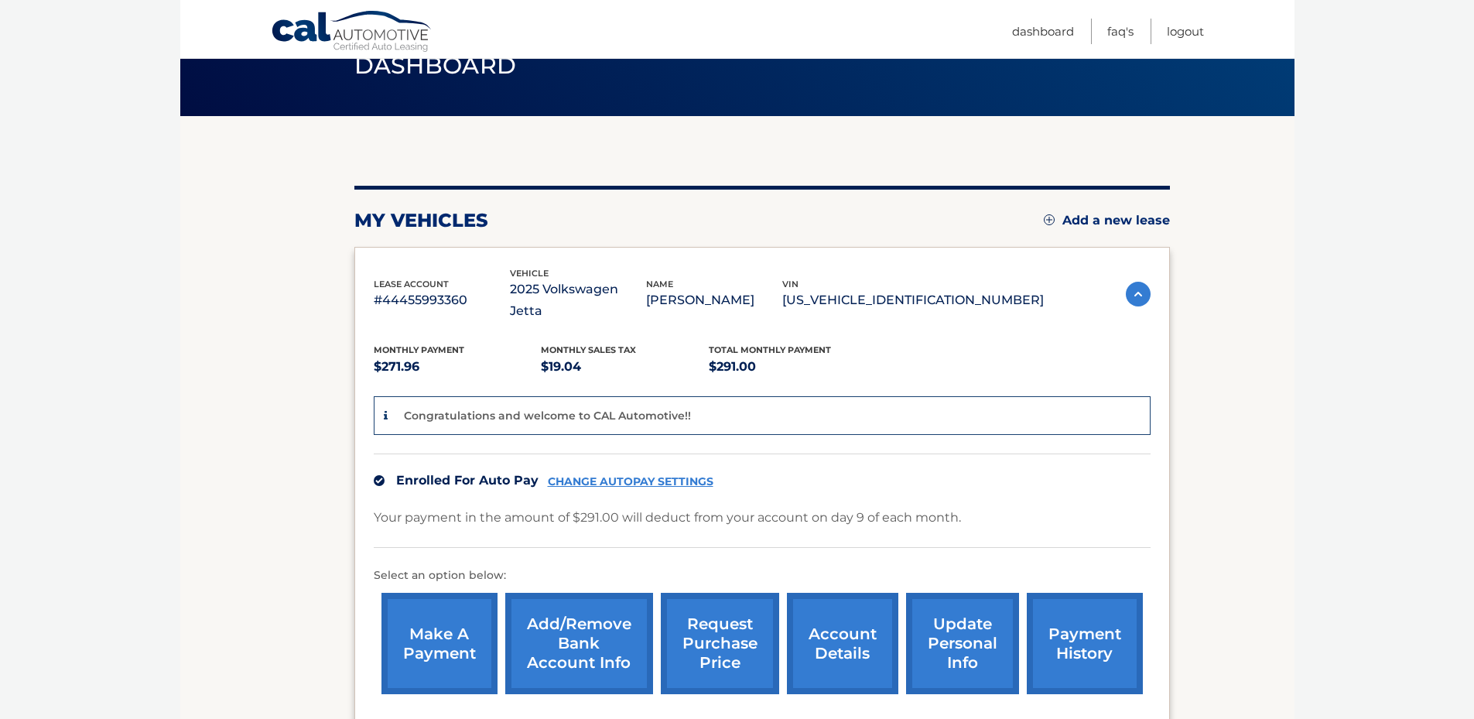
scroll to position [218, 0]
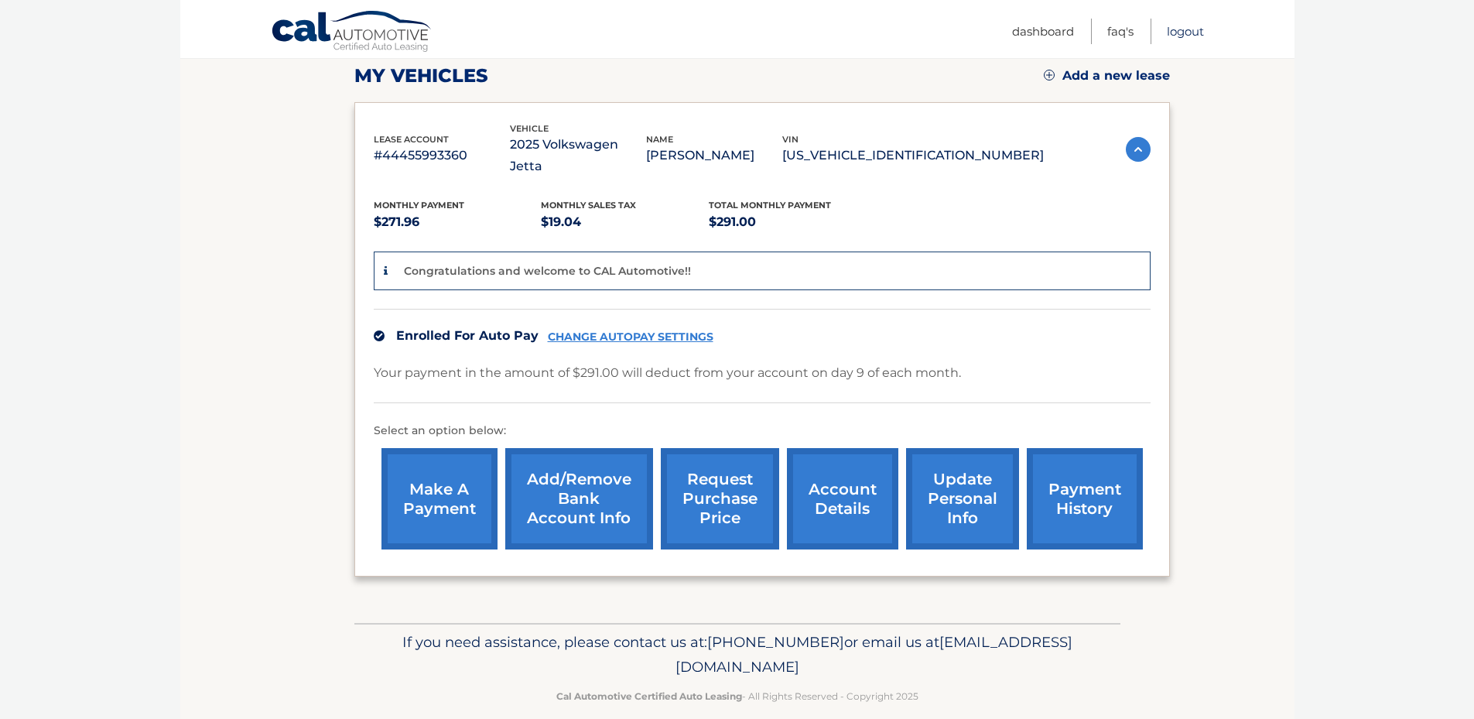
click at [1182, 29] on link "Logout" at bounding box center [1185, 32] width 37 height 26
